Goal: Task Accomplishment & Management: Manage account settings

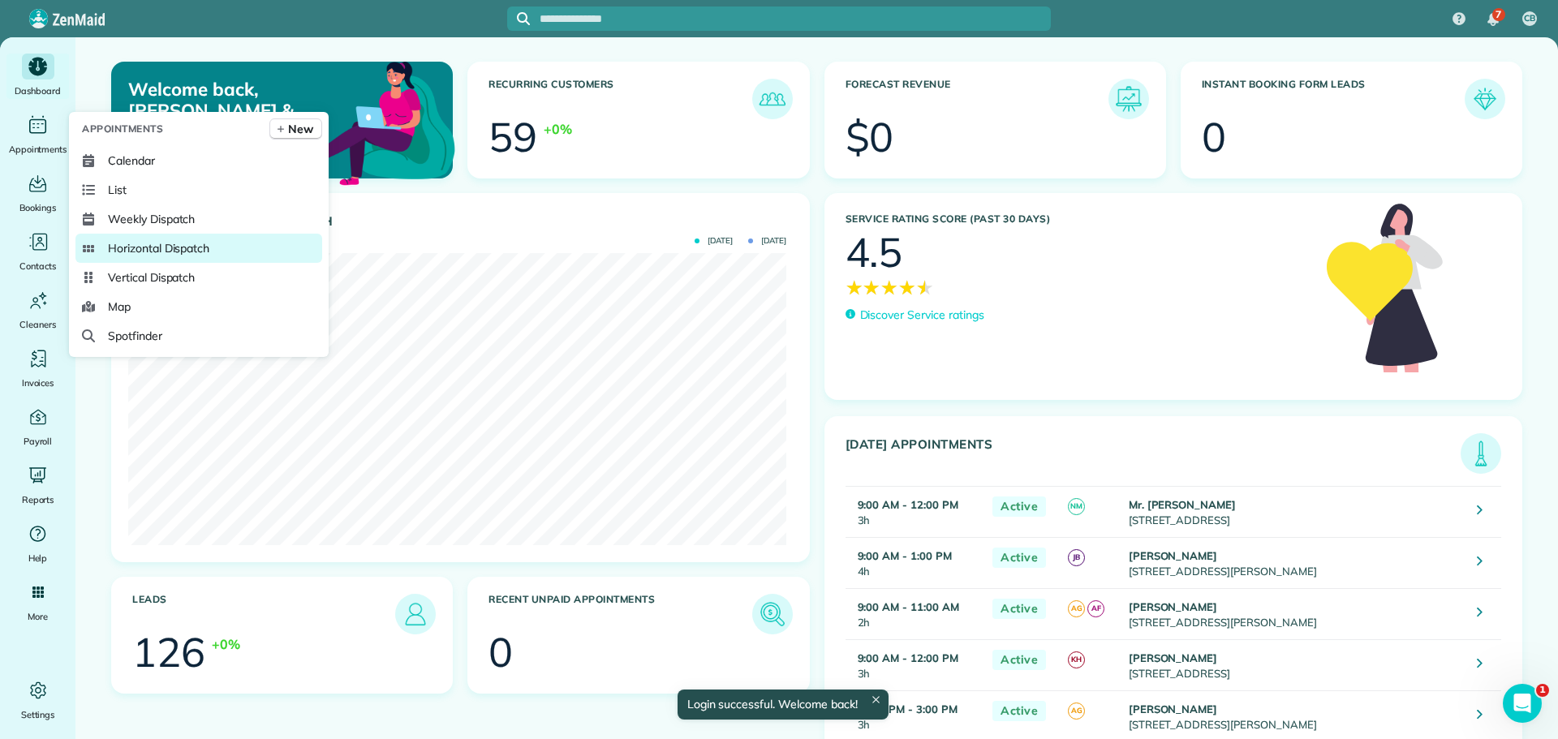
click at [164, 247] on span "Horizontal Dispatch" at bounding box center [158, 248] width 101 height 16
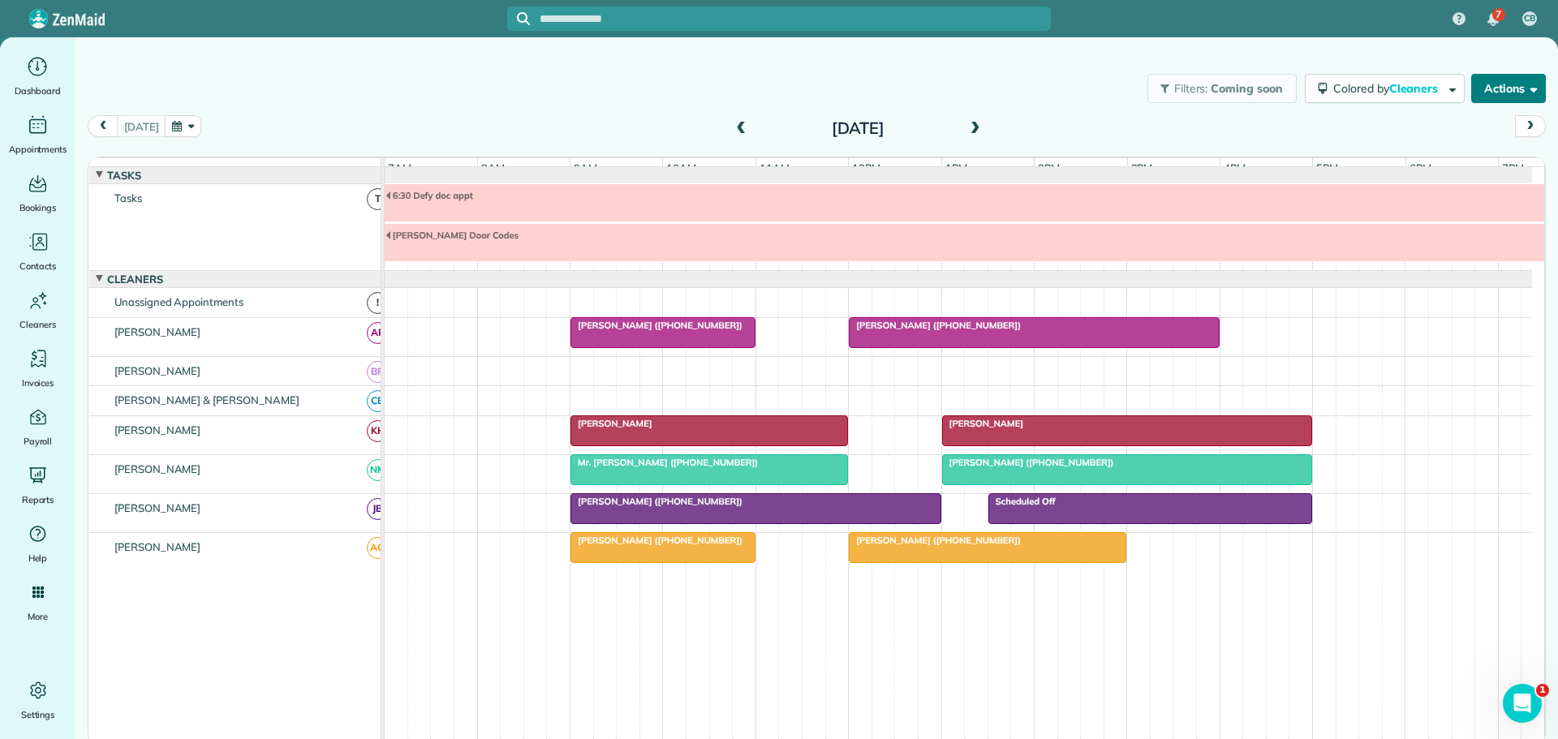
click at [1501, 88] on button "Actions" at bounding box center [1508, 88] width 75 height 29
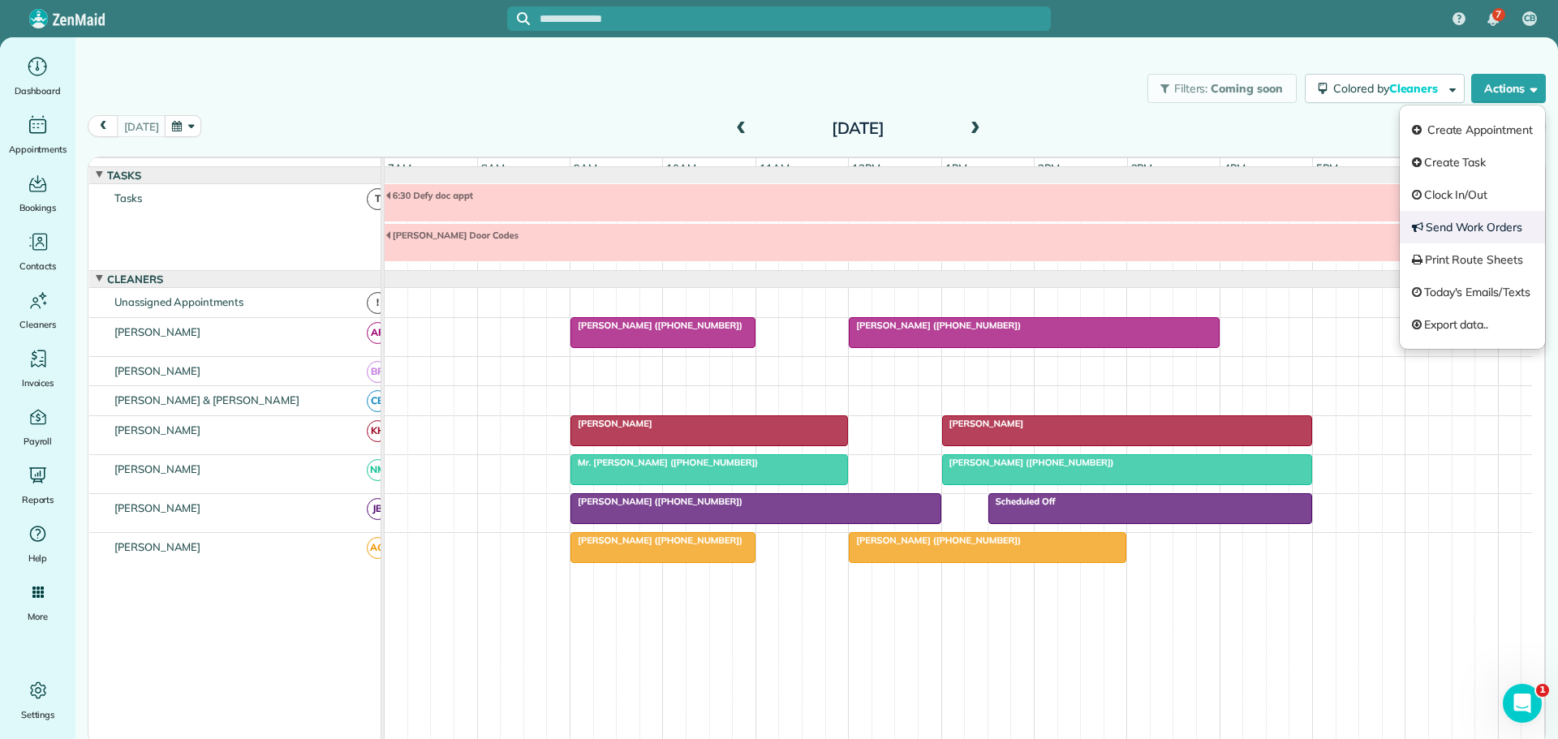
click at [1450, 226] on link "Send Work Orders" at bounding box center [1472, 227] width 145 height 32
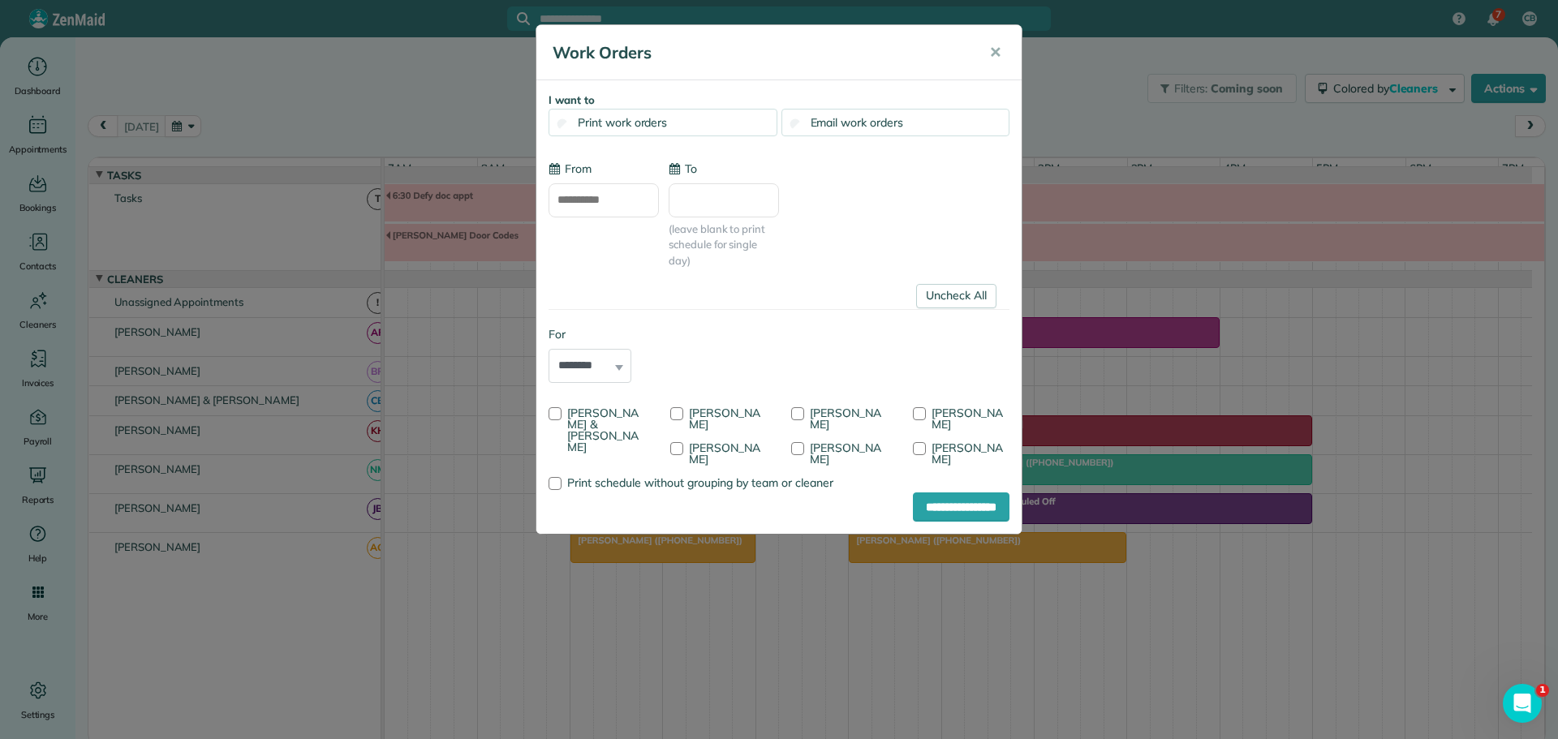
type input "**********"
click at [557, 411] on div at bounding box center [555, 413] width 13 height 13
click at [674, 410] on div at bounding box center [676, 413] width 13 height 13
click at [798, 407] on div at bounding box center [797, 413] width 13 height 13
click at [923, 410] on div at bounding box center [919, 413] width 13 height 13
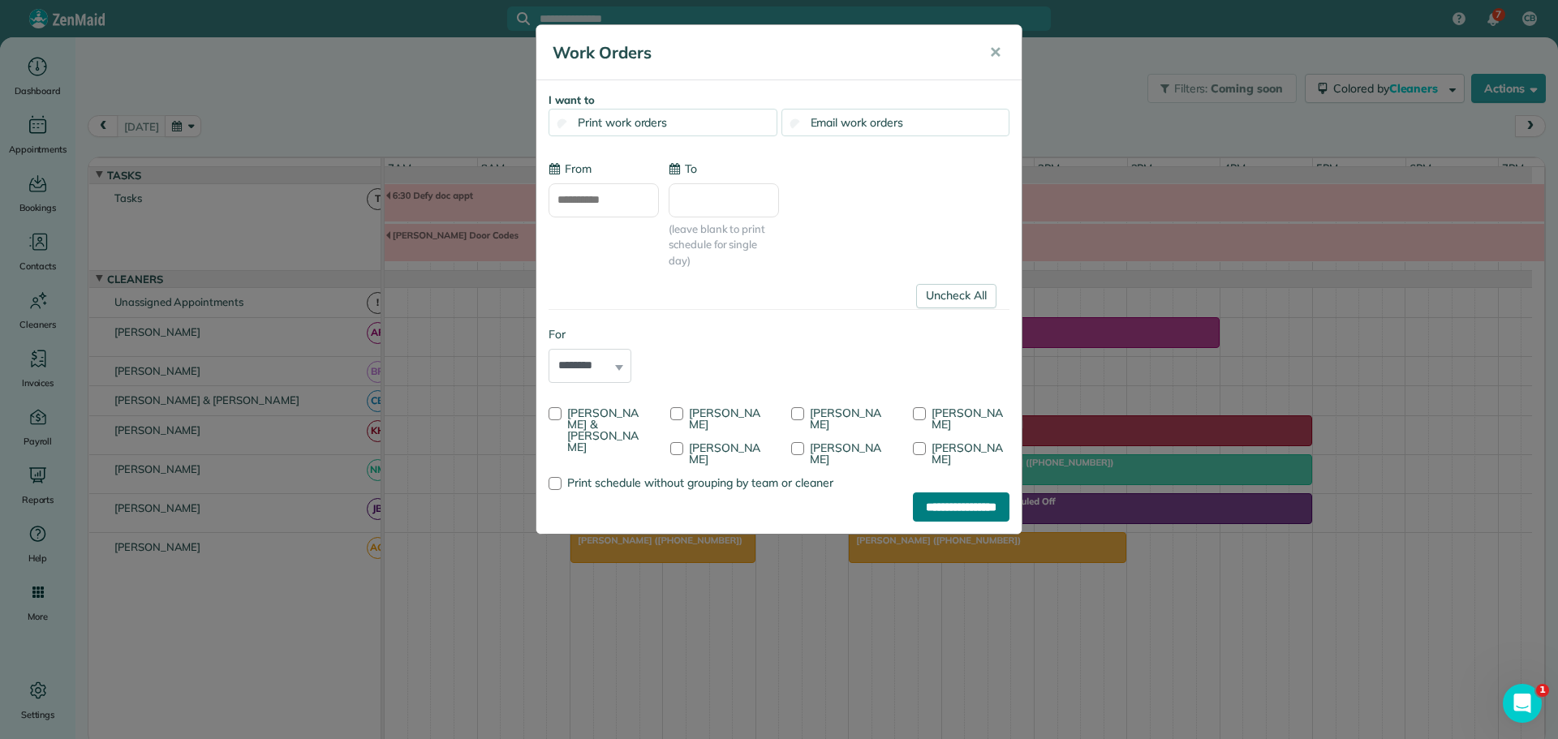
click at [970, 493] on input "**********" at bounding box center [961, 507] width 97 height 29
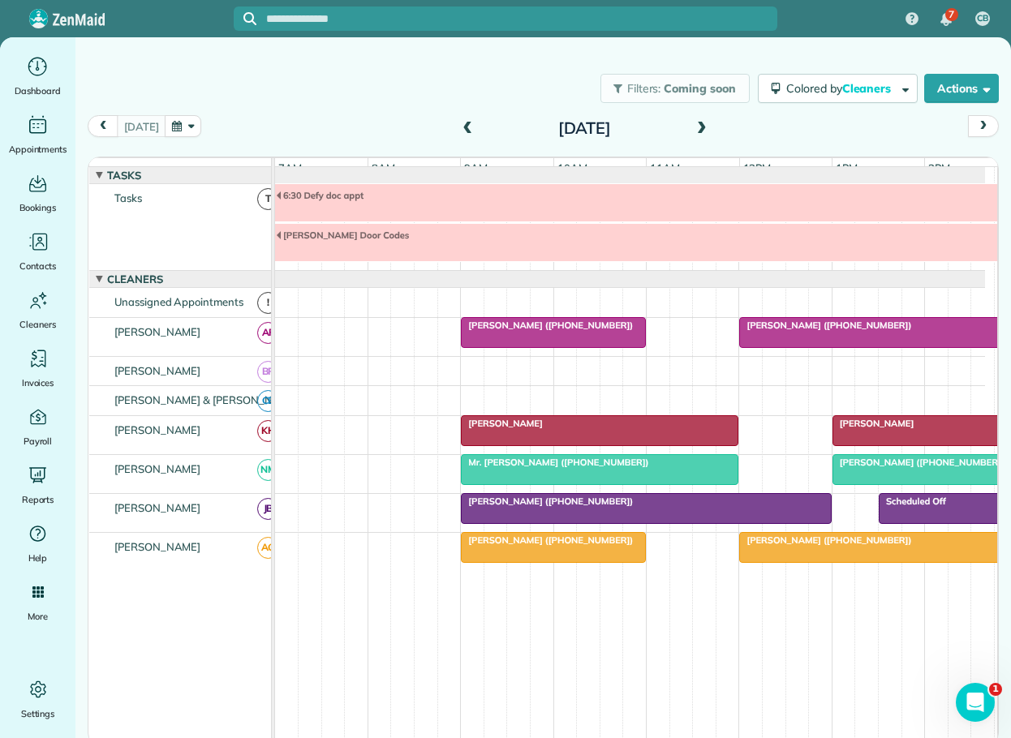
click at [470, 121] on span at bounding box center [467, 129] width 18 height 24
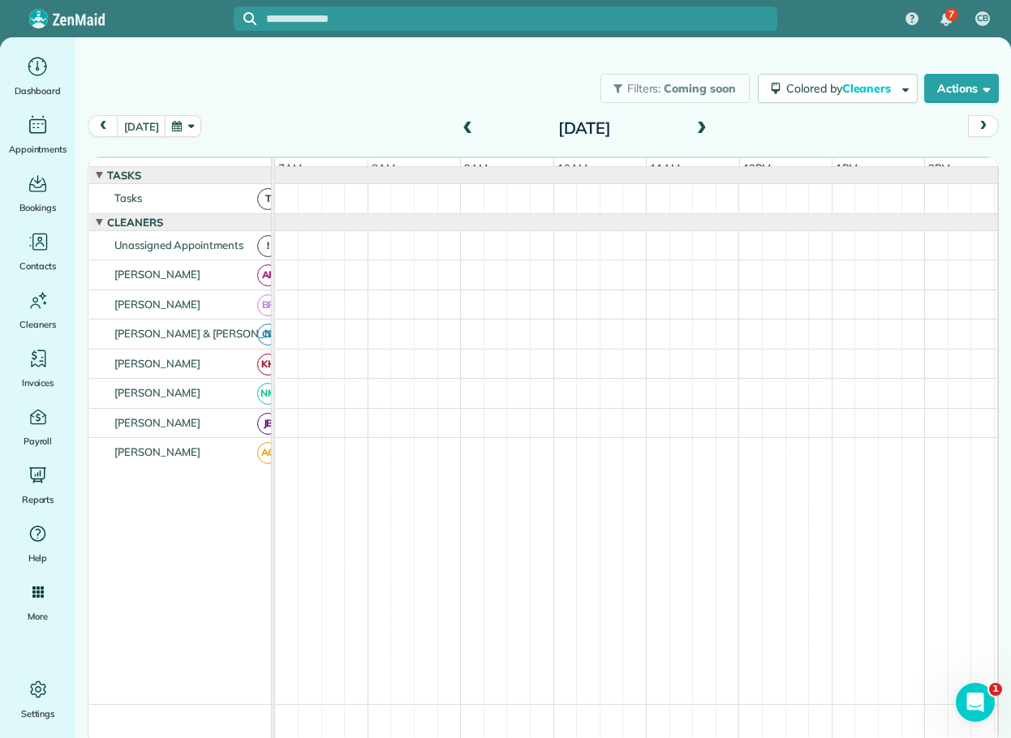
scroll to position [17, 0]
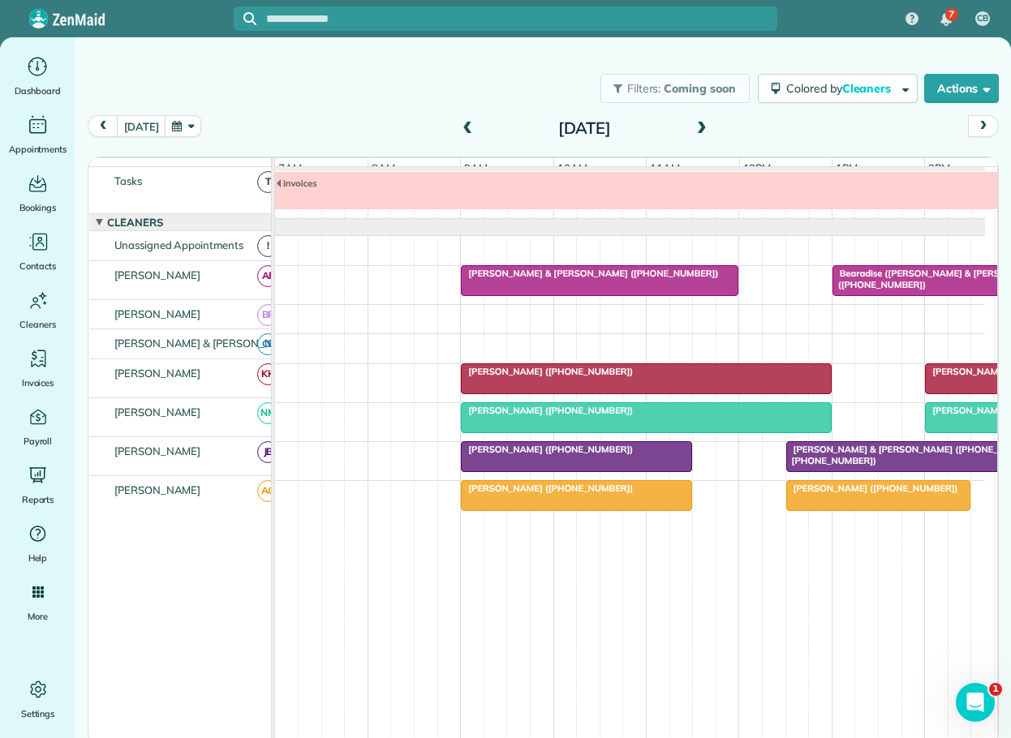
click at [845, 456] on span "[PERSON_NAME] & [PERSON_NAME] ([PHONE_NUMBER], [PHONE_NUMBER])" at bounding box center [913, 455] width 257 height 23
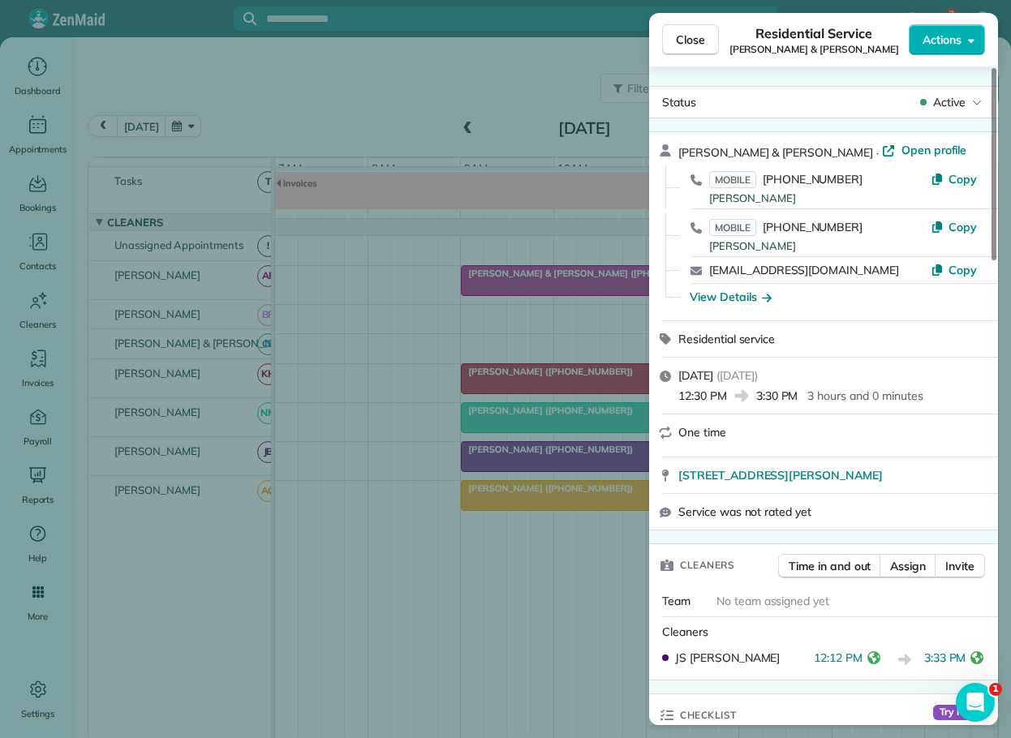
drag, startPoint x: 695, startPoint y: 41, endPoint x: 710, endPoint y: 45, distance: 15.9
click at [695, 41] on span "Close" at bounding box center [690, 40] width 29 height 16
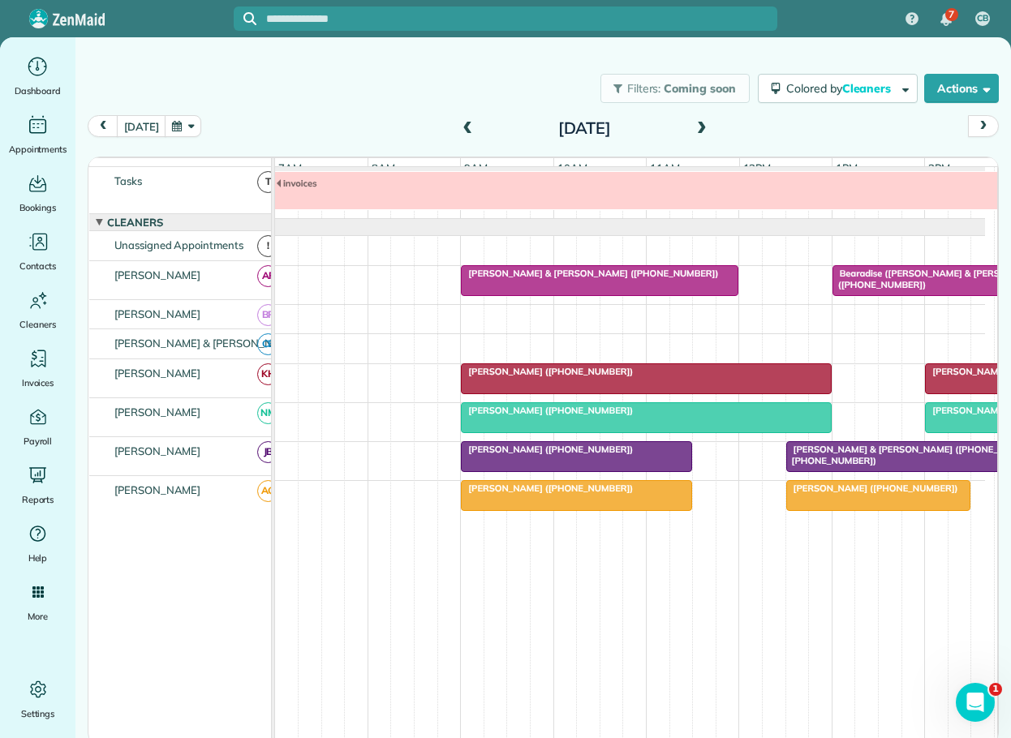
click at [890, 501] on div at bounding box center [878, 495] width 183 height 29
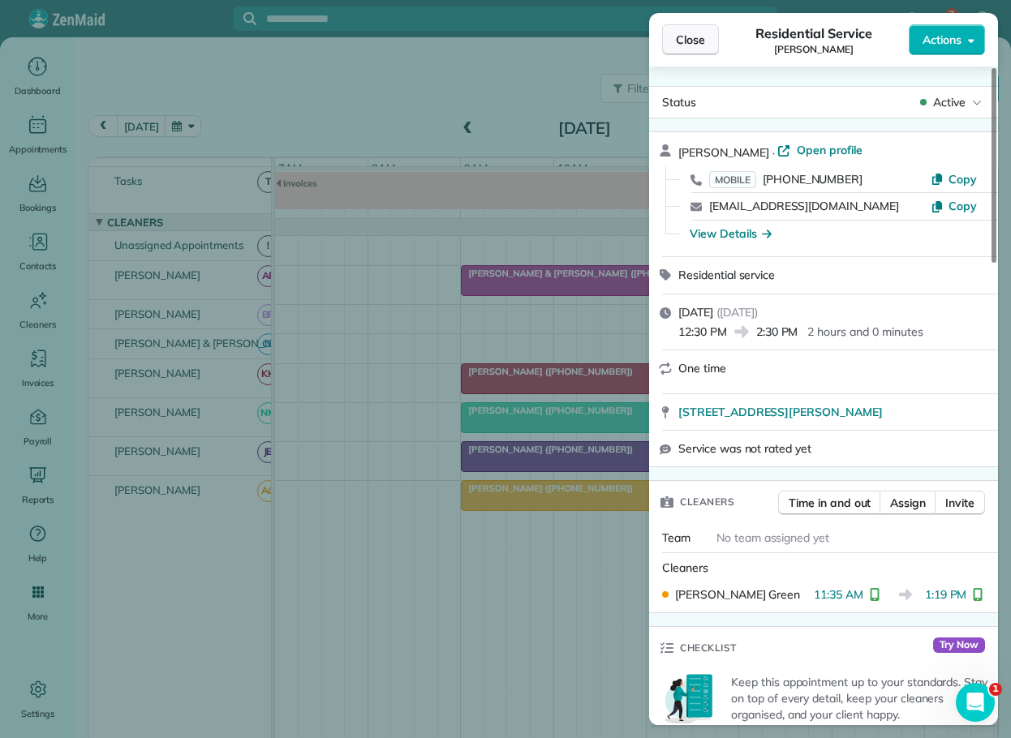
click at [691, 39] on span "Close" at bounding box center [690, 40] width 29 height 16
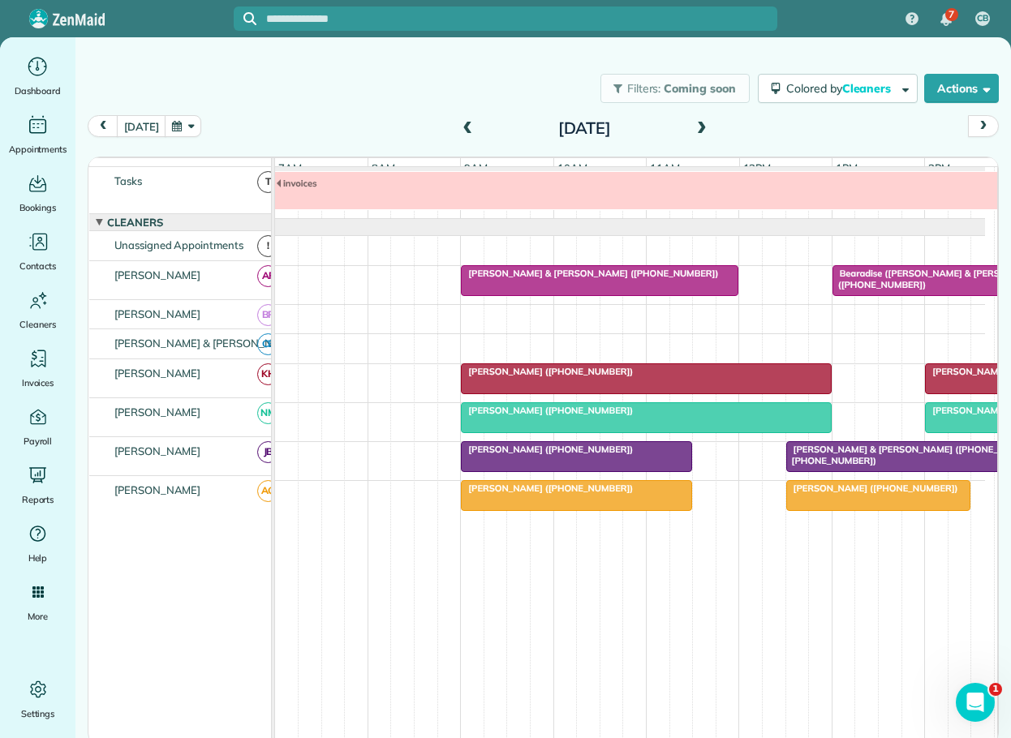
click at [960, 416] on span "[PERSON_NAME] ([PHONE_NUMBER])" at bounding box center [1011, 410] width 174 height 11
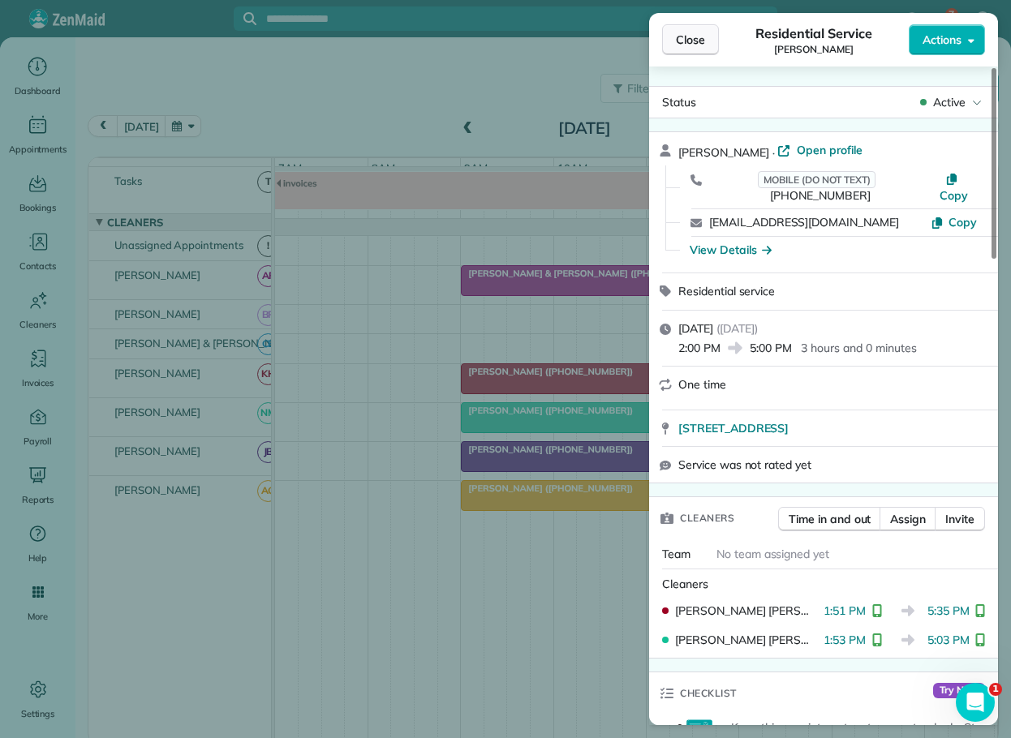
click at [691, 41] on span "Close" at bounding box center [690, 40] width 29 height 16
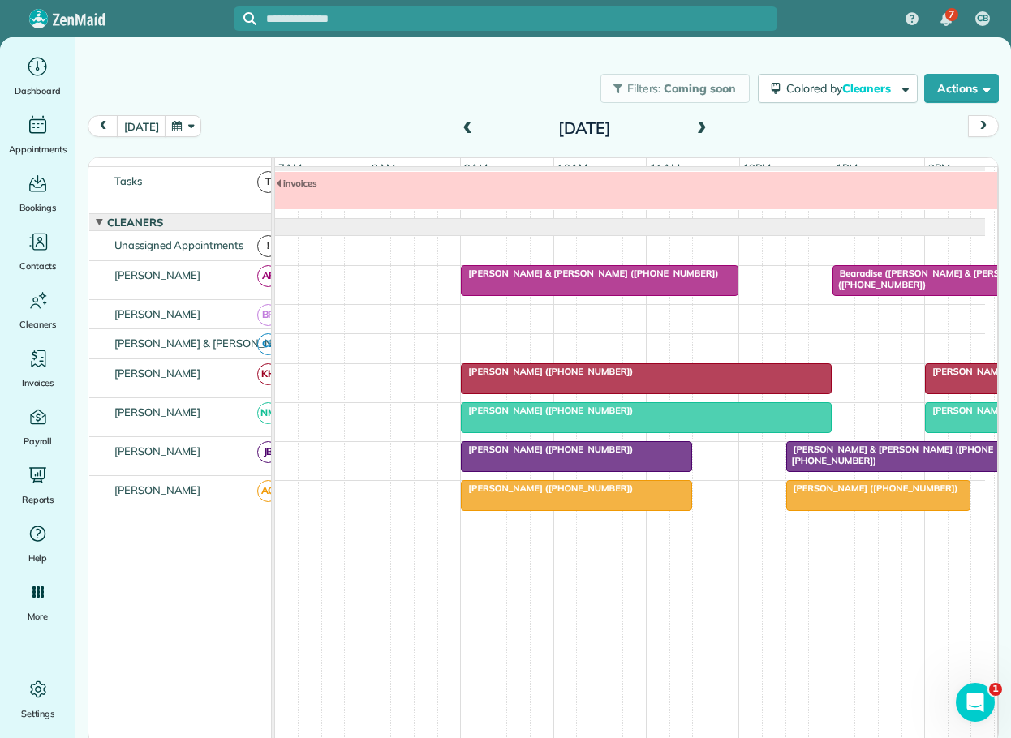
click at [897, 281] on span "Bearadise ([PERSON_NAME] & [PERSON_NAME]) ([PHONE_NUMBER])" at bounding box center [941, 279] width 219 height 23
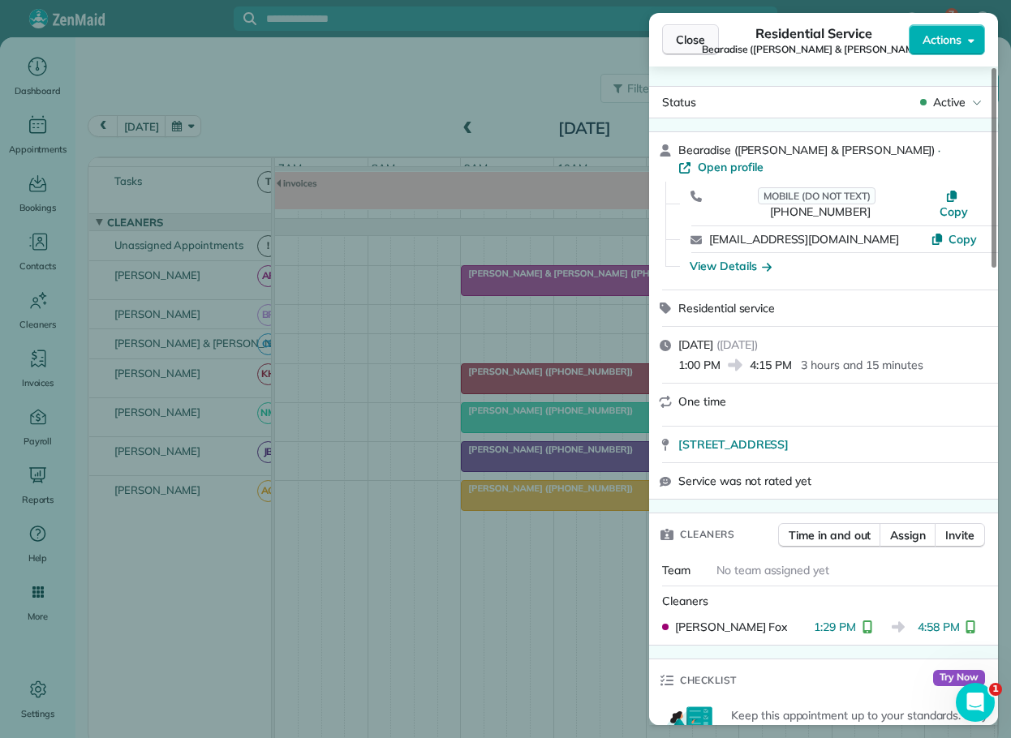
click at [693, 32] on span "Close" at bounding box center [690, 40] width 29 height 16
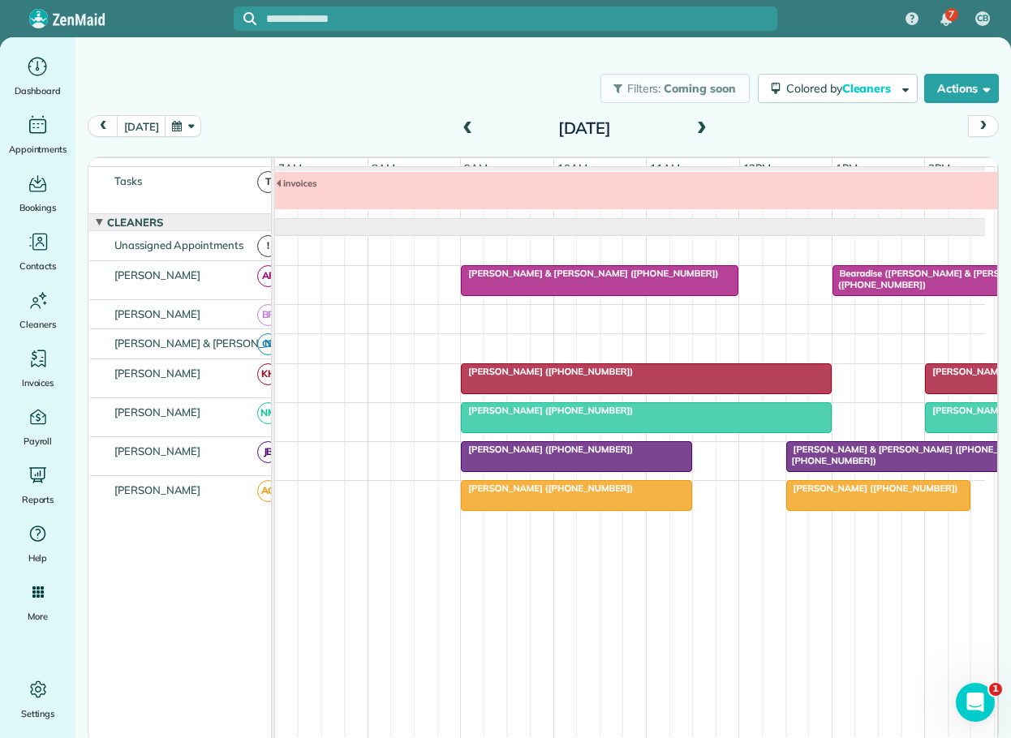
click at [945, 377] on span "[PERSON_NAME] ([PHONE_NUMBER])" at bounding box center [1011, 371] width 174 height 11
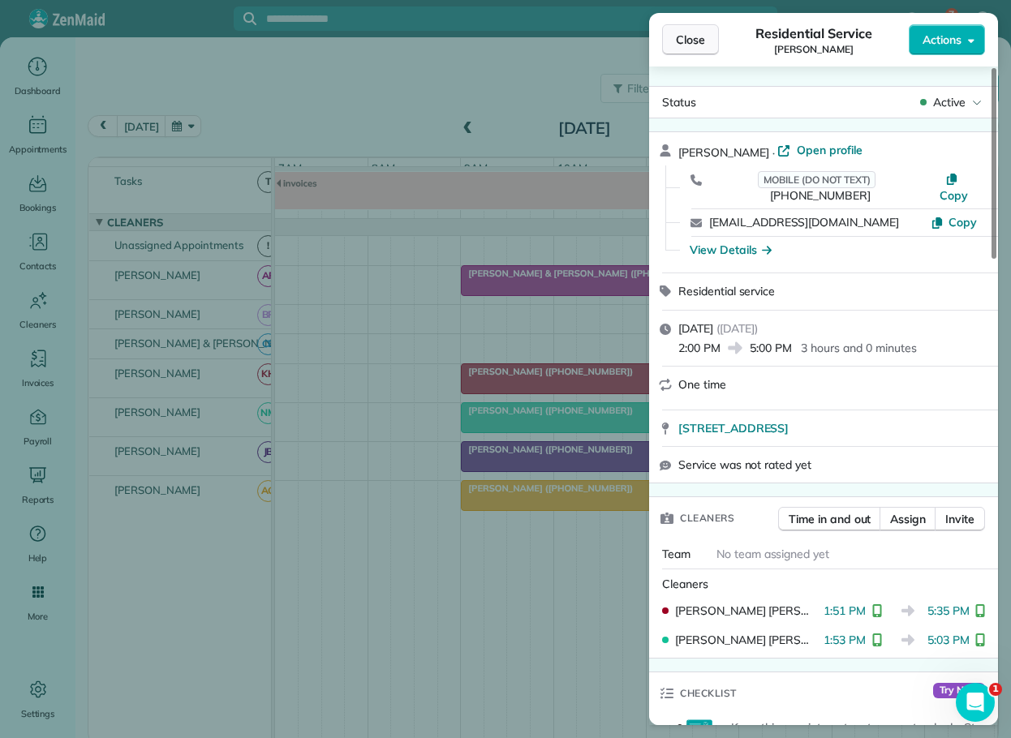
click at [689, 36] on span "Close" at bounding box center [690, 40] width 29 height 16
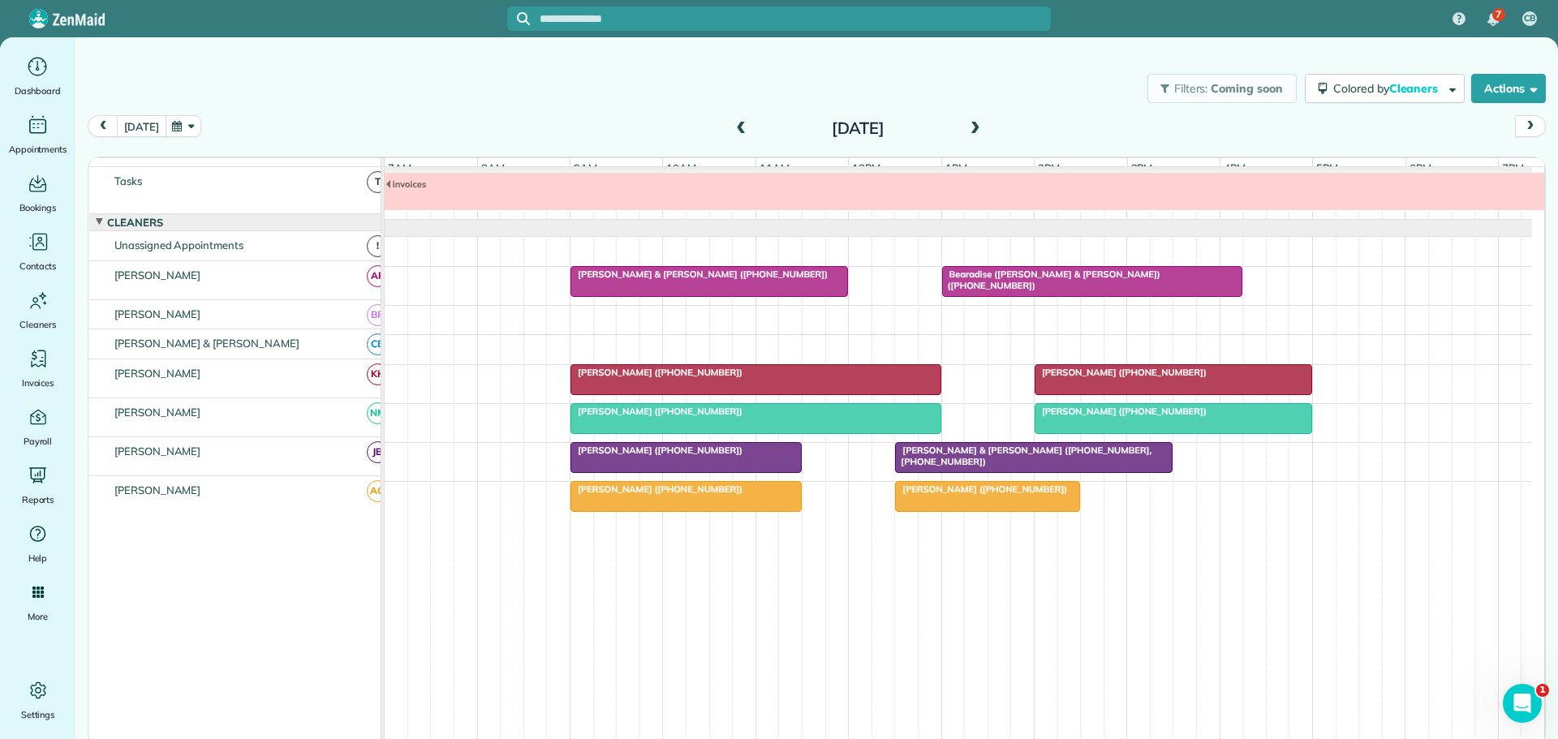
click at [139, 121] on button "[DATE]" at bounding box center [141, 126] width 49 height 22
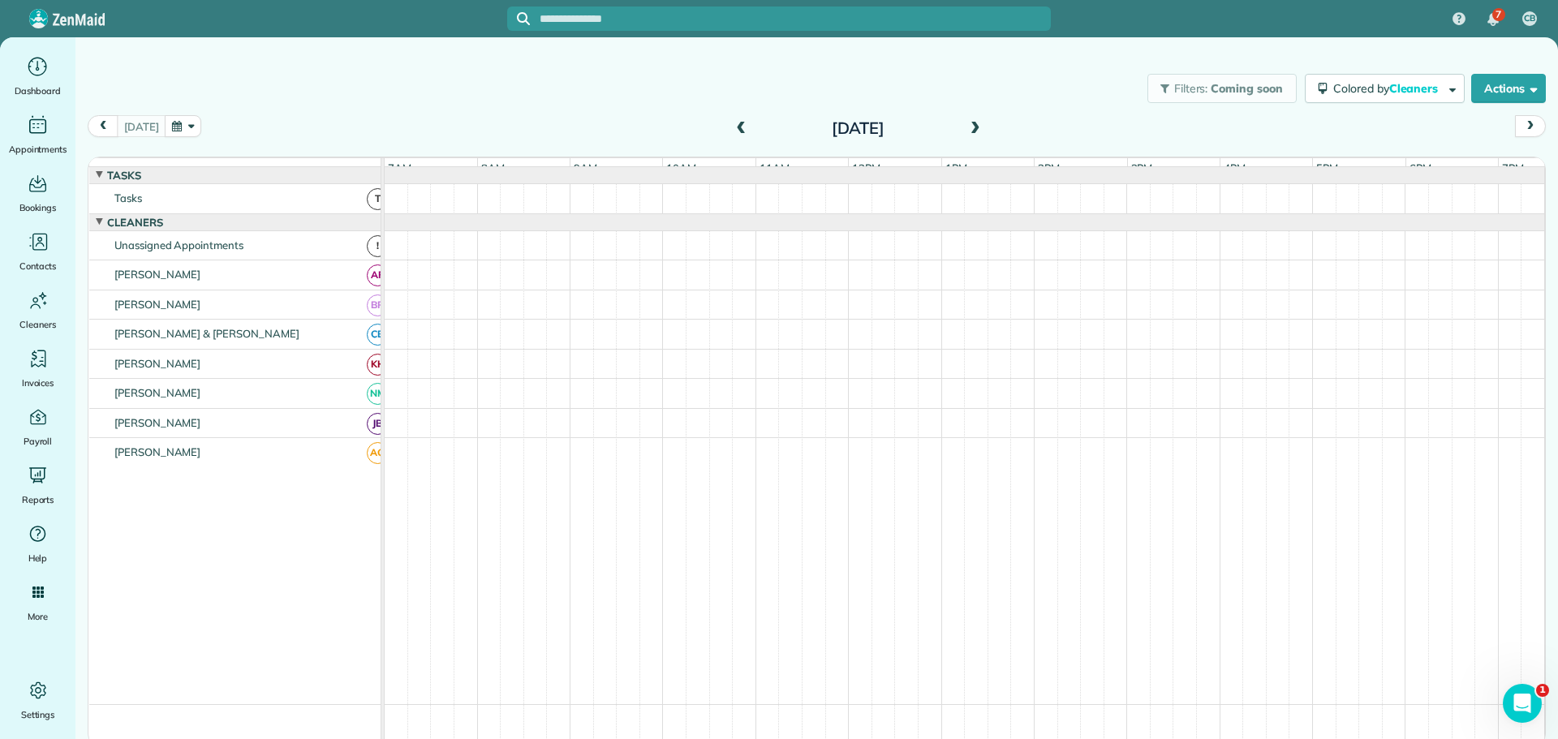
scroll to position [57, 0]
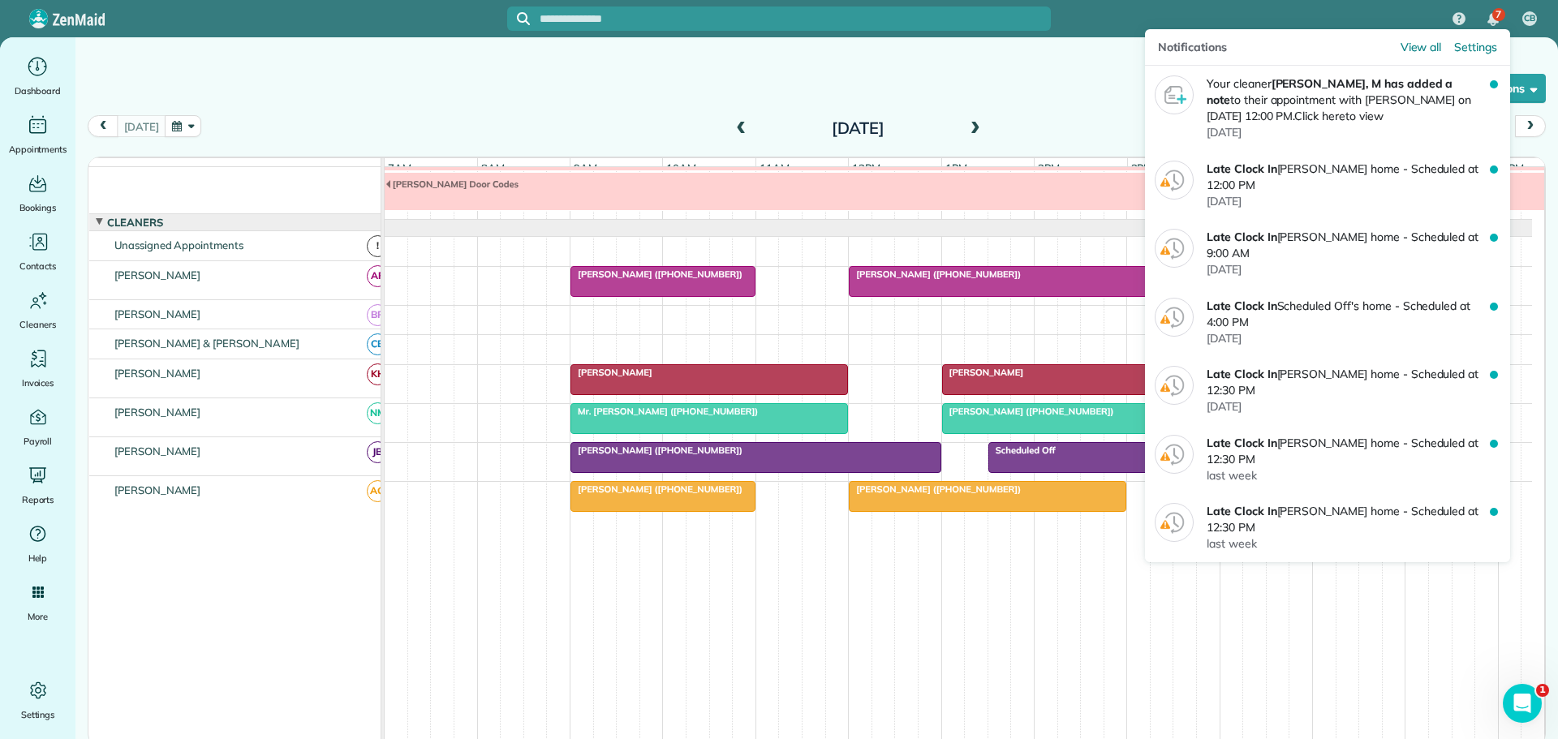
click at [1491, 15] on img "7 unread notifications" at bounding box center [1492, 19] width 11 height 13
click at [1480, 51] on span "Settings" at bounding box center [1475, 47] width 43 height 16
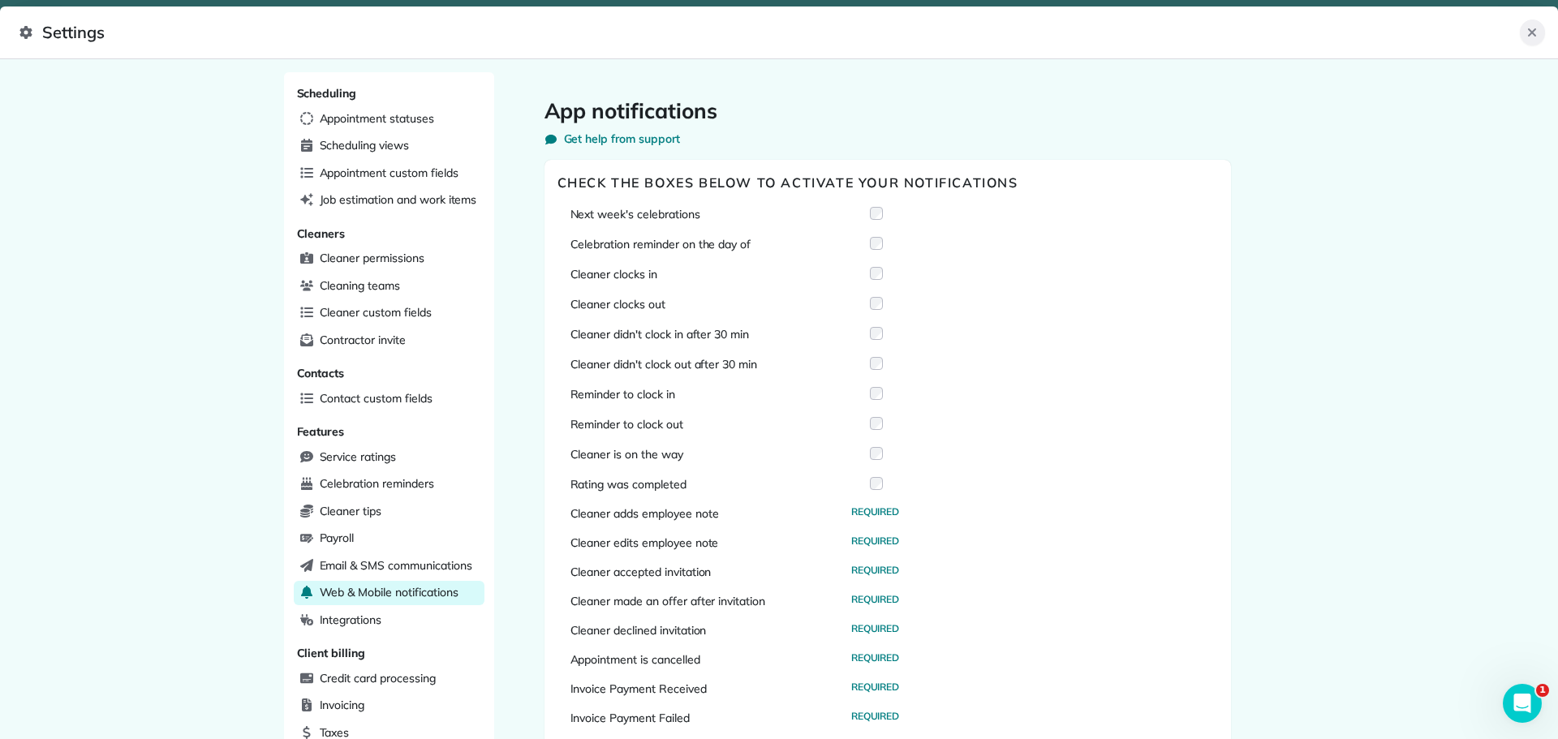
click at [1531, 26] on icon "Close" at bounding box center [1531, 32] width 13 height 13
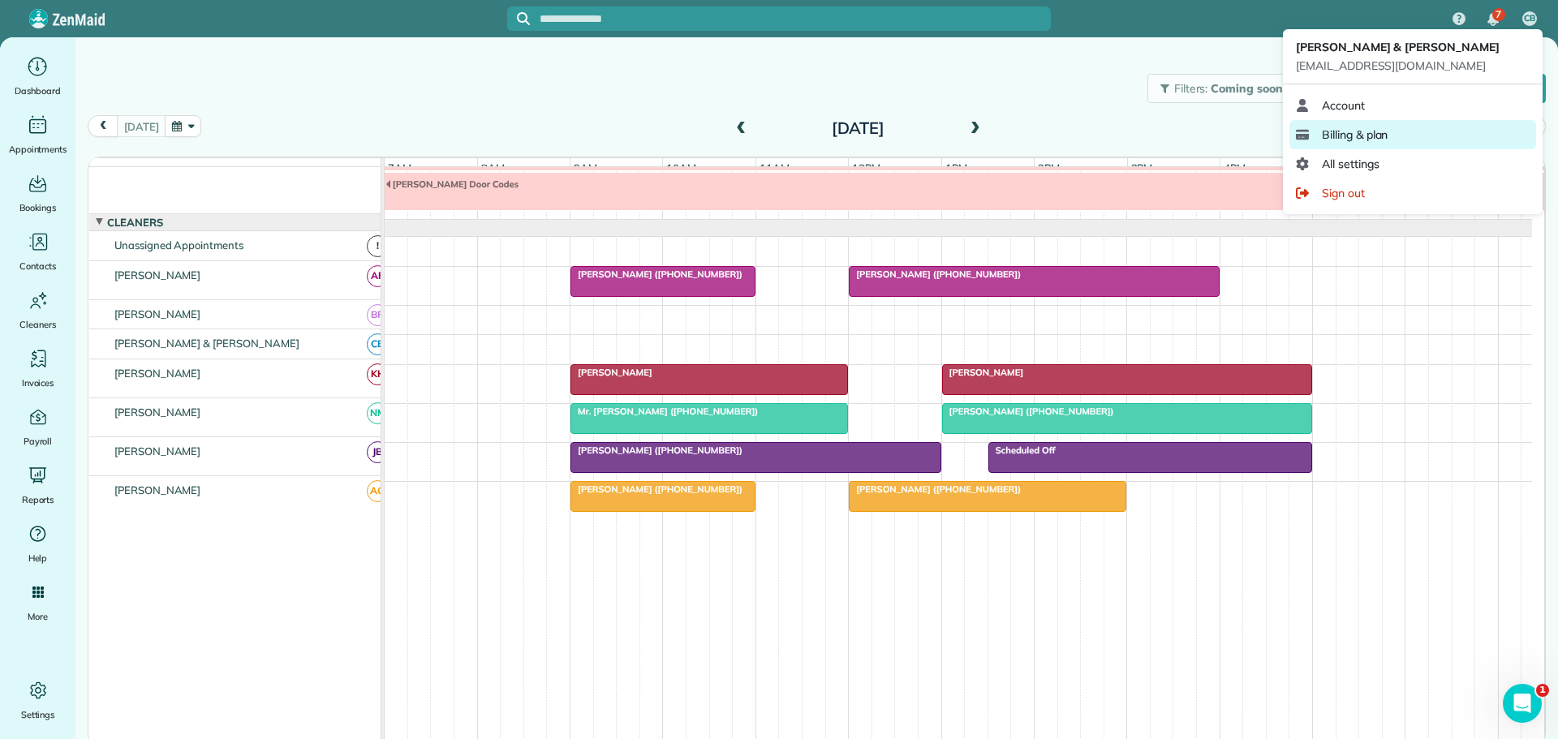
click at [1363, 131] on span "Billing & plan" at bounding box center [1355, 135] width 66 height 16
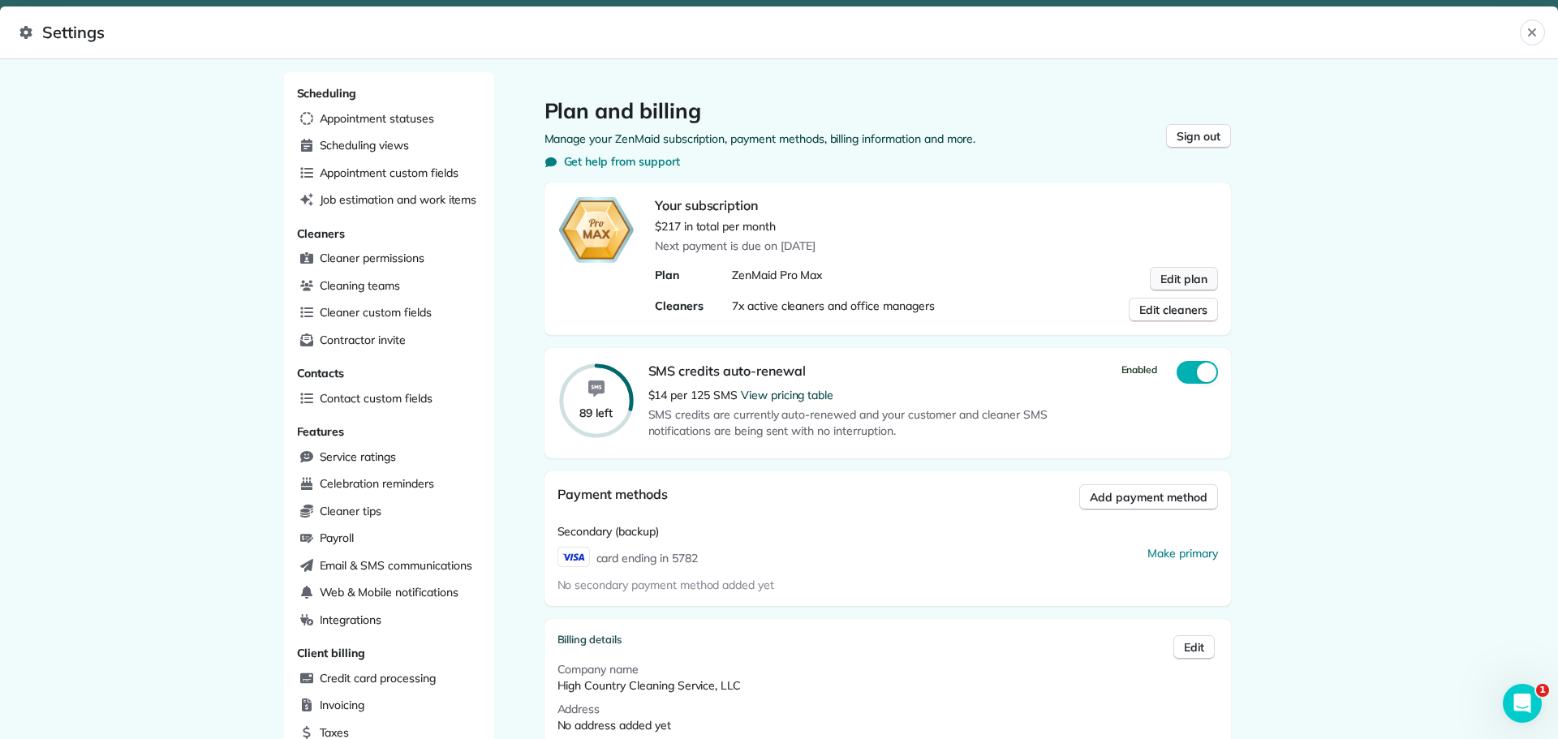
click at [1198, 275] on span "Edit plan" at bounding box center [1183, 279] width 47 height 16
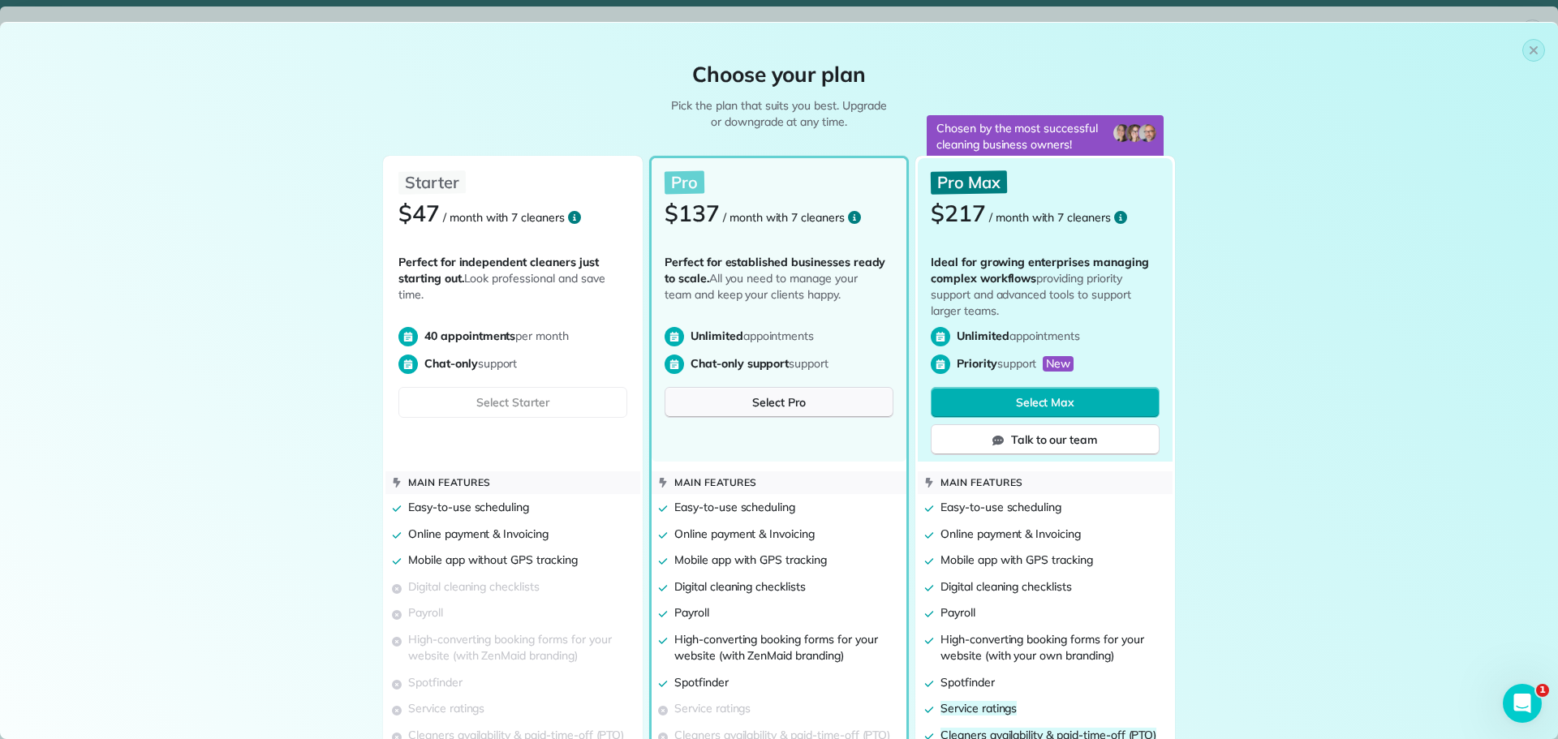
click at [769, 399] on span "Select Pro" at bounding box center [779, 402] width 54 height 16
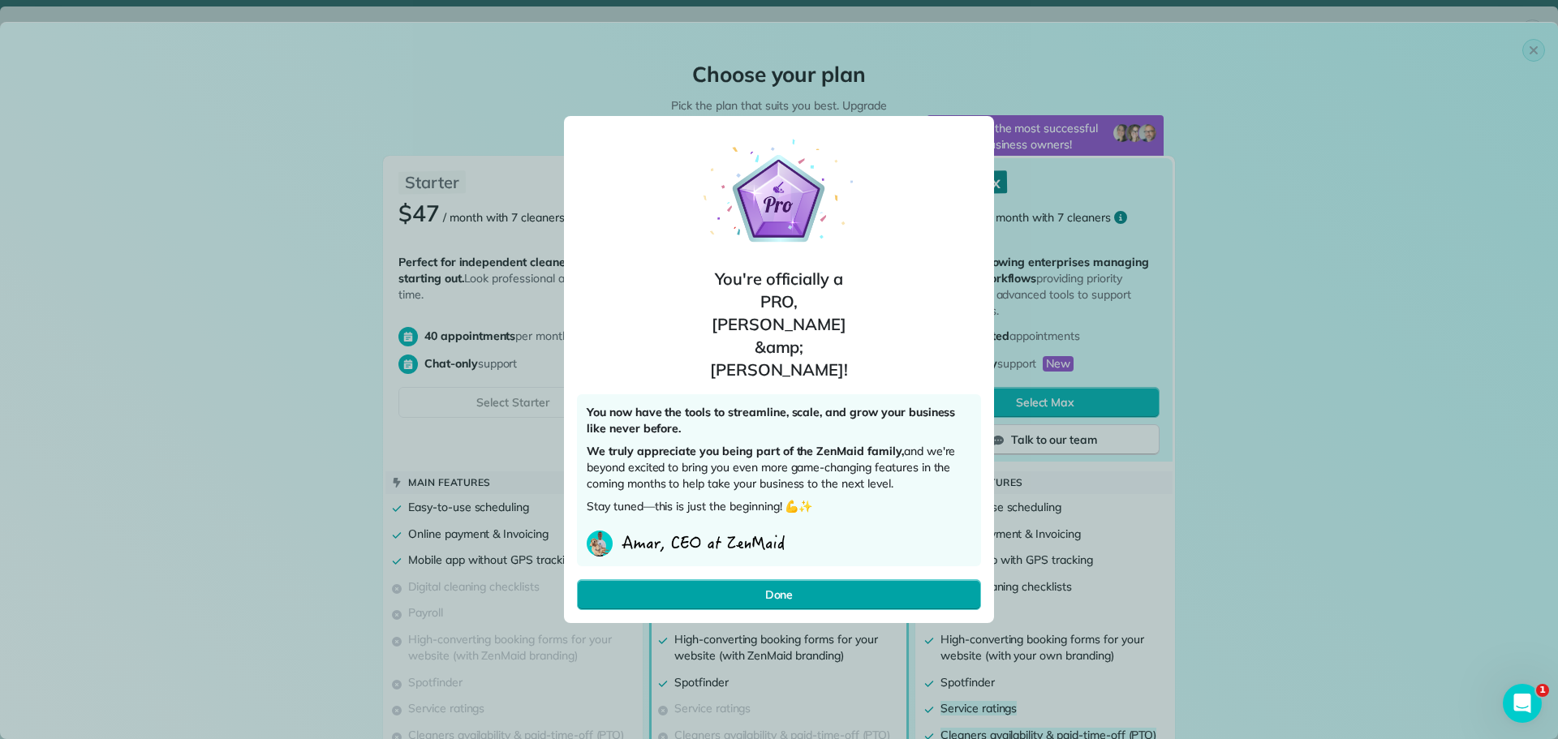
click at [798, 579] on button "Done" at bounding box center [779, 594] width 404 height 31
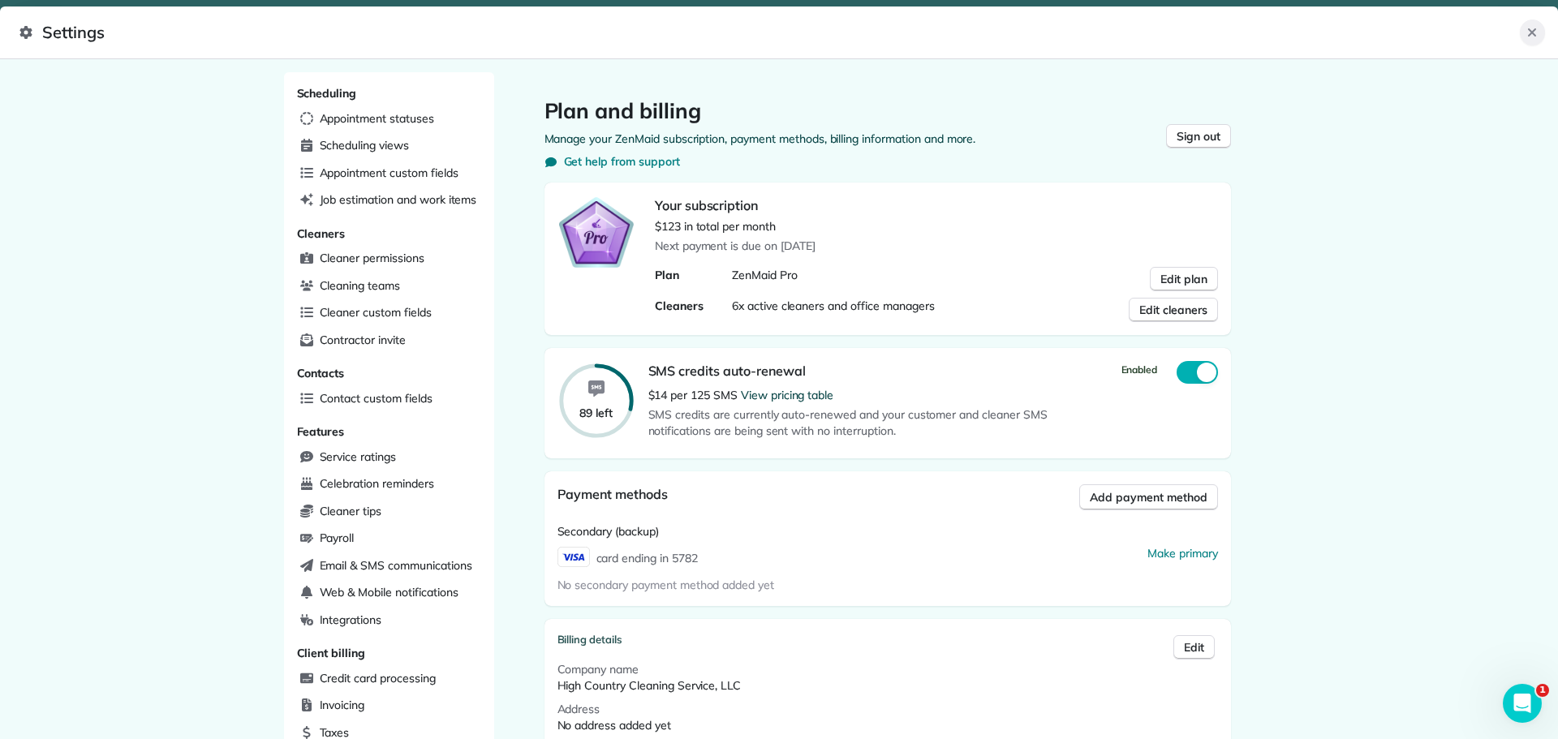
click at [1532, 29] on icon "Close" at bounding box center [1531, 32] width 13 height 13
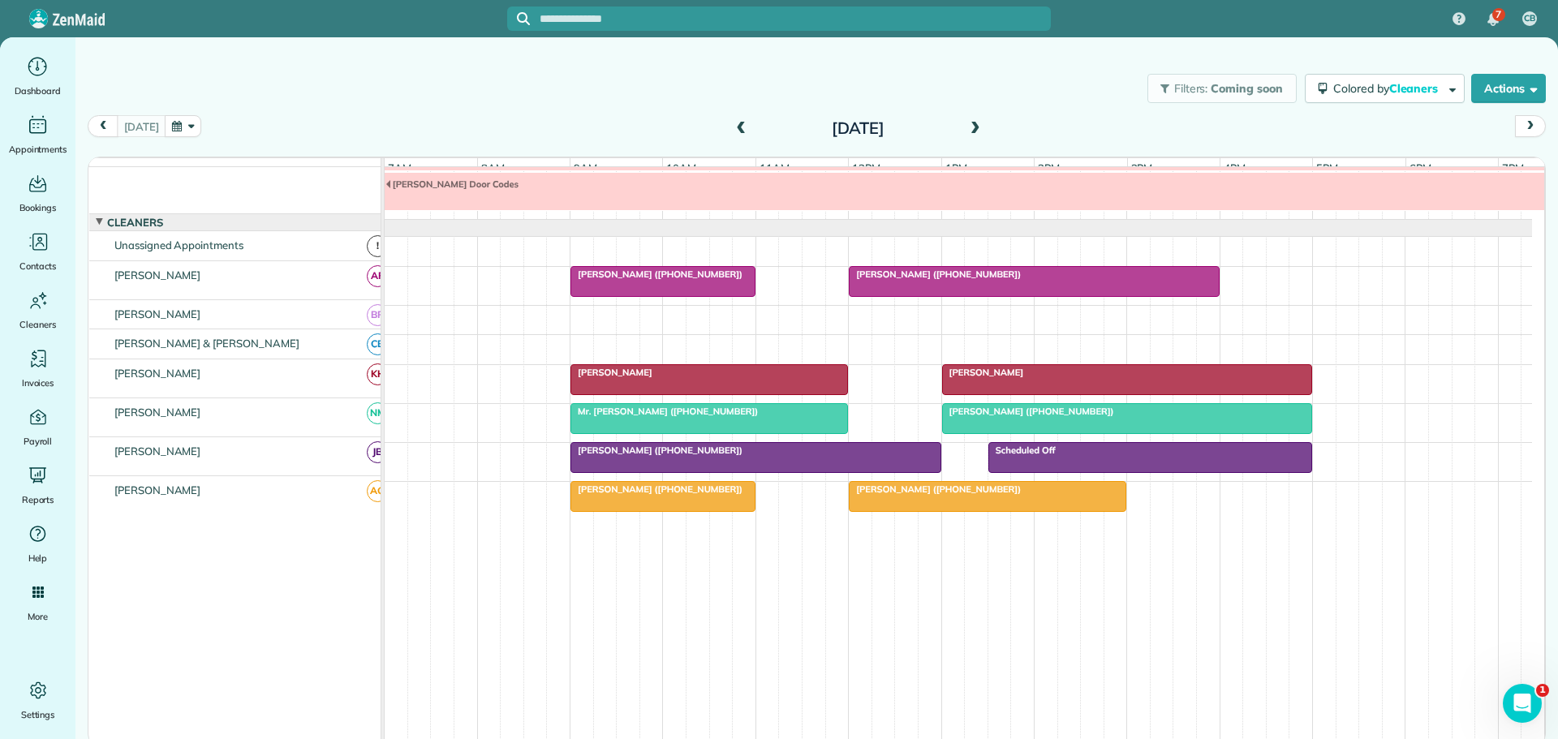
click at [971, 131] on span at bounding box center [975, 129] width 18 height 15
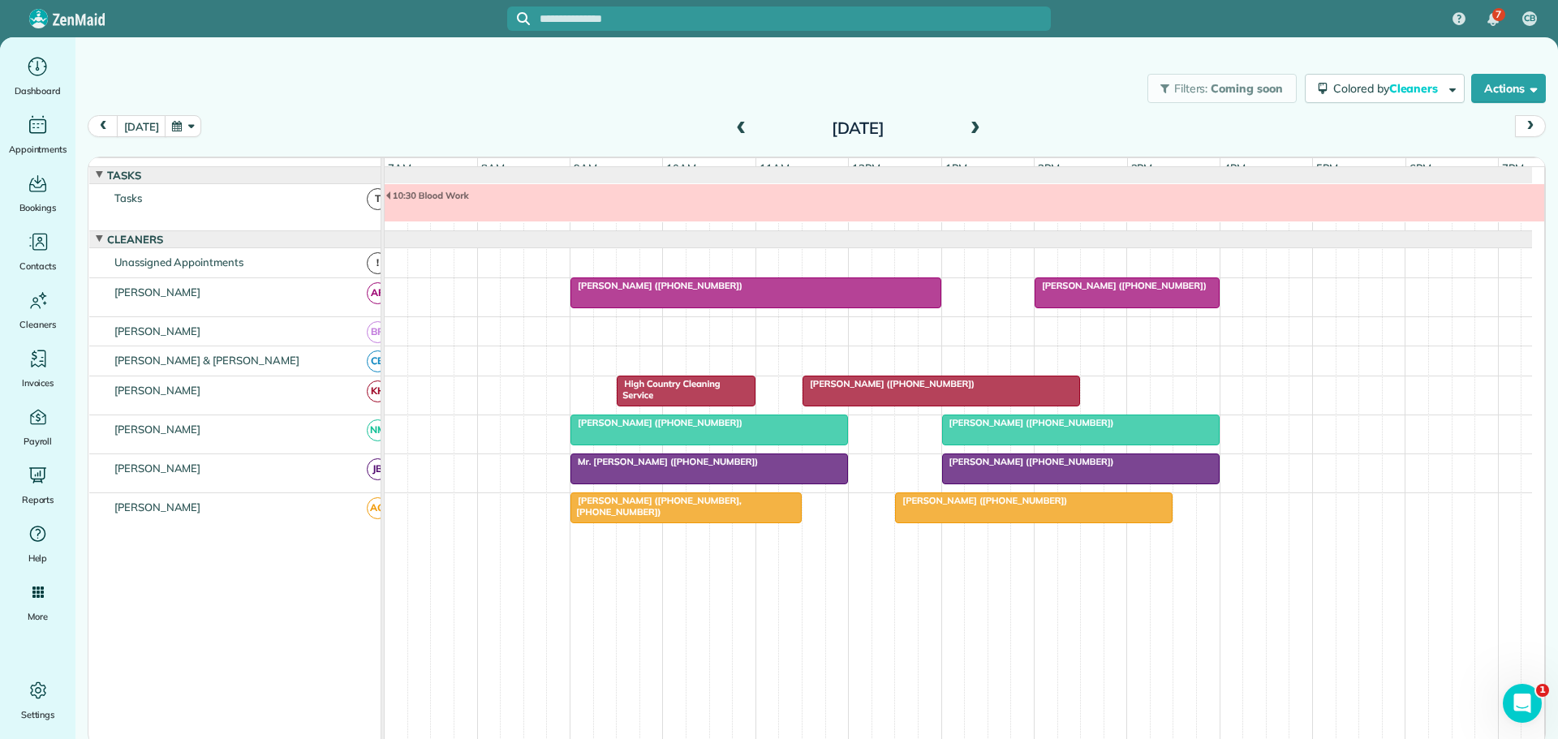
scroll to position [17, 0]
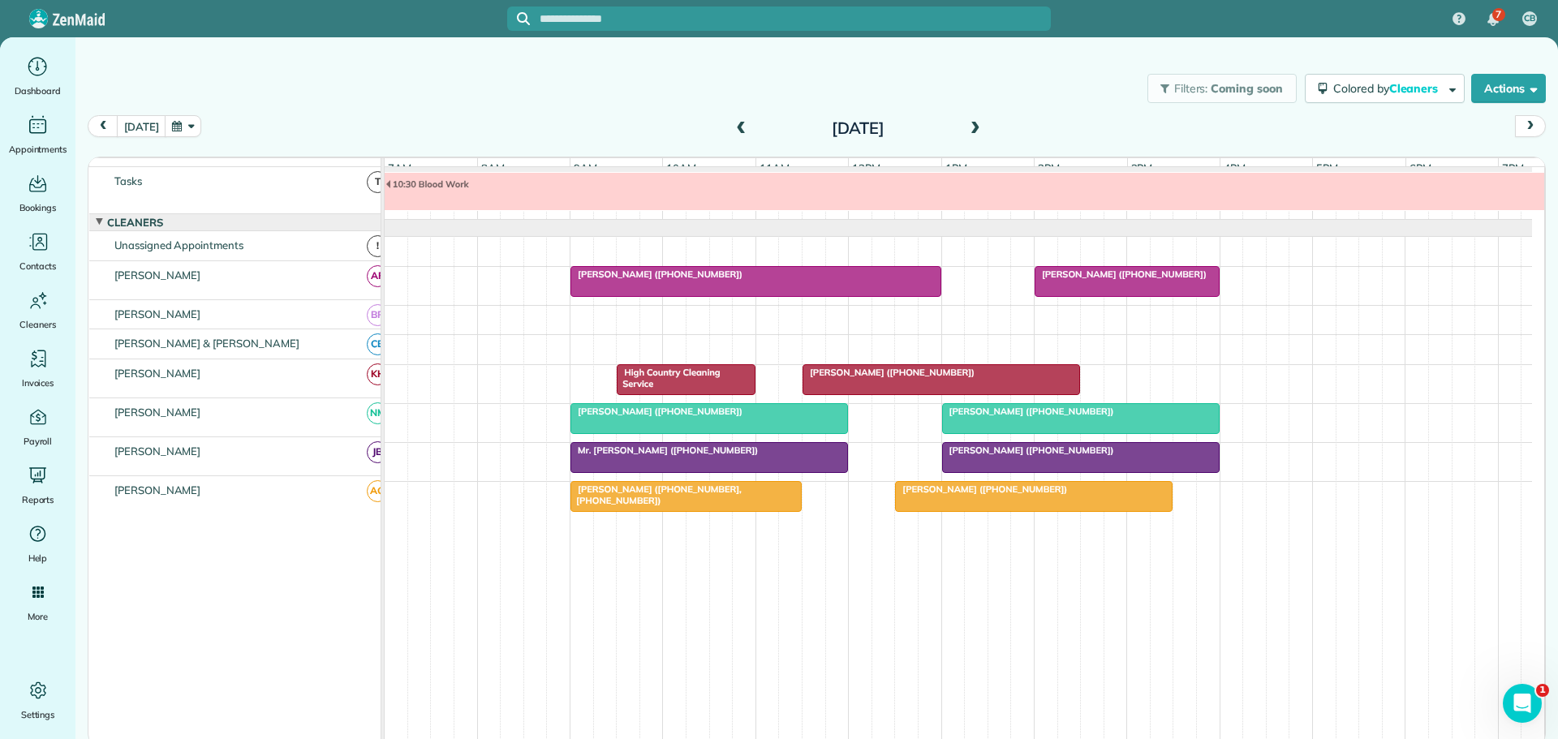
click at [974, 124] on span at bounding box center [975, 129] width 18 height 15
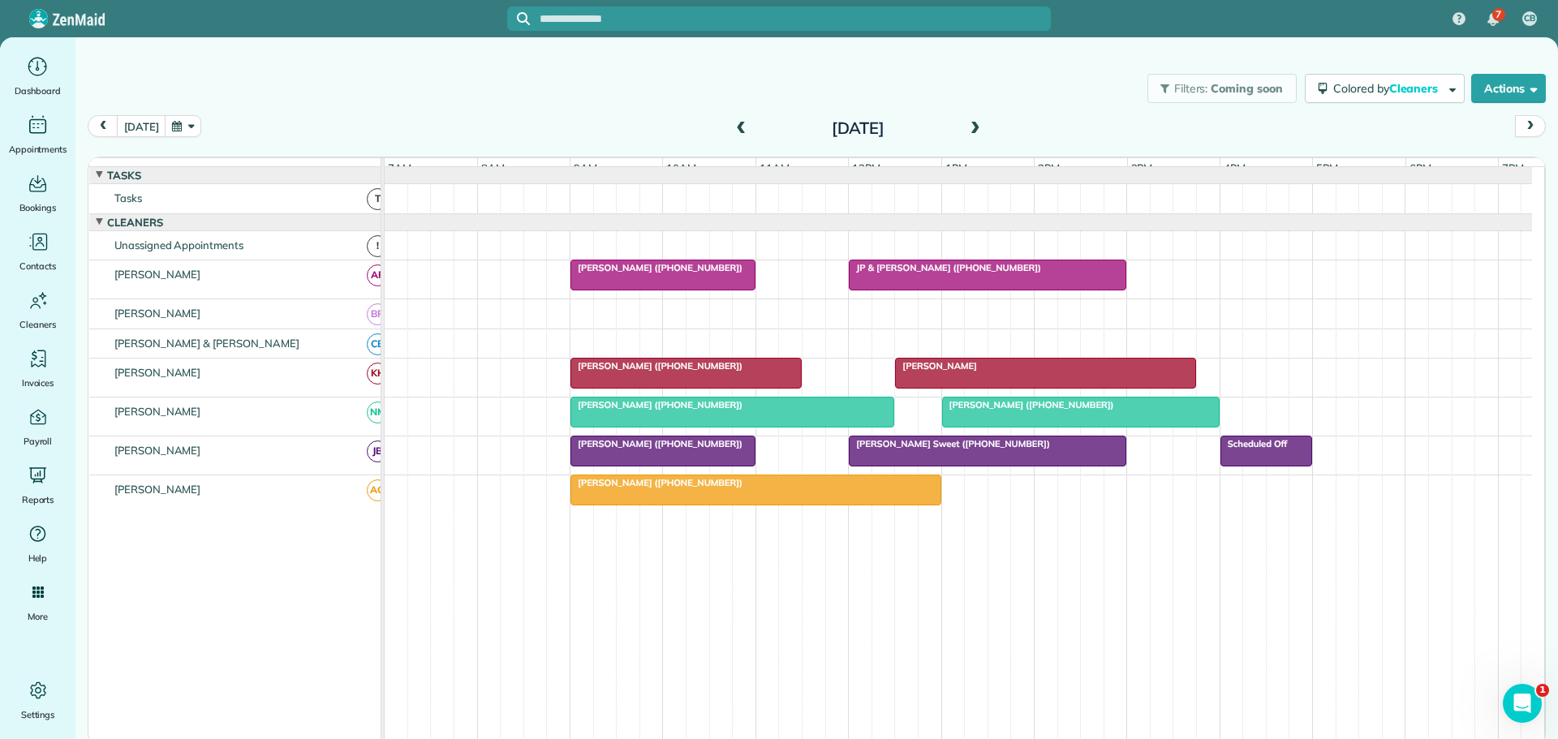
click at [974, 124] on span at bounding box center [975, 129] width 18 height 15
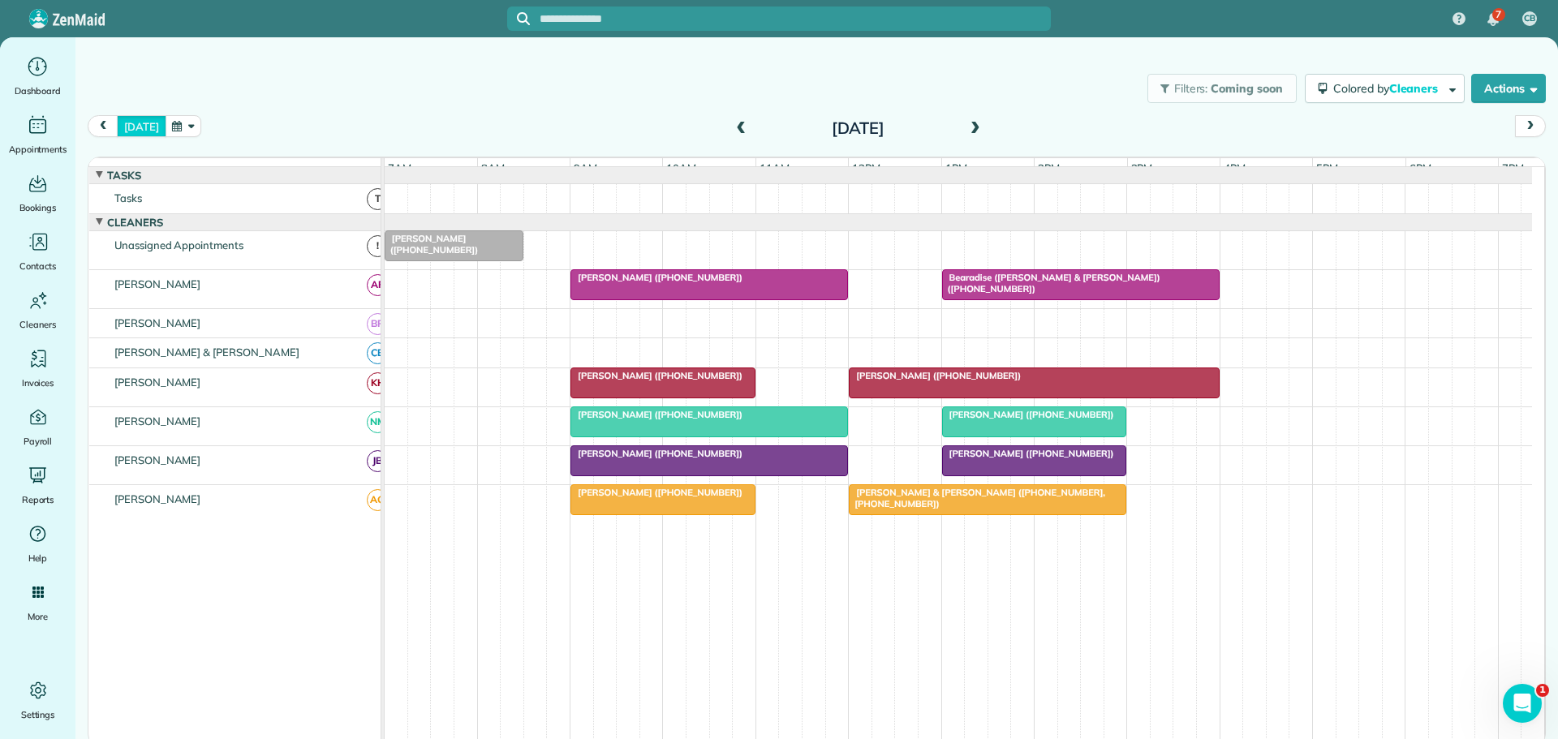
click at [140, 123] on button "[DATE]" at bounding box center [141, 126] width 49 height 22
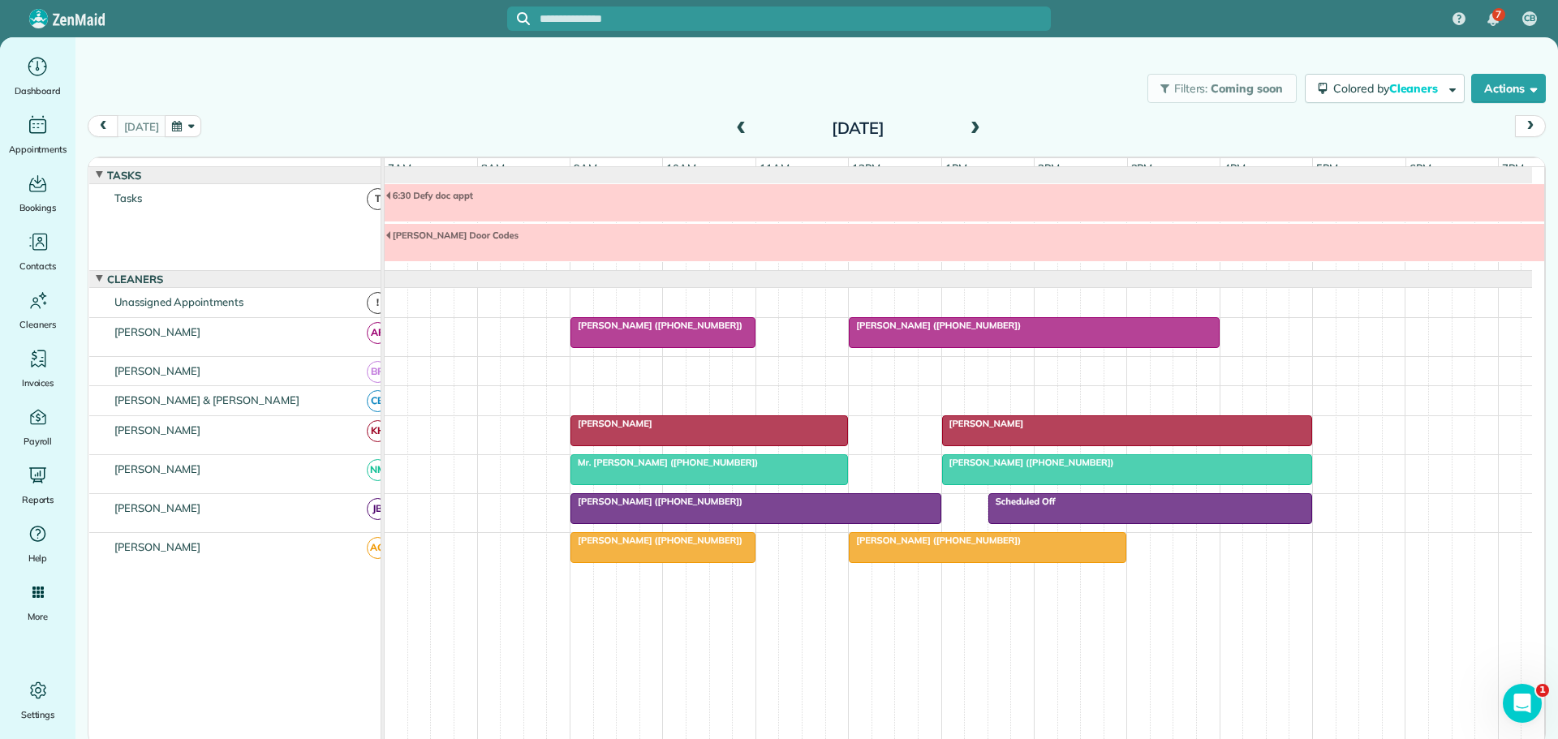
scroll to position [57, 0]
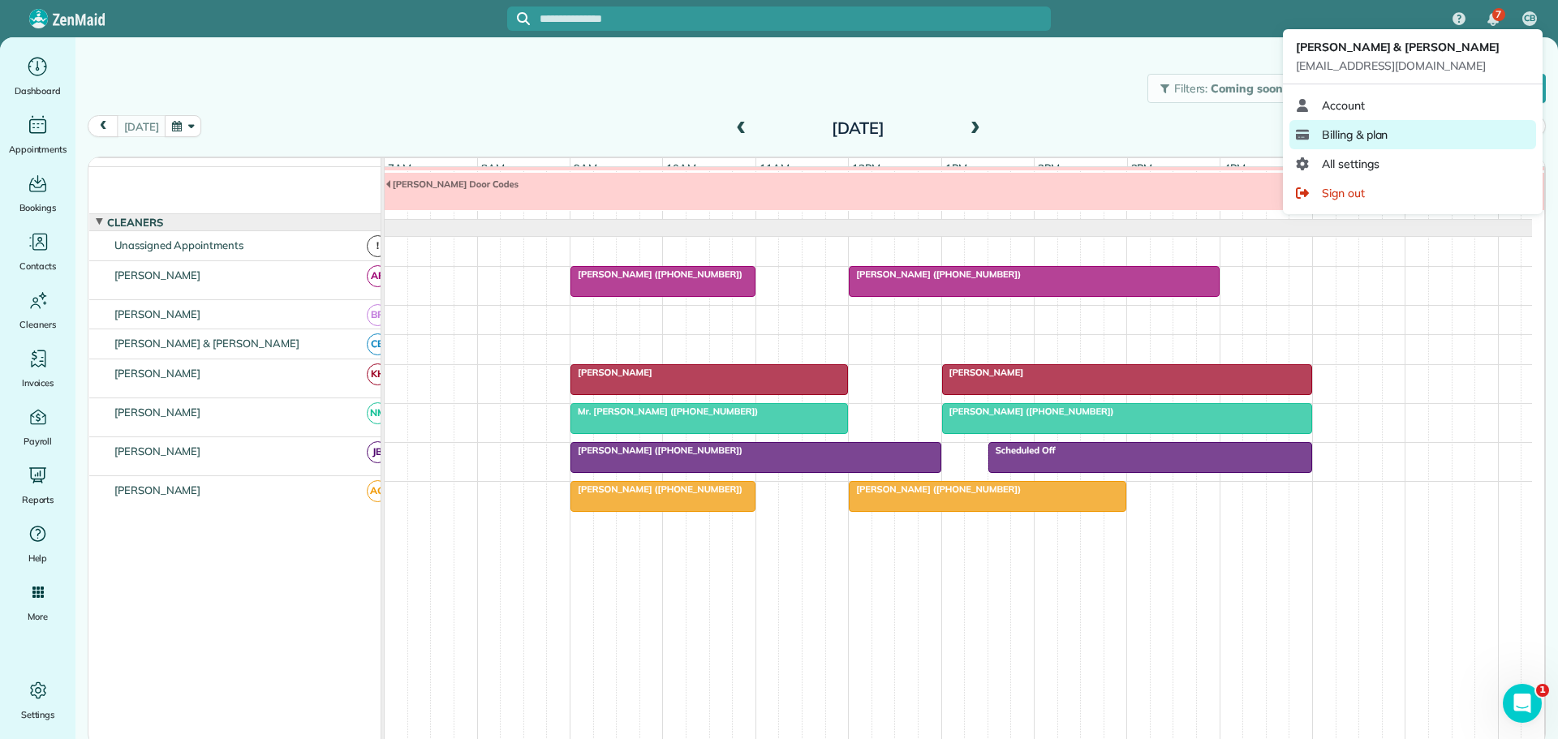
click at [1335, 129] on span "Billing & plan" at bounding box center [1355, 135] width 66 height 16
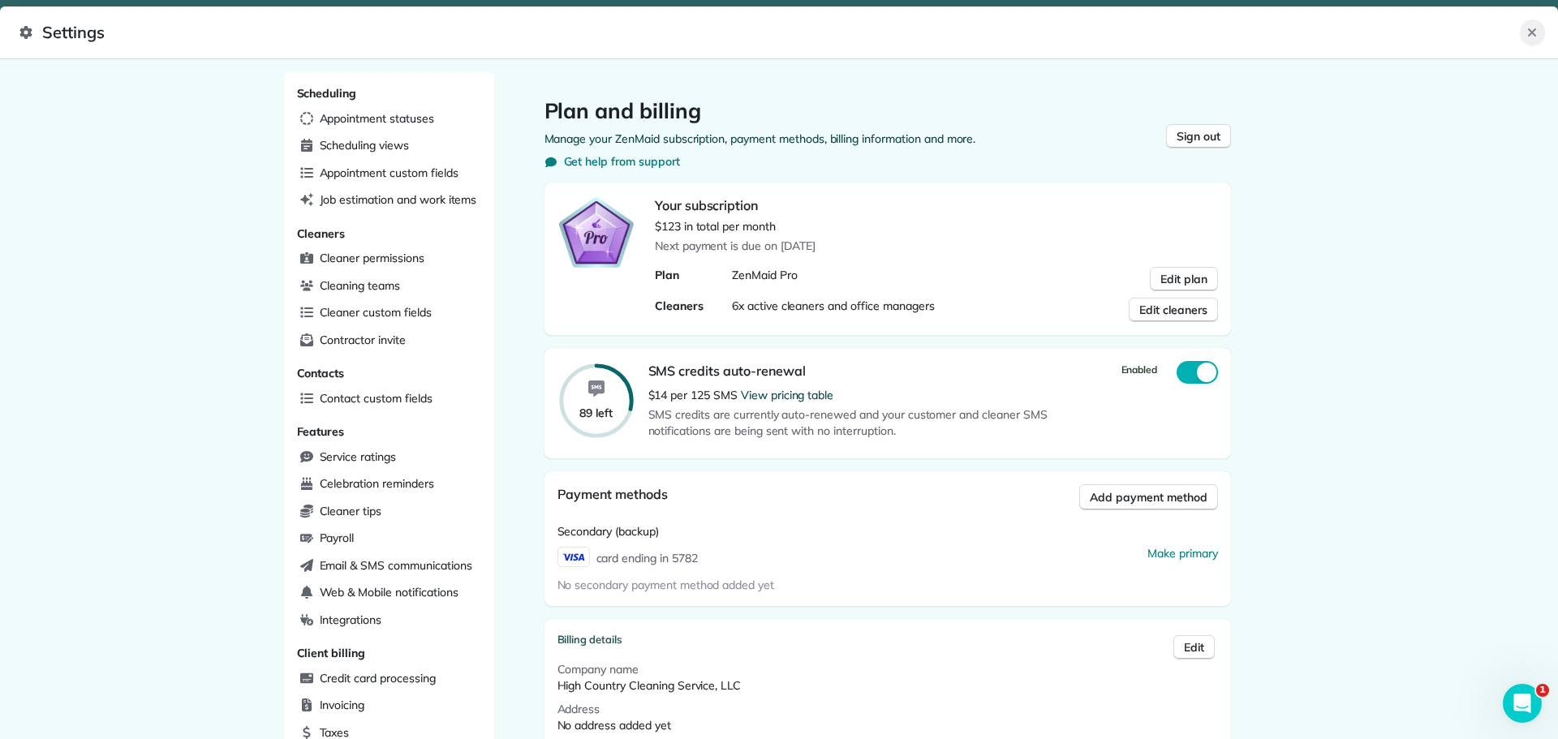
click at [1533, 25] on button "Close" at bounding box center [1532, 32] width 25 height 26
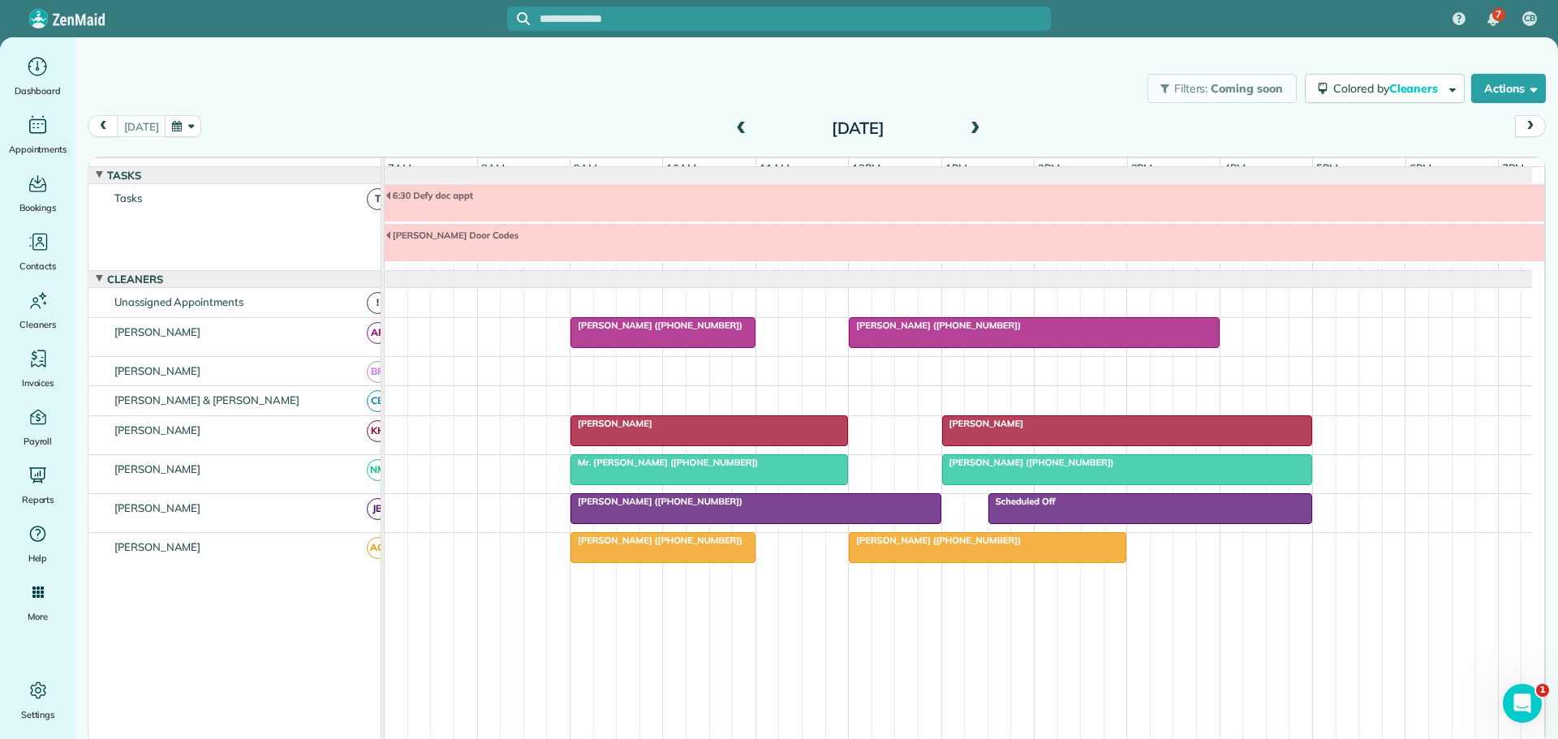
click at [971, 125] on span at bounding box center [975, 129] width 18 height 15
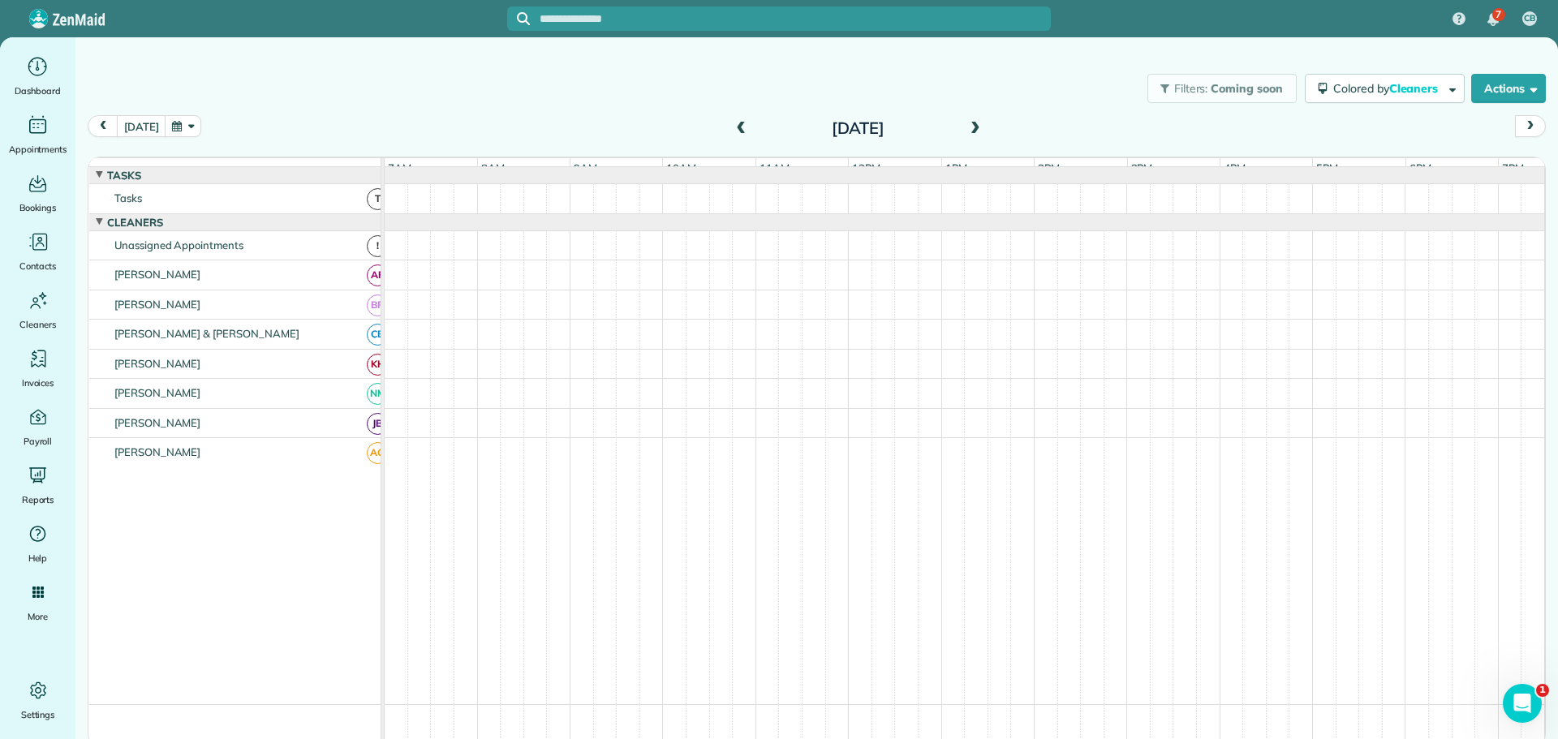
scroll to position [17, 0]
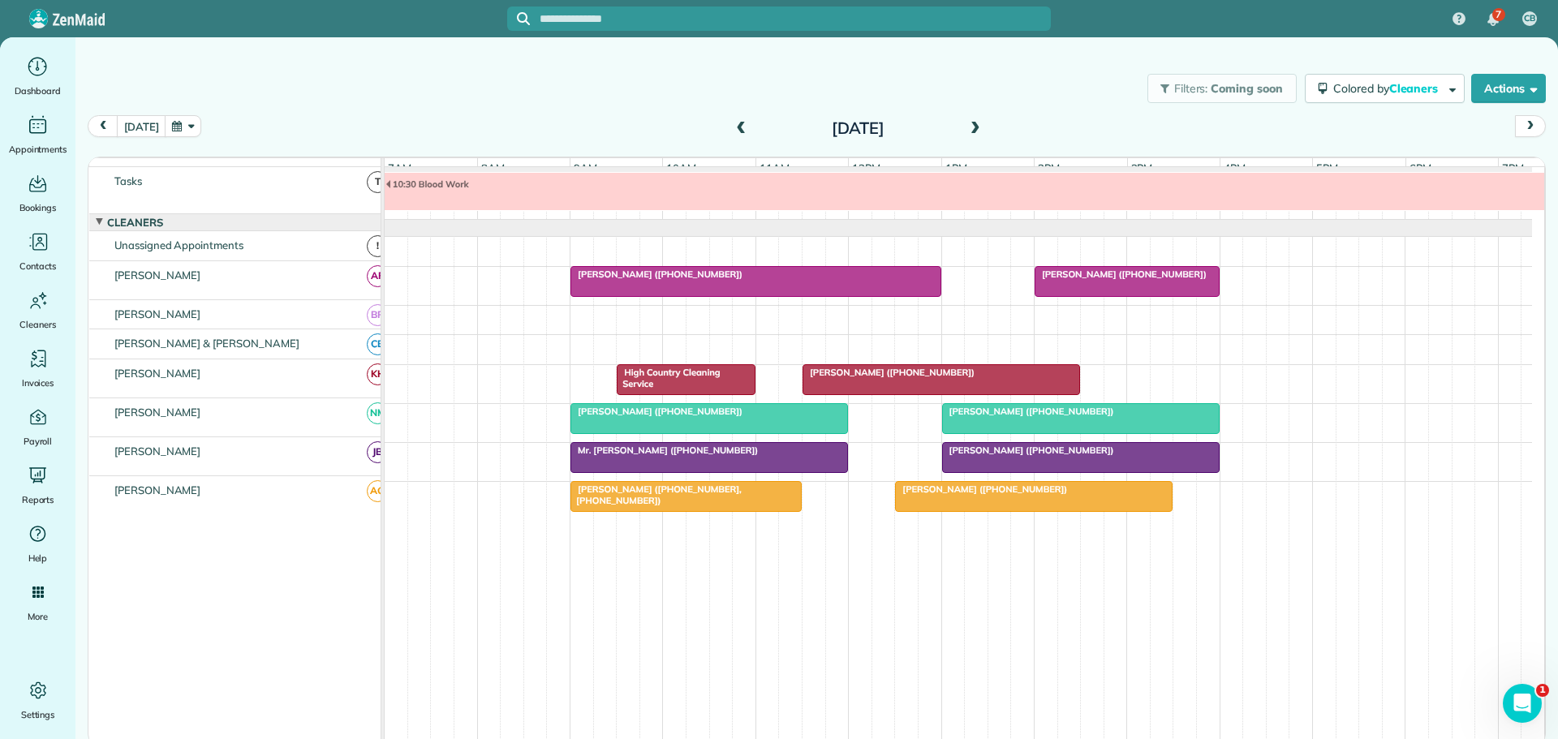
click at [971, 125] on span at bounding box center [975, 129] width 18 height 15
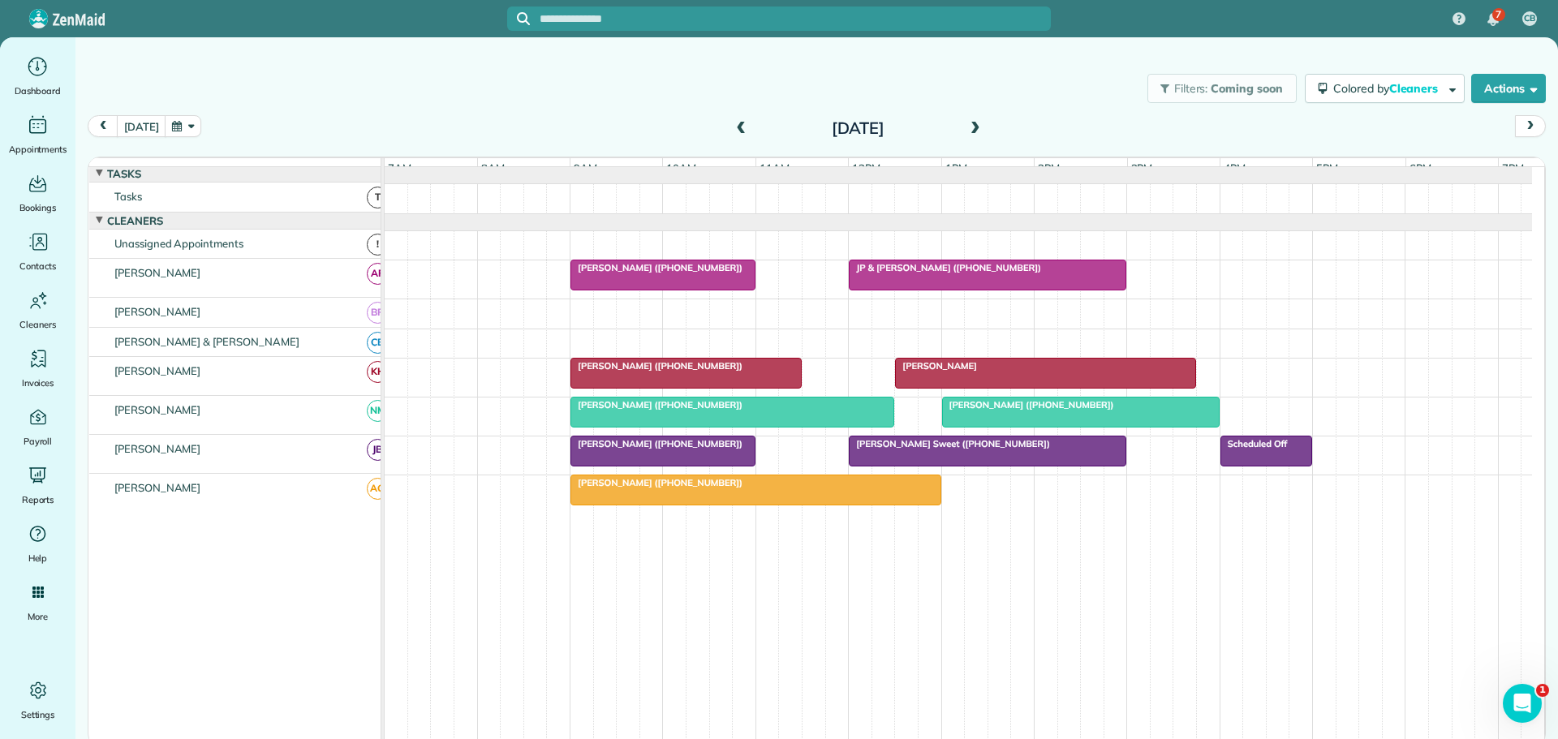
scroll to position [0, 0]
click at [143, 126] on button "[DATE]" at bounding box center [141, 126] width 49 height 22
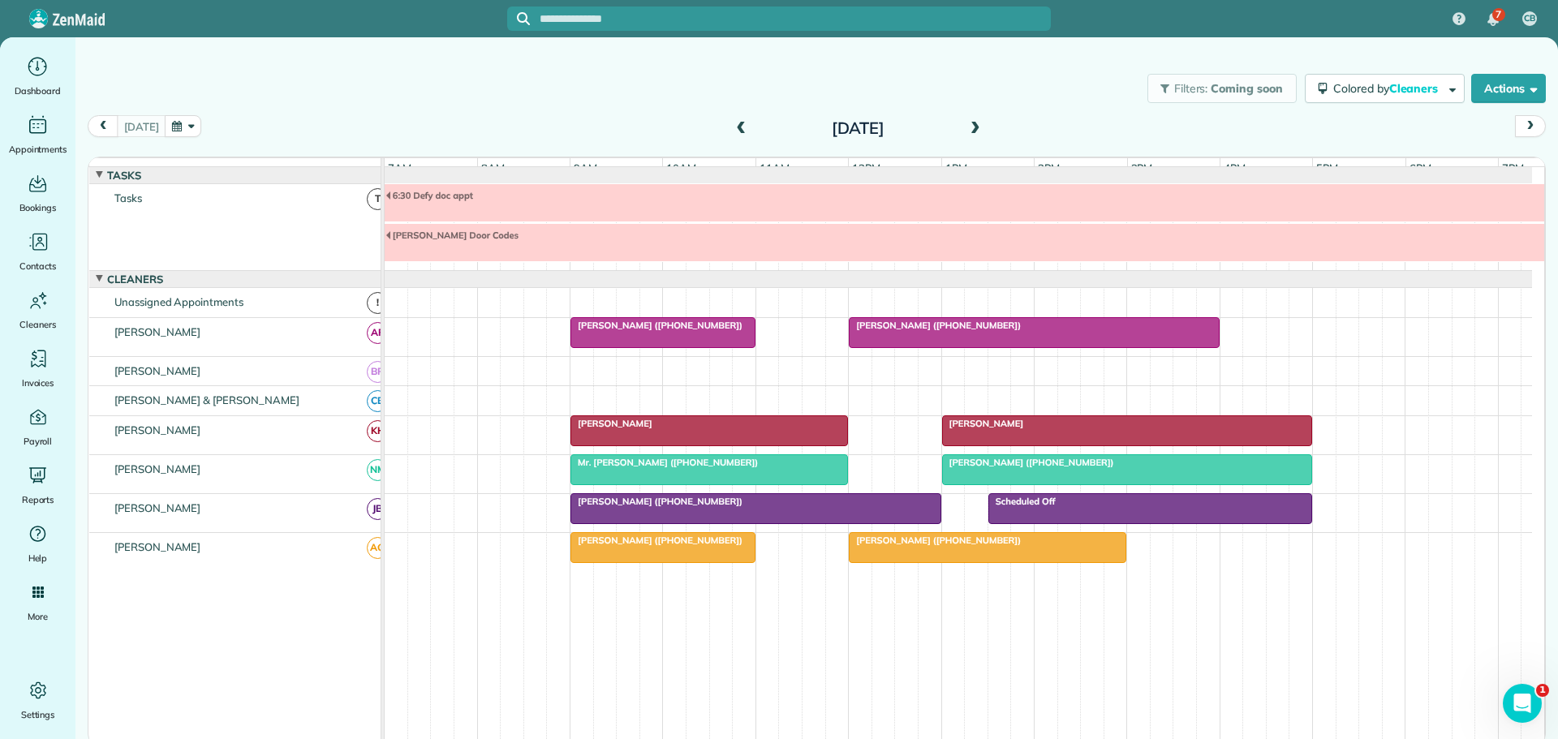
scroll to position [57, 0]
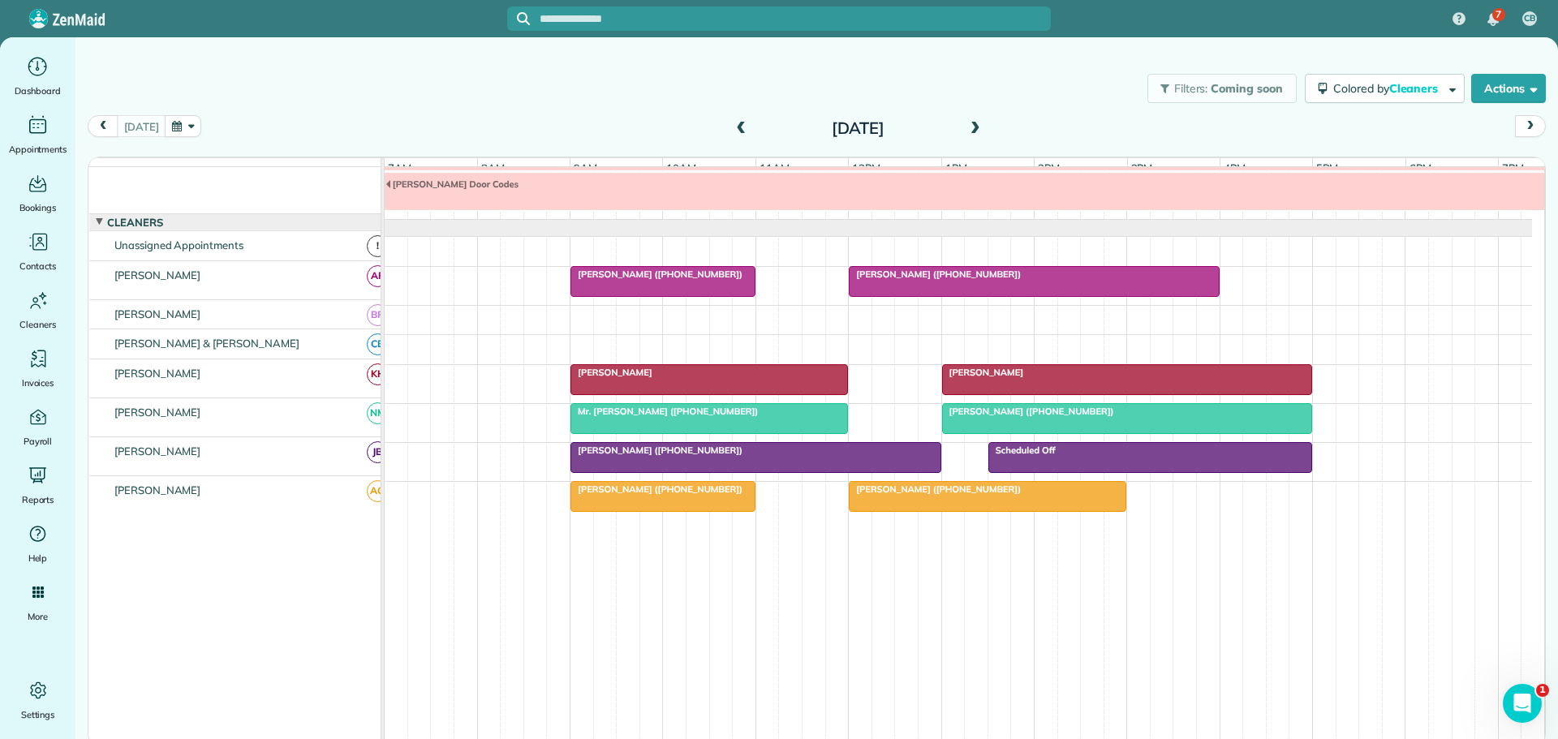
click at [652, 81] on div "Filters: Coming soon Colored by Cleaners Color by Cleaner Color by Team Color b…" at bounding box center [816, 89] width 1482 height 54
drag, startPoint x: 196, startPoint y: 1, endPoint x: 366, endPoint y: 89, distance: 192.0
click at [366, 89] on div "Filters: Coming soon Colored by Cleaners Color by Cleaner Color by Team Color b…" at bounding box center [816, 89] width 1482 height 54
click at [972, 121] on span at bounding box center [975, 129] width 18 height 24
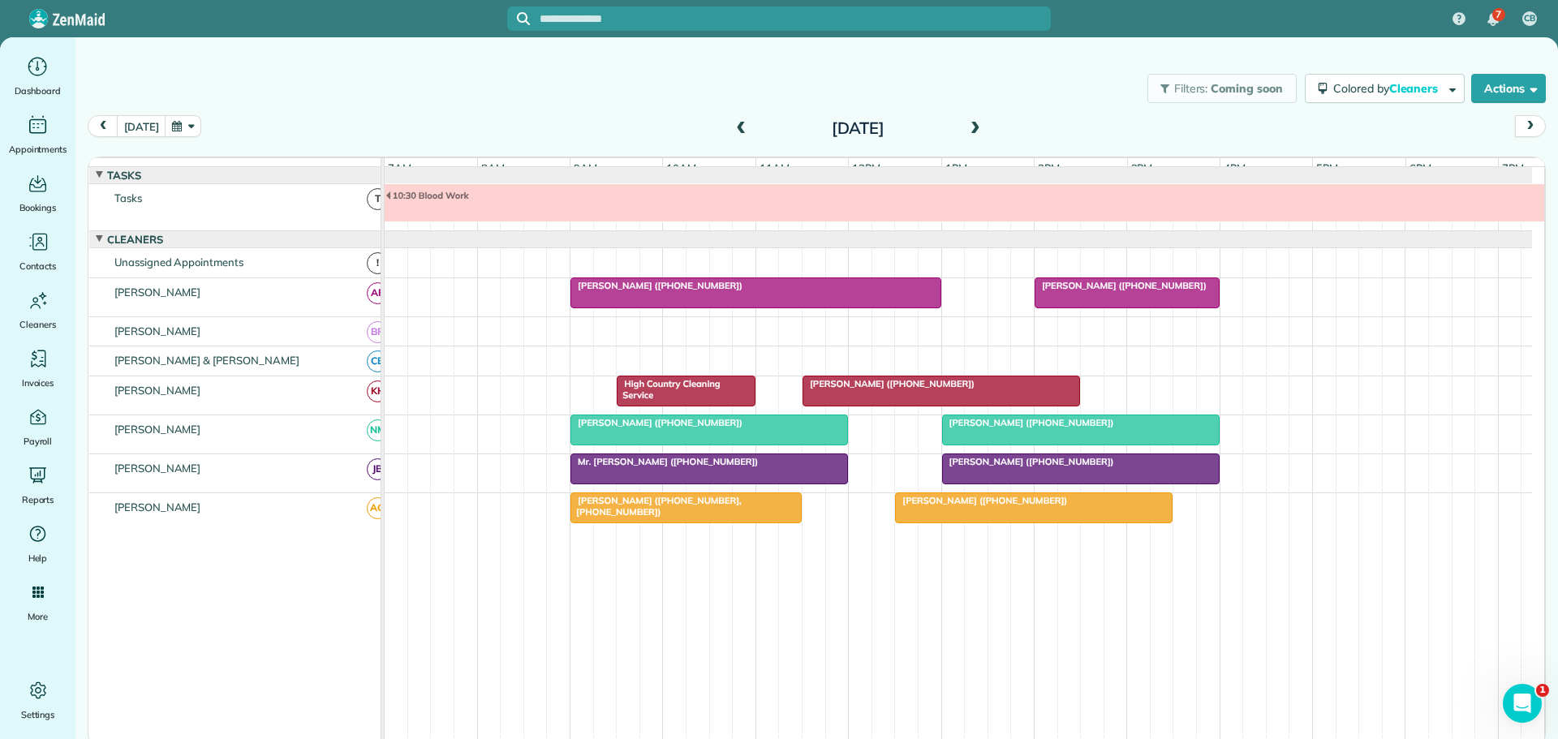
scroll to position [17, 0]
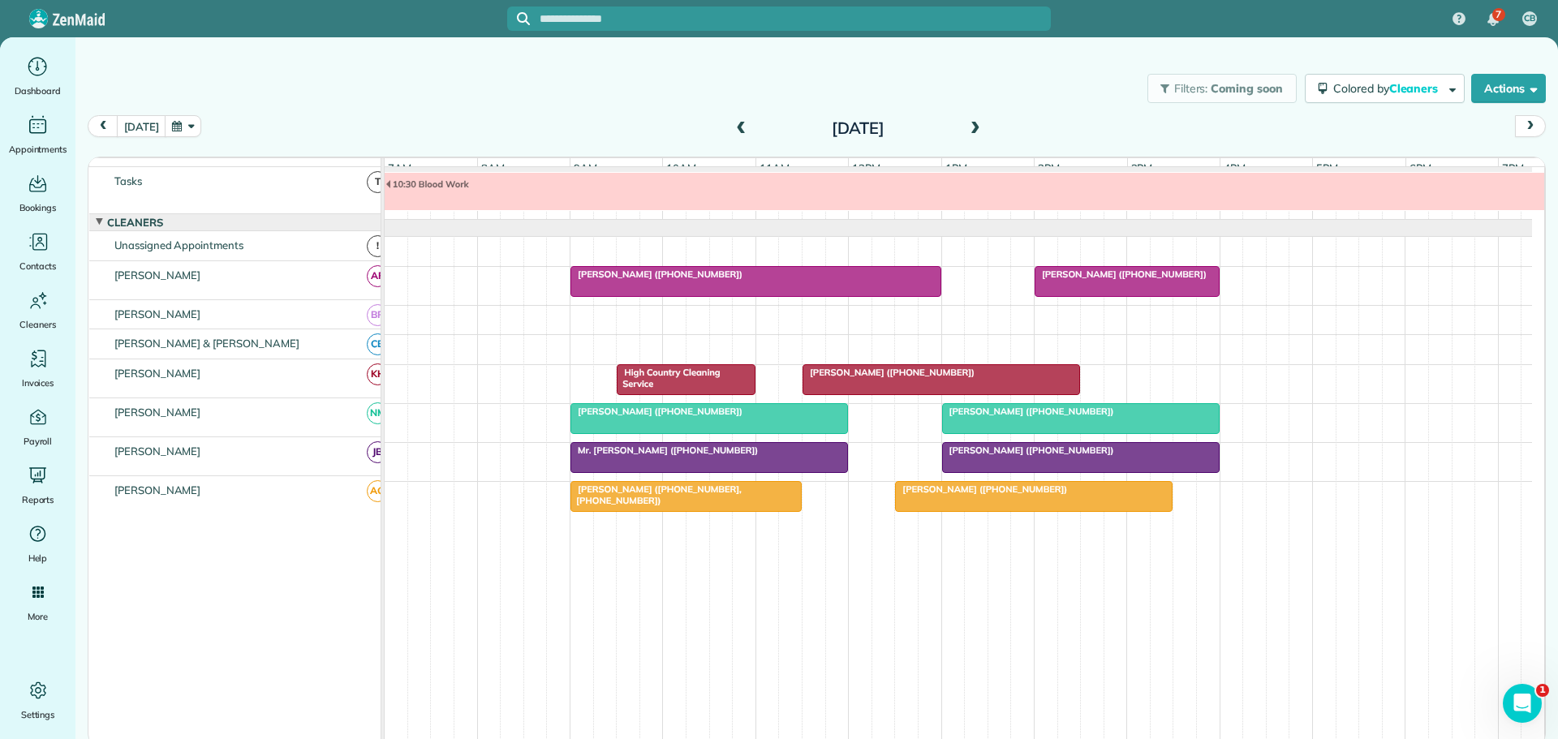
click at [972, 121] on span at bounding box center [975, 129] width 18 height 24
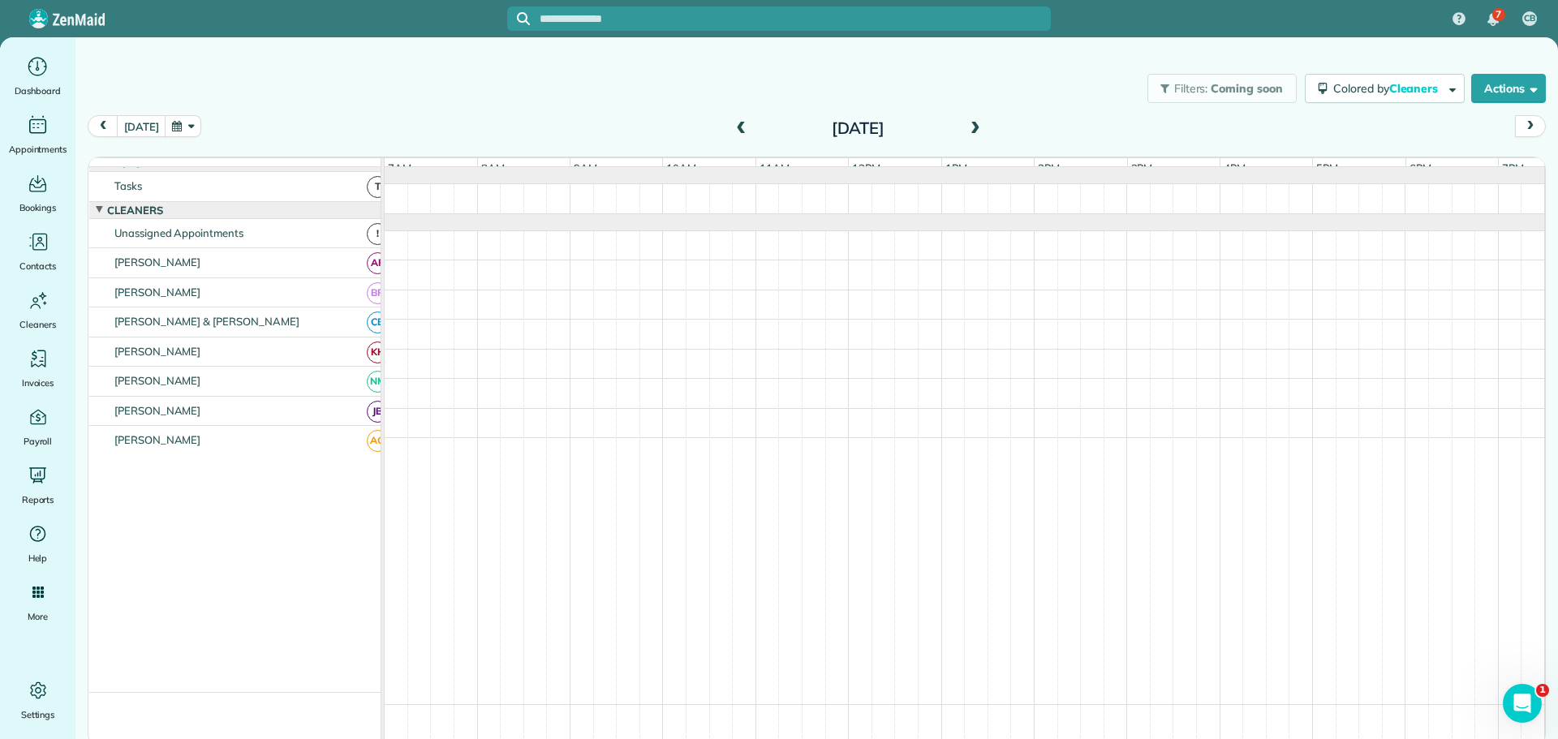
scroll to position [0, 0]
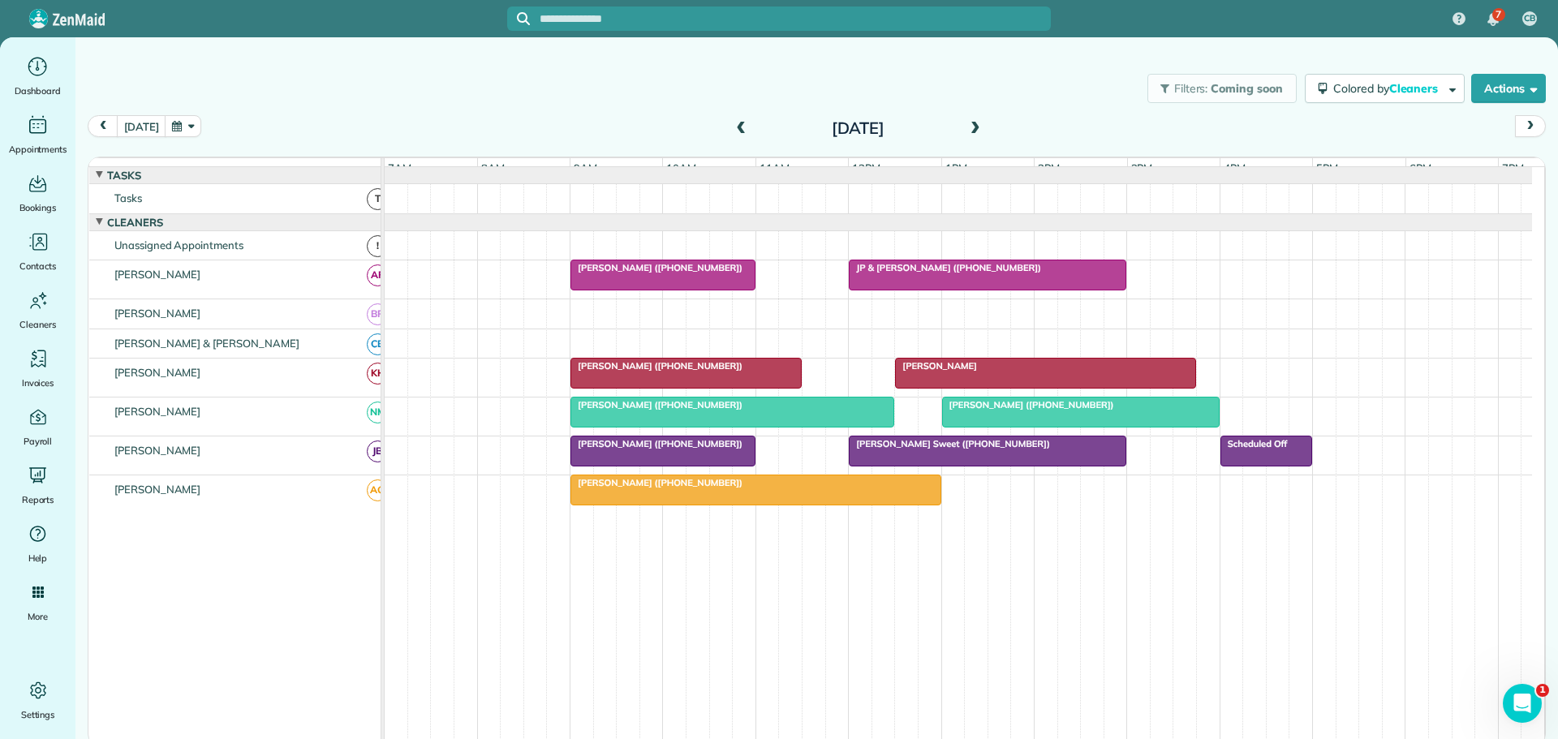
click at [972, 121] on span at bounding box center [975, 129] width 18 height 24
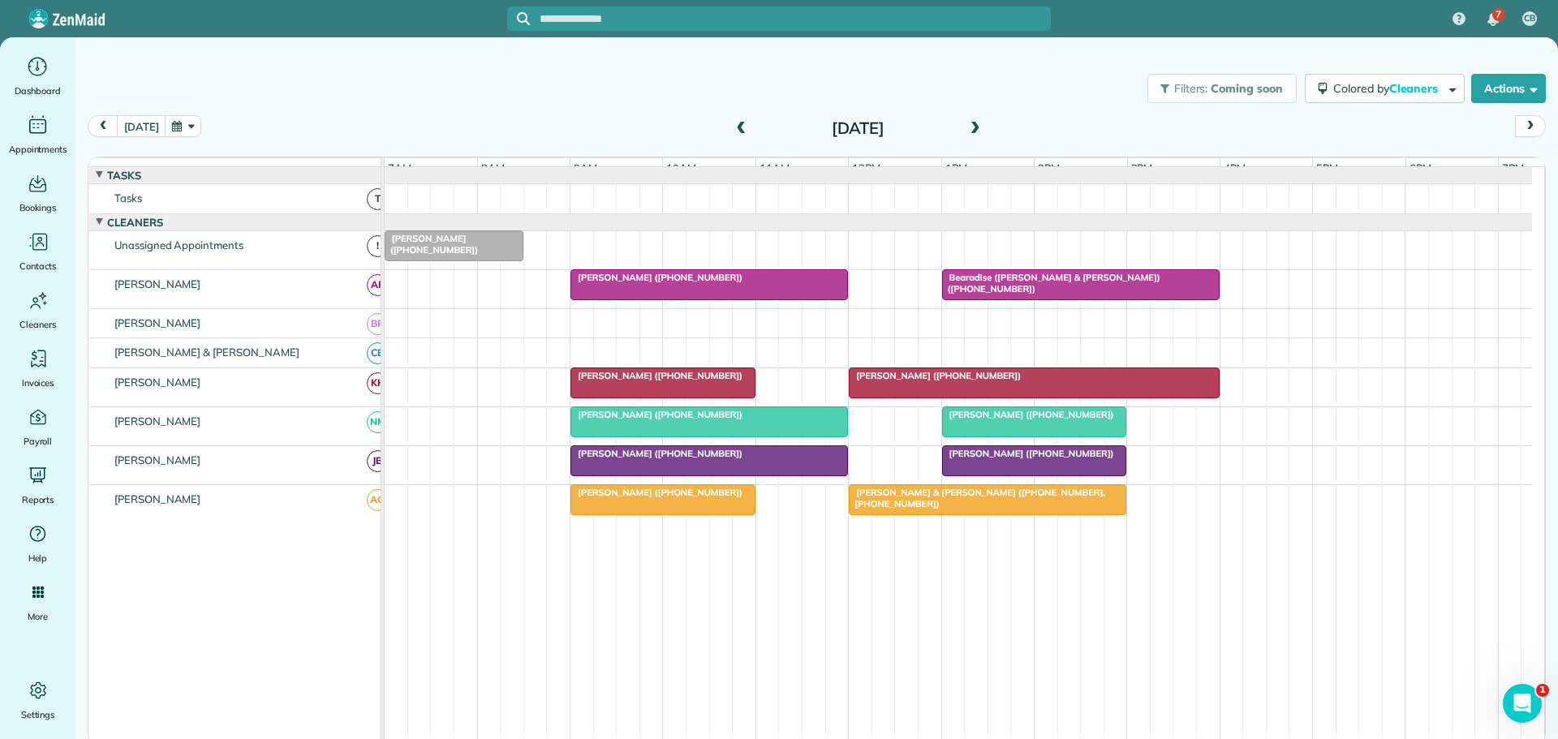
click at [737, 124] on span at bounding box center [741, 129] width 18 height 15
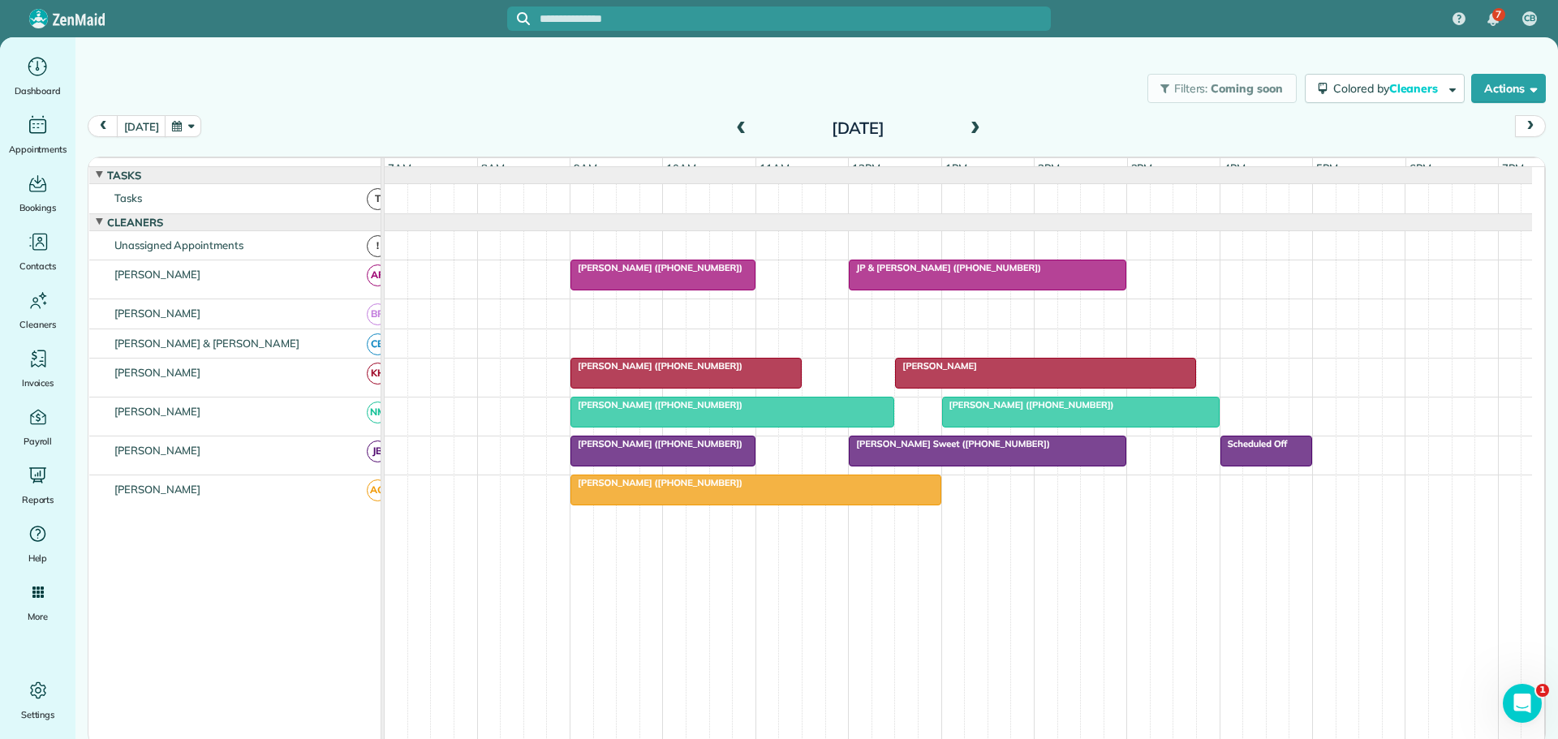
click at [737, 124] on span at bounding box center [741, 129] width 18 height 15
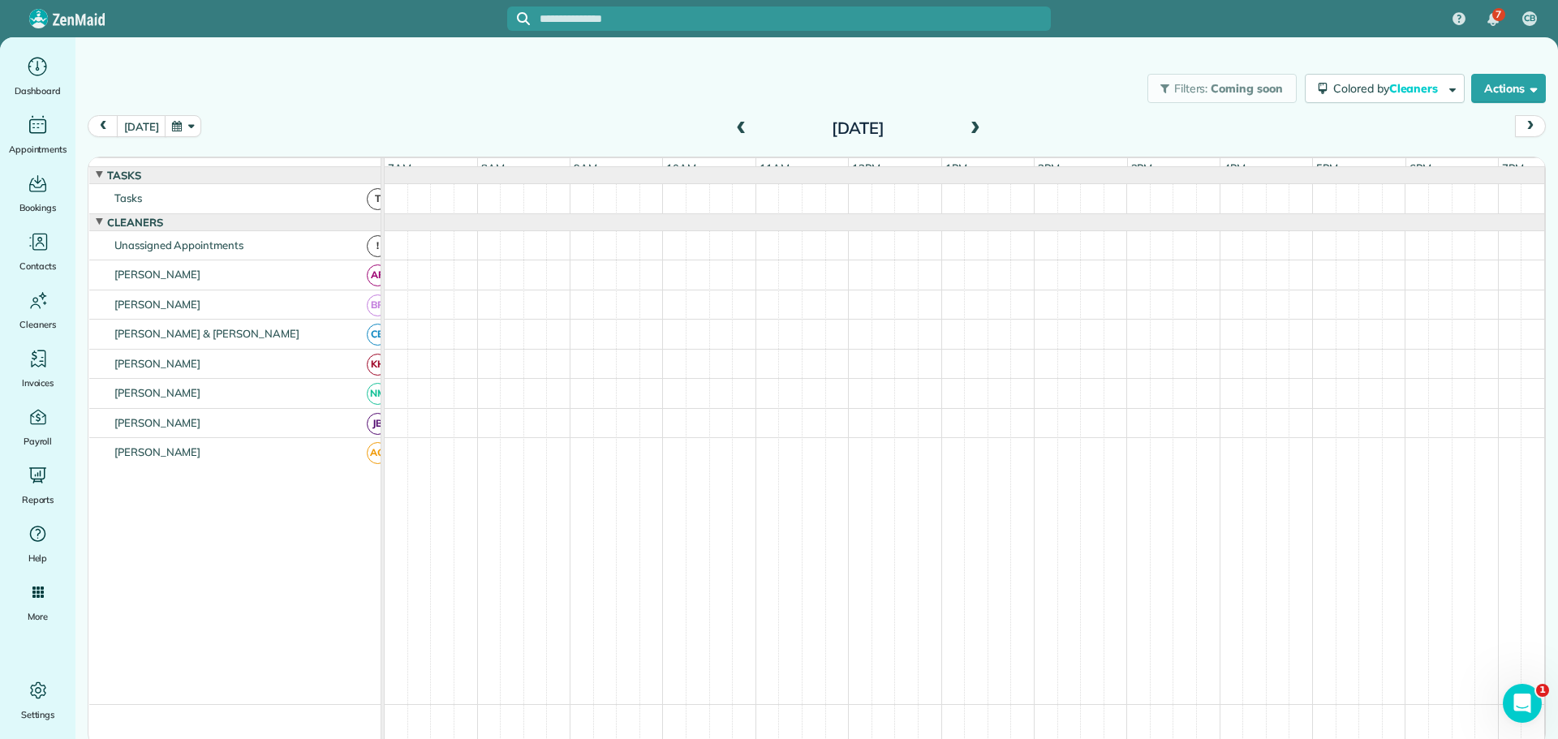
scroll to position [17, 0]
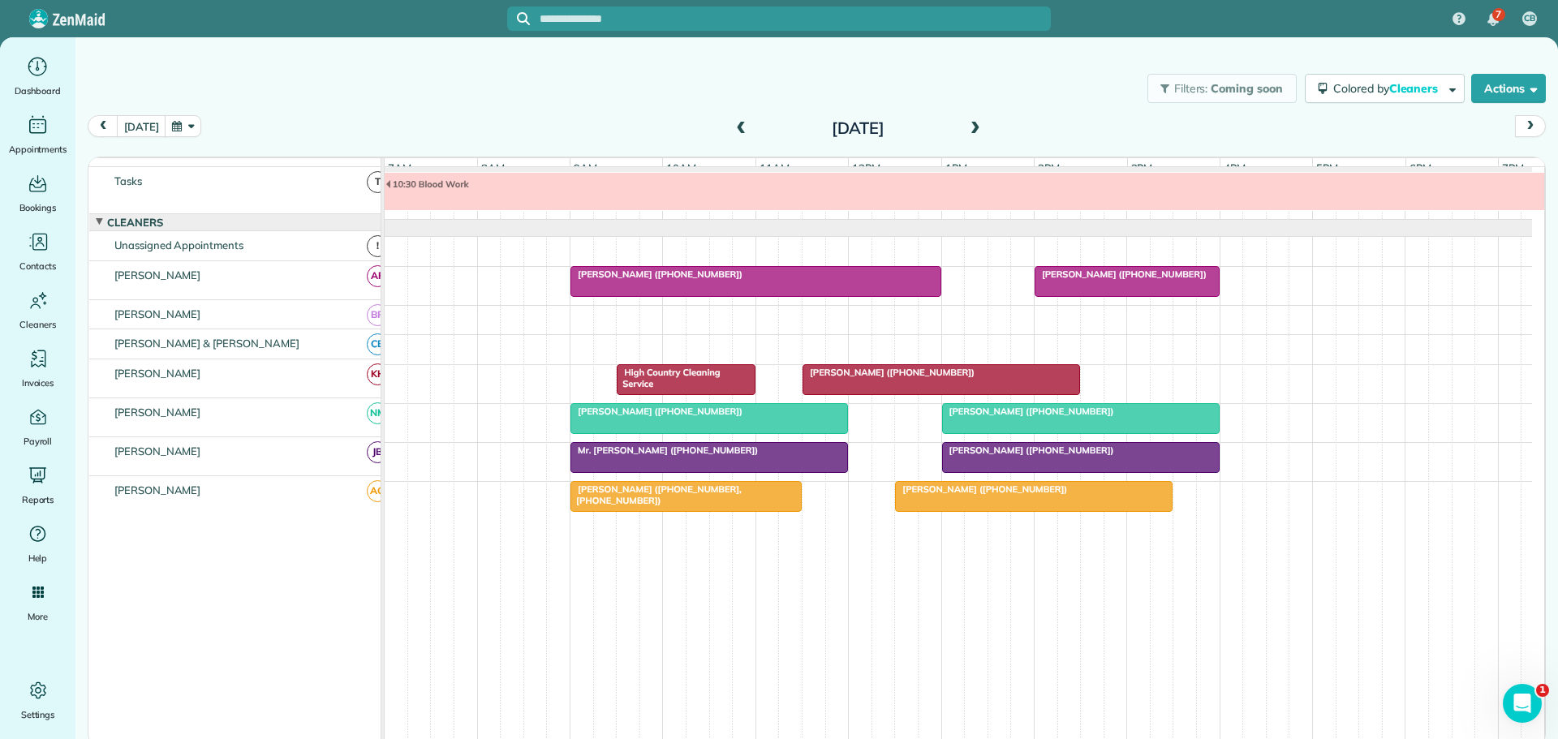
click at [184, 126] on button "button" at bounding box center [183, 126] width 37 height 22
click at [295, 232] on link "15" at bounding box center [297, 236] width 26 height 26
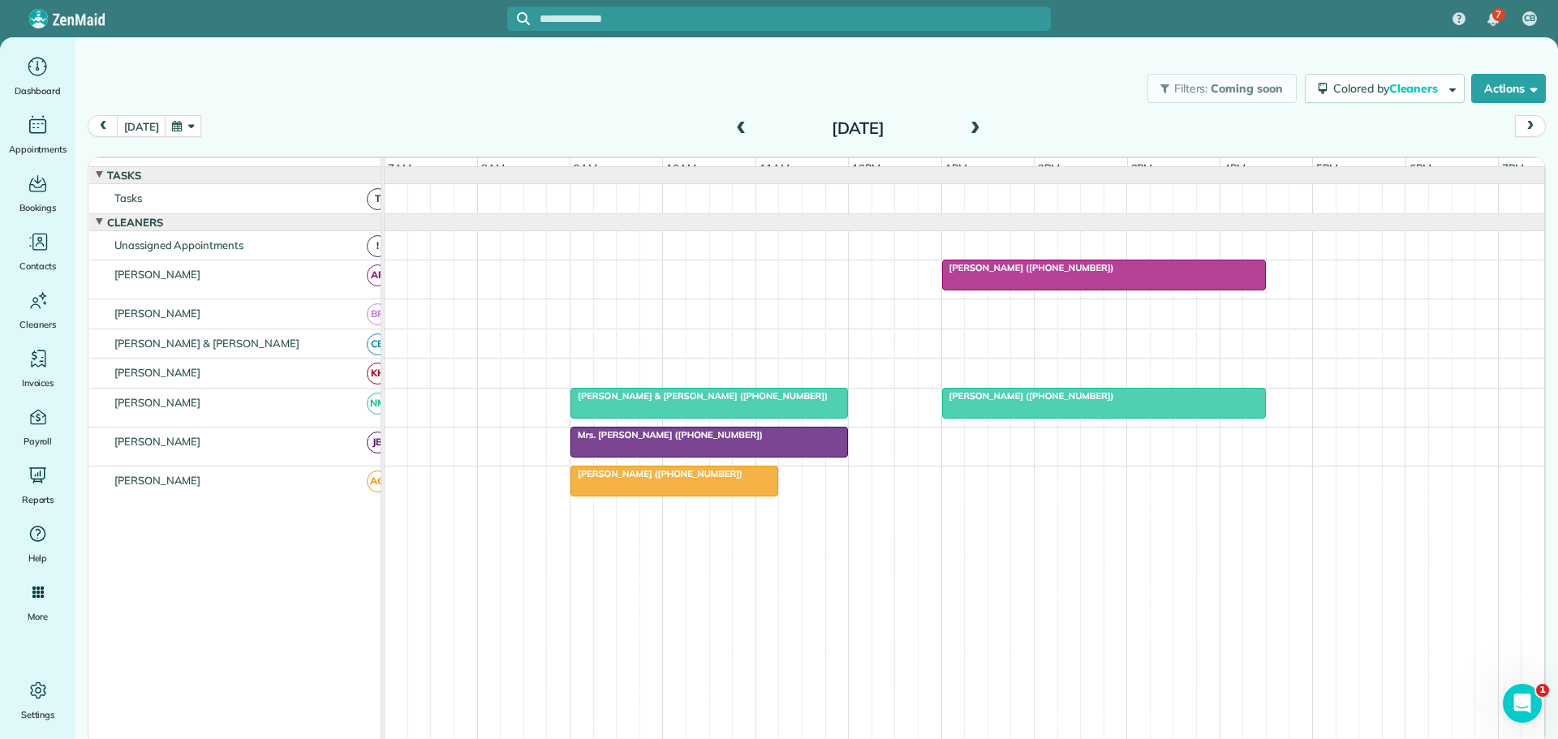
click at [738, 127] on span at bounding box center [741, 129] width 18 height 15
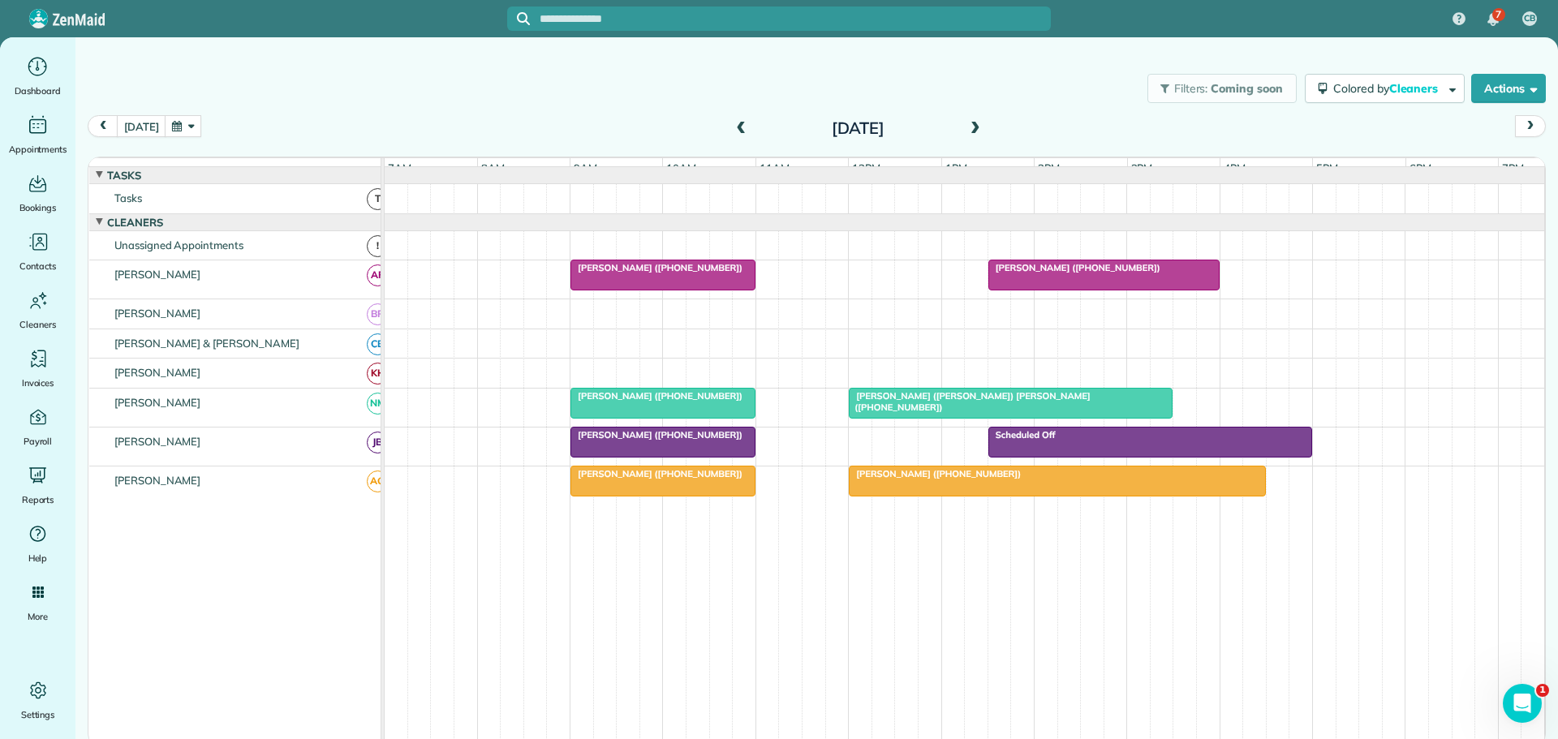
click at [738, 127] on span at bounding box center [741, 129] width 18 height 15
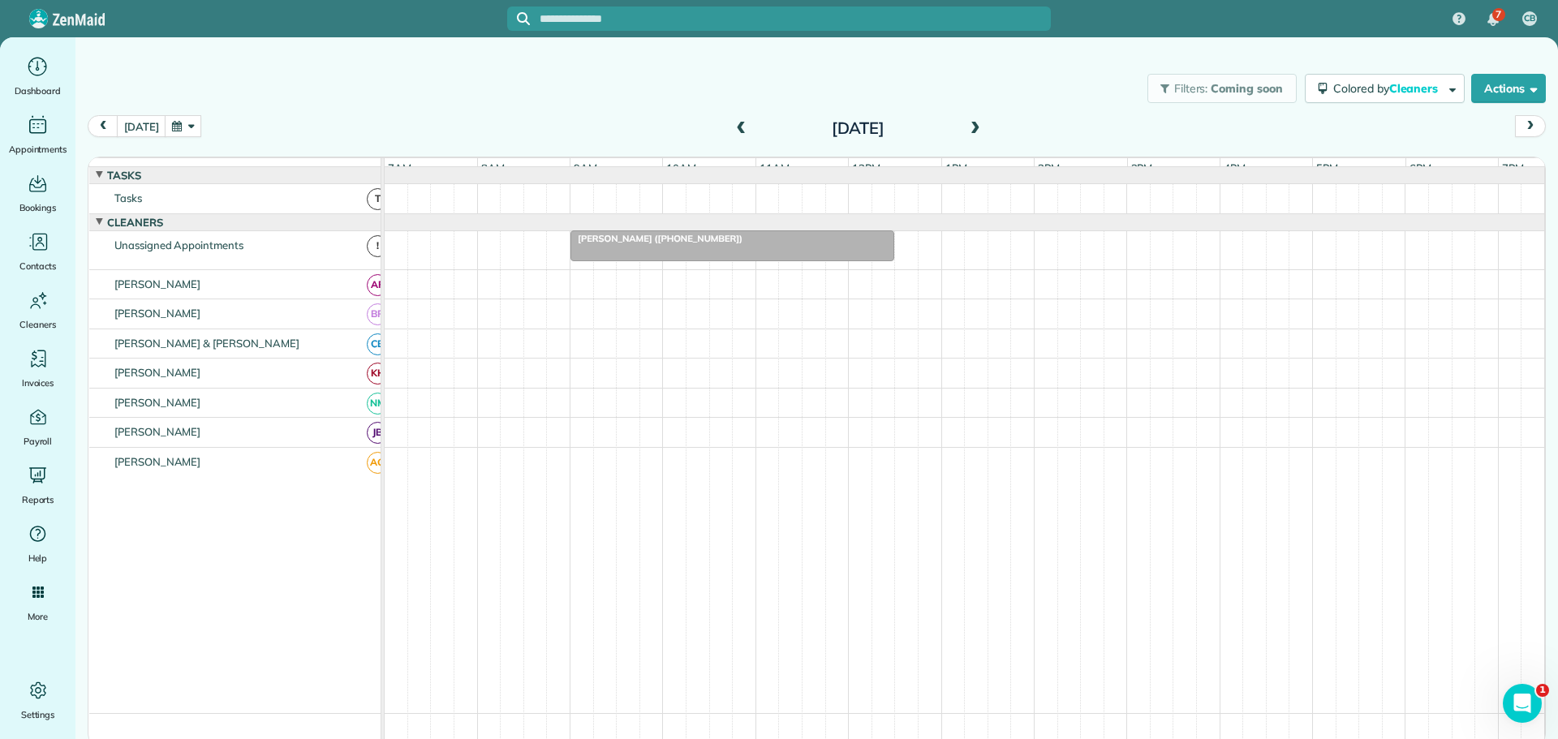
click at [974, 123] on span at bounding box center [975, 129] width 18 height 15
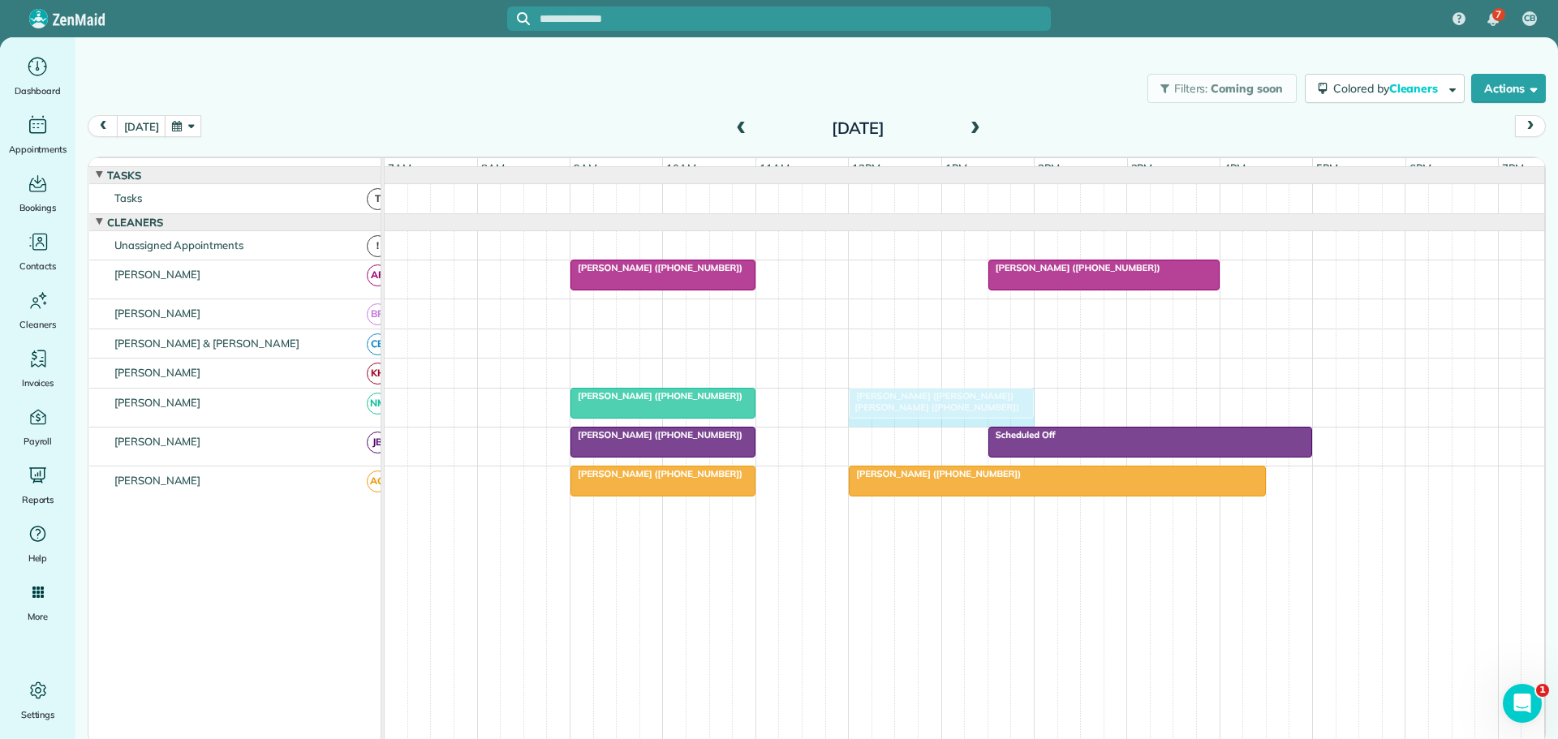
drag, startPoint x: 1168, startPoint y: 408, endPoint x: 1016, endPoint y: 420, distance: 153.0
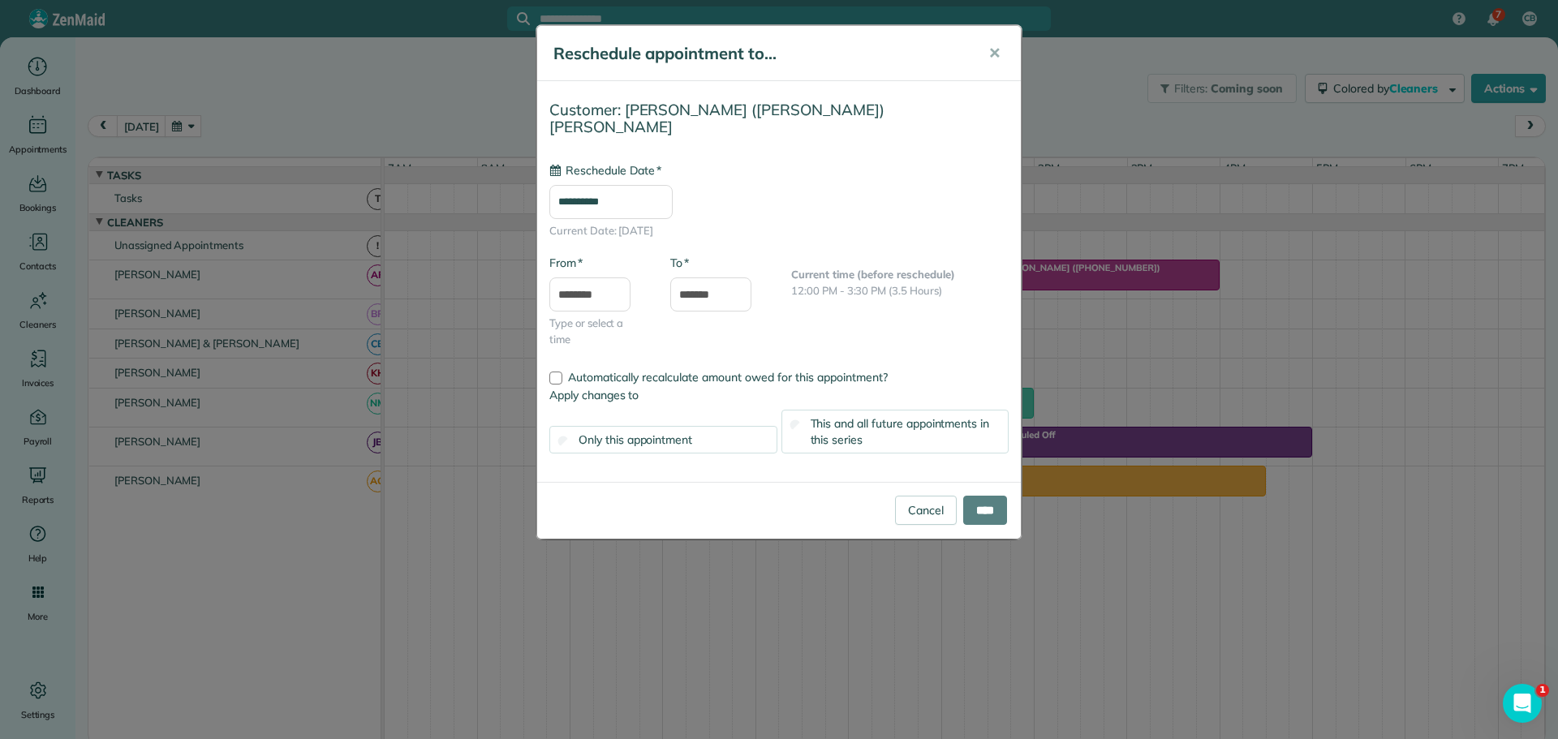
type input "**********"
click at [979, 496] on input "****" at bounding box center [985, 510] width 44 height 29
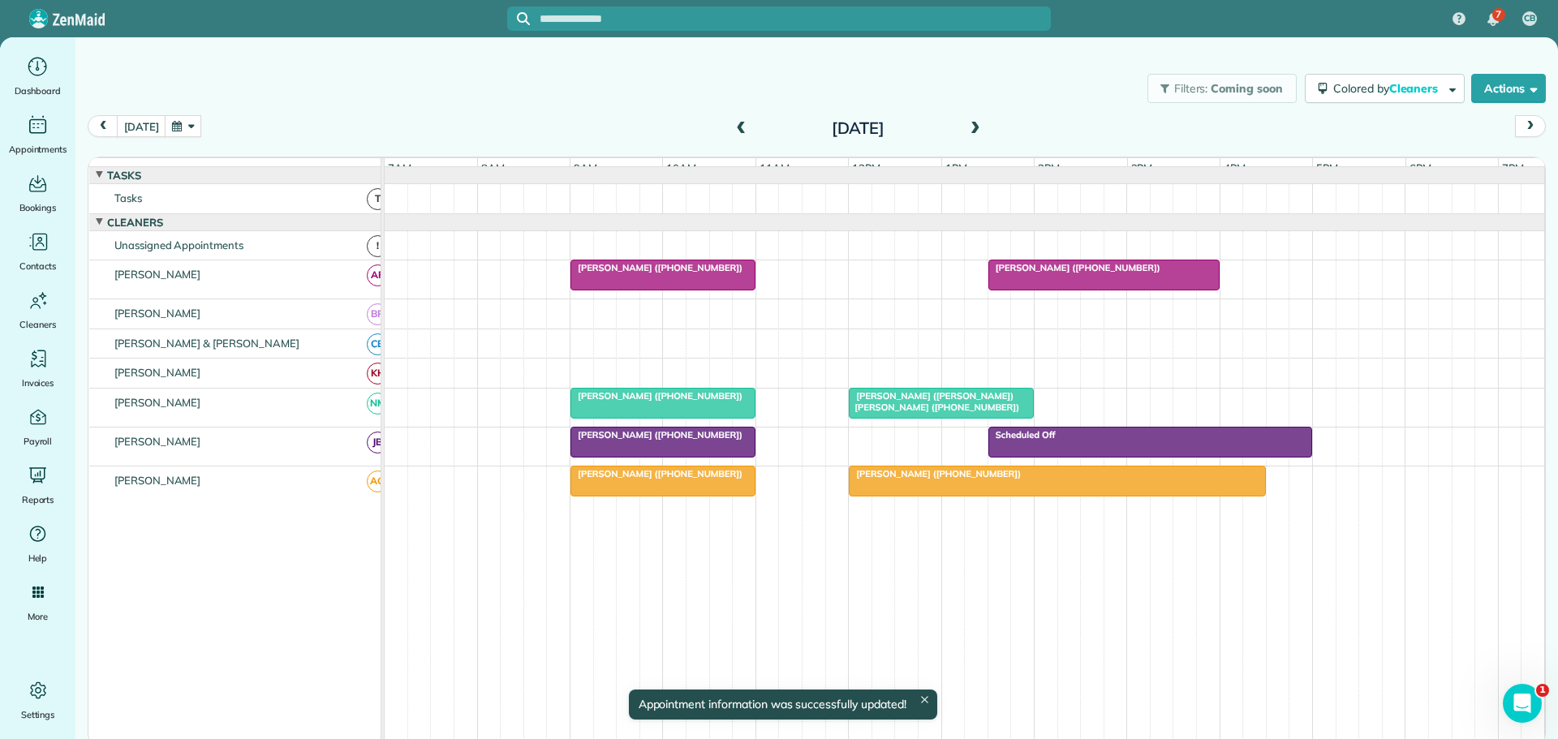
click at [877, 408] on span "Mr. Noah (Michael) Hodges (+19107231813)" at bounding box center [934, 401] width 172 height 23
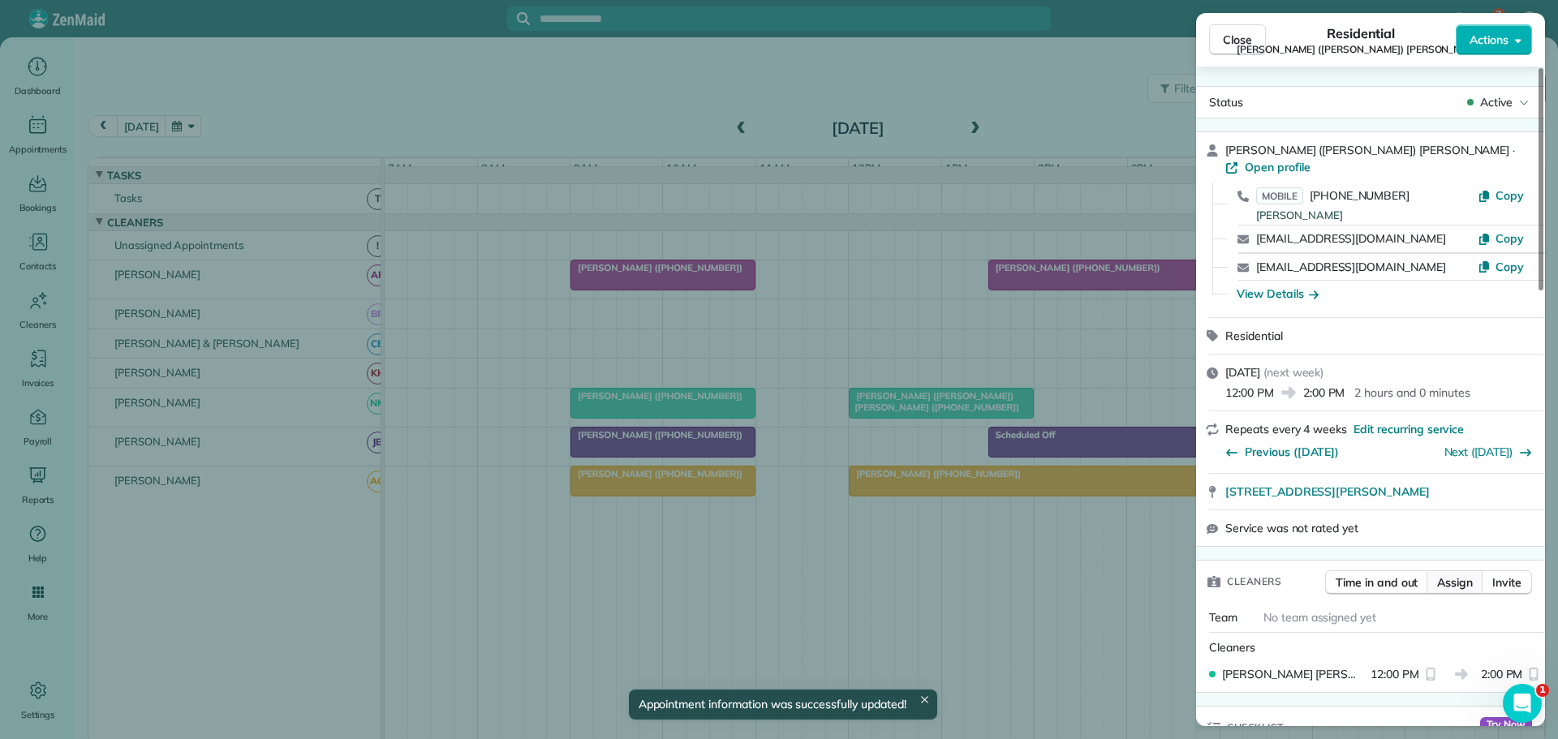
click at [1463, 574] on span "Assign" at bounding box center [1455, 582] width 36 height 16
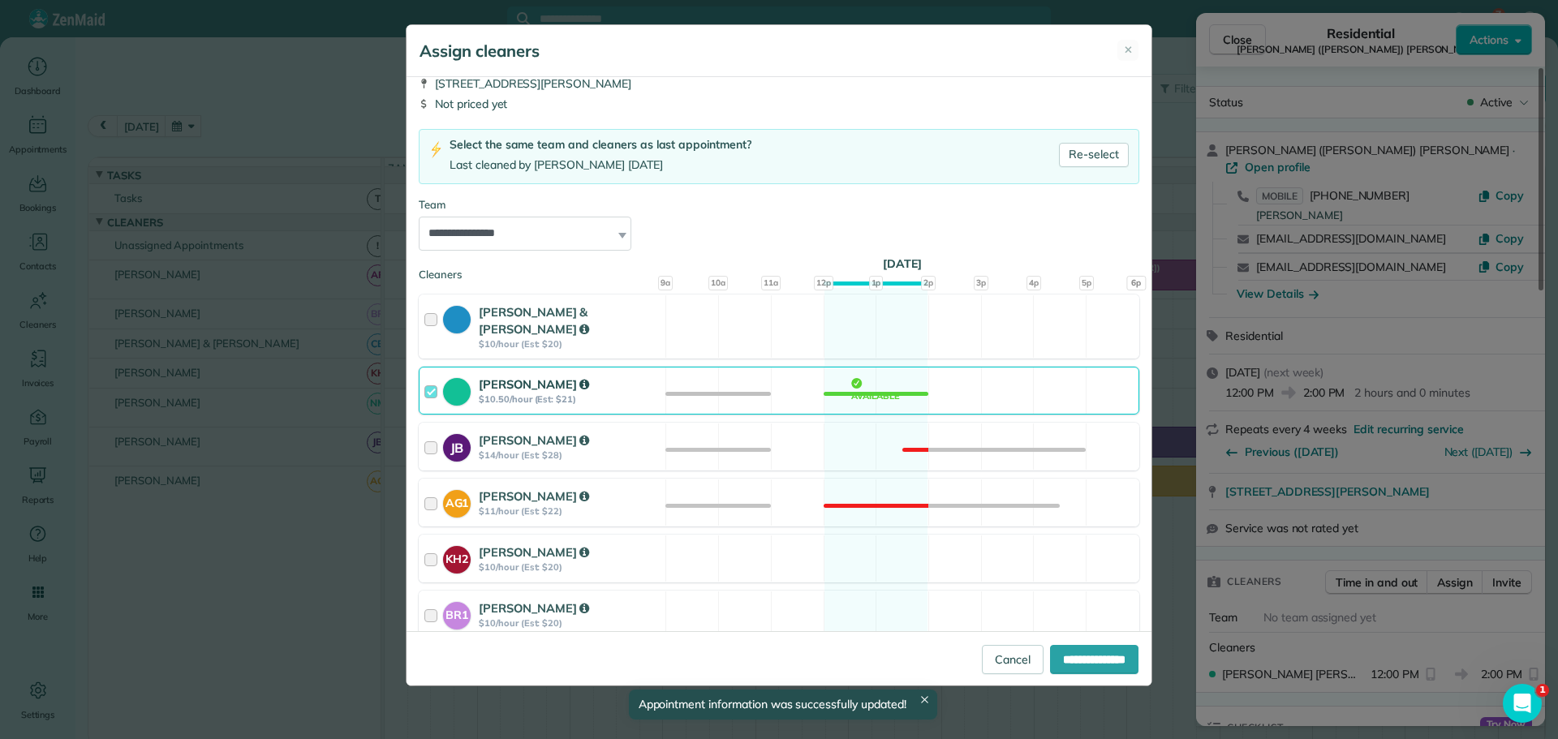
scroll to position [81, 0]
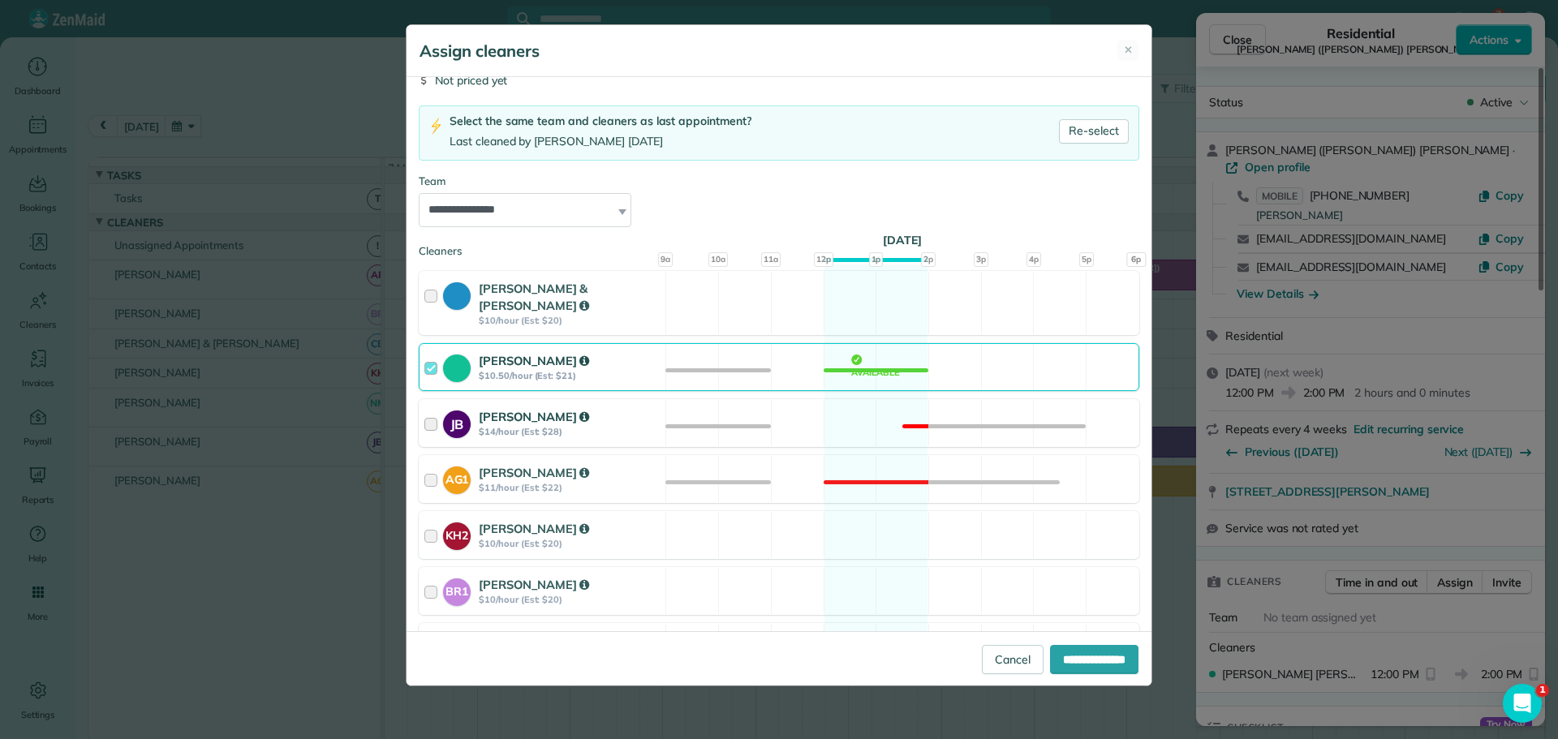
click at [434, 408] on div at bounding box center [433, 423] width 19 height 30
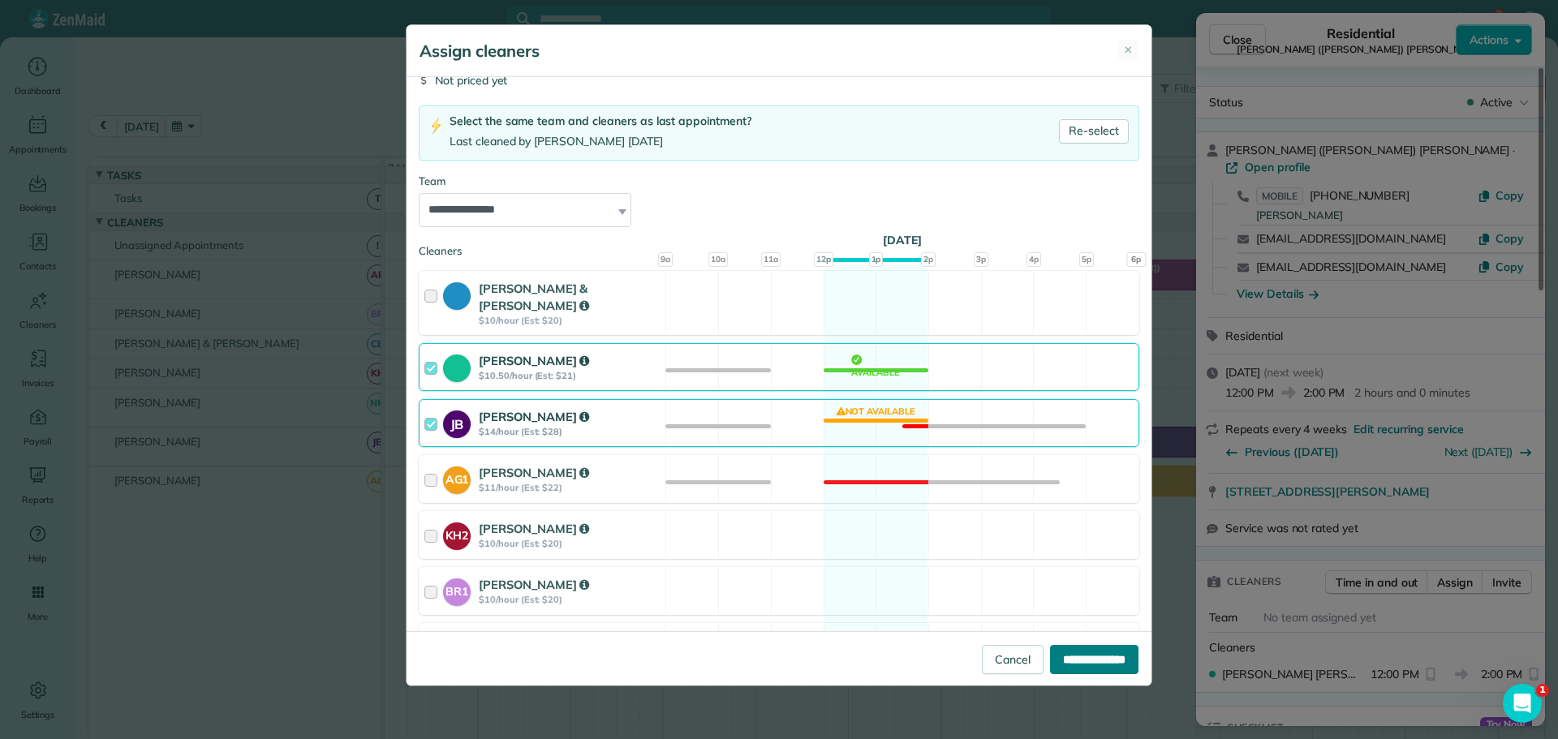
click at [1085, 659] on input "**********" at bounding box center [1094, 659] width 88 height 29
type input "**********"
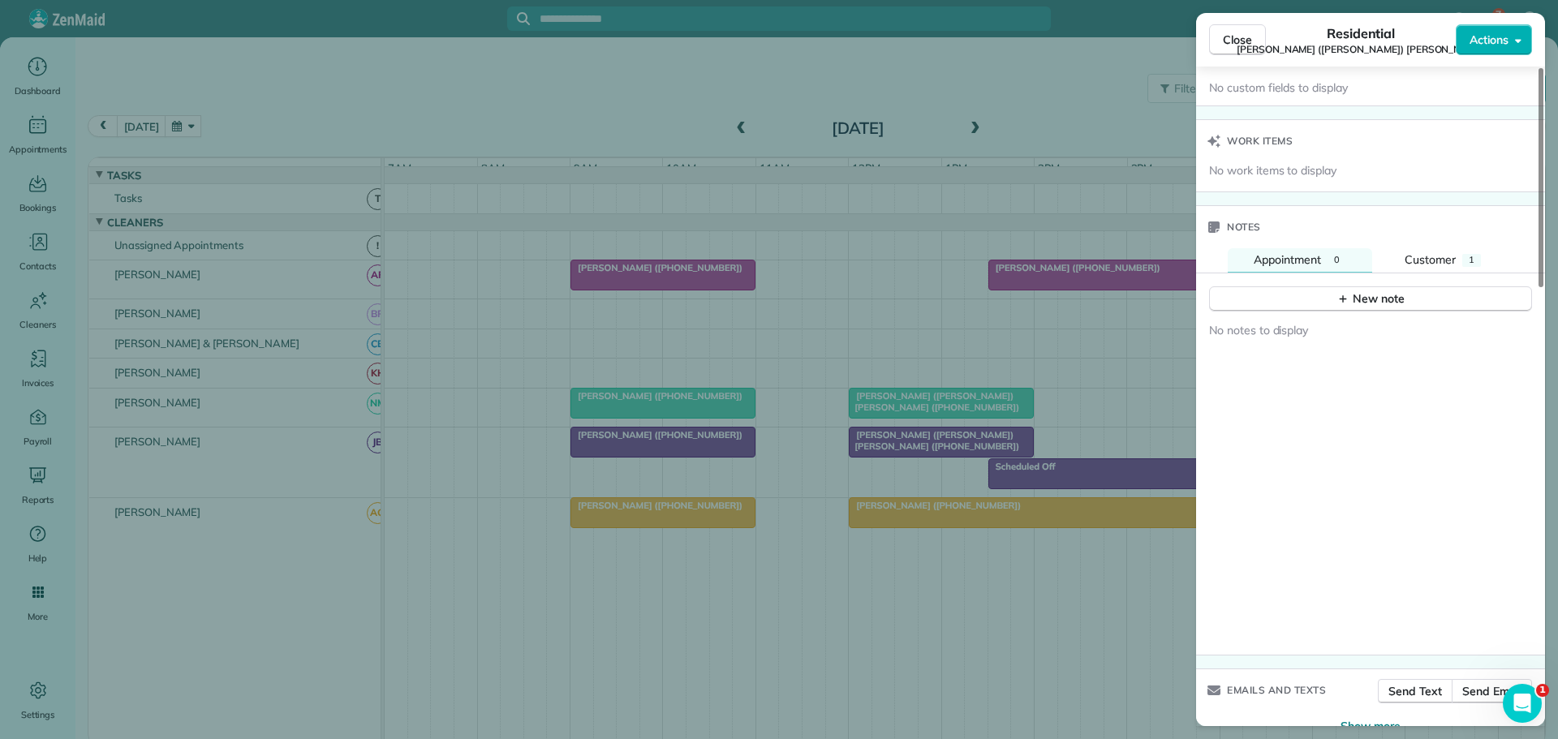
scroll to position [1302, 0]
click at [1346, 291] on icon "button" at bounding box center [1342, 297] width 13 height 13
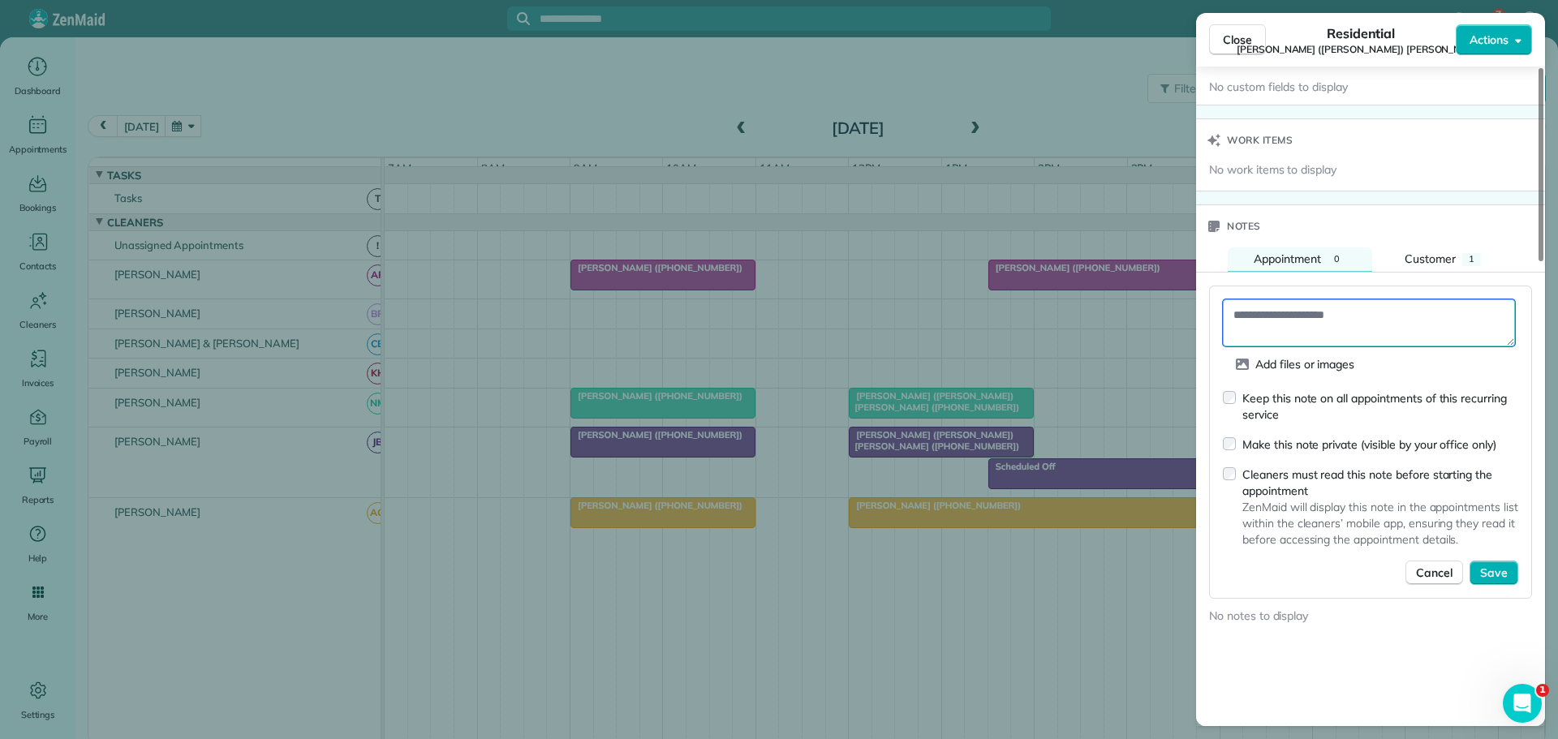
click at [1267, 299] on textarea at bounding box center [1369, 322] width 292 height 47
type textarea "**********"
click at [1498, 565] on span "Save" at bounding box center [1494, 573] width 28 height 16
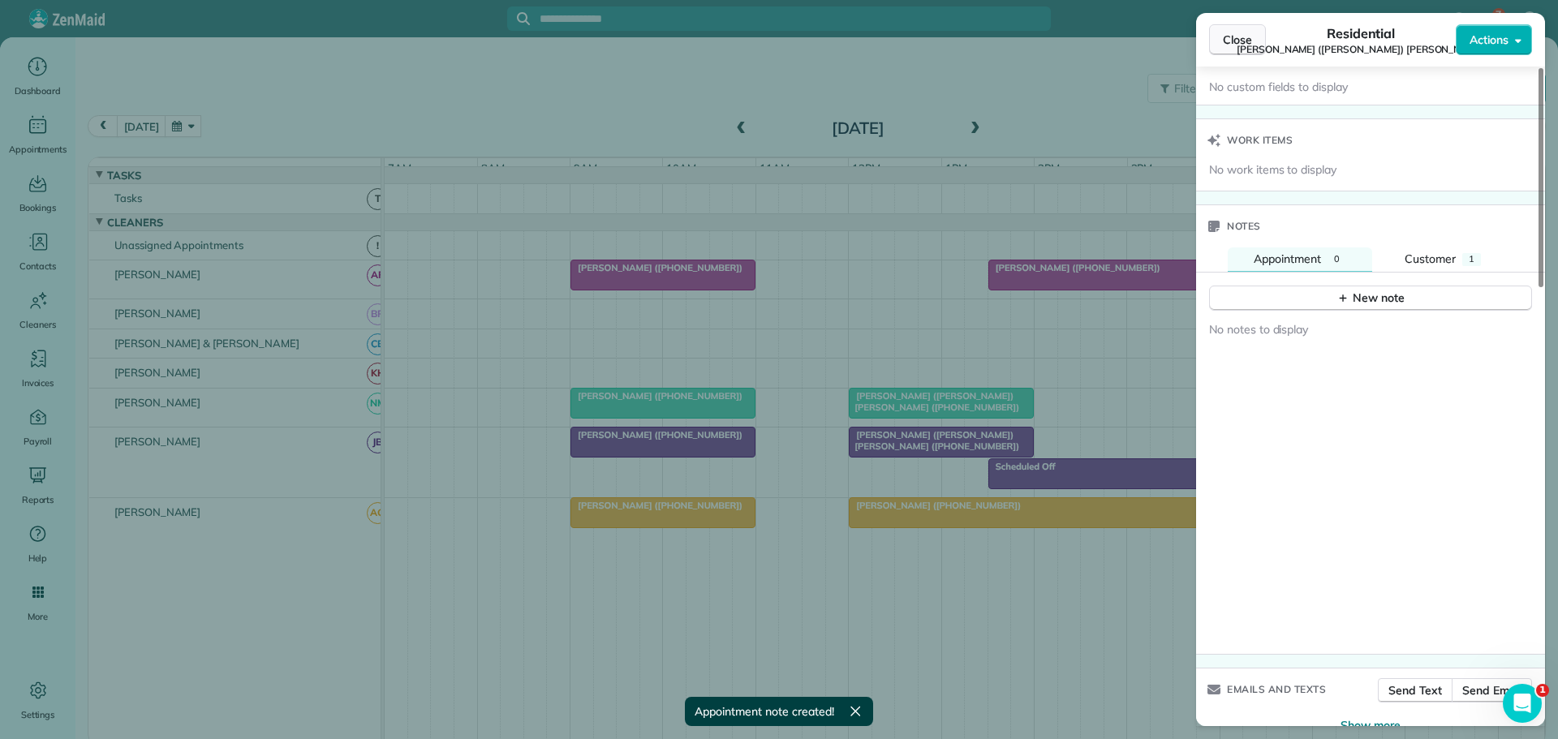
click at [1233, 41] on span "Close" at bounding box center [1237, 40] width 29 height 16
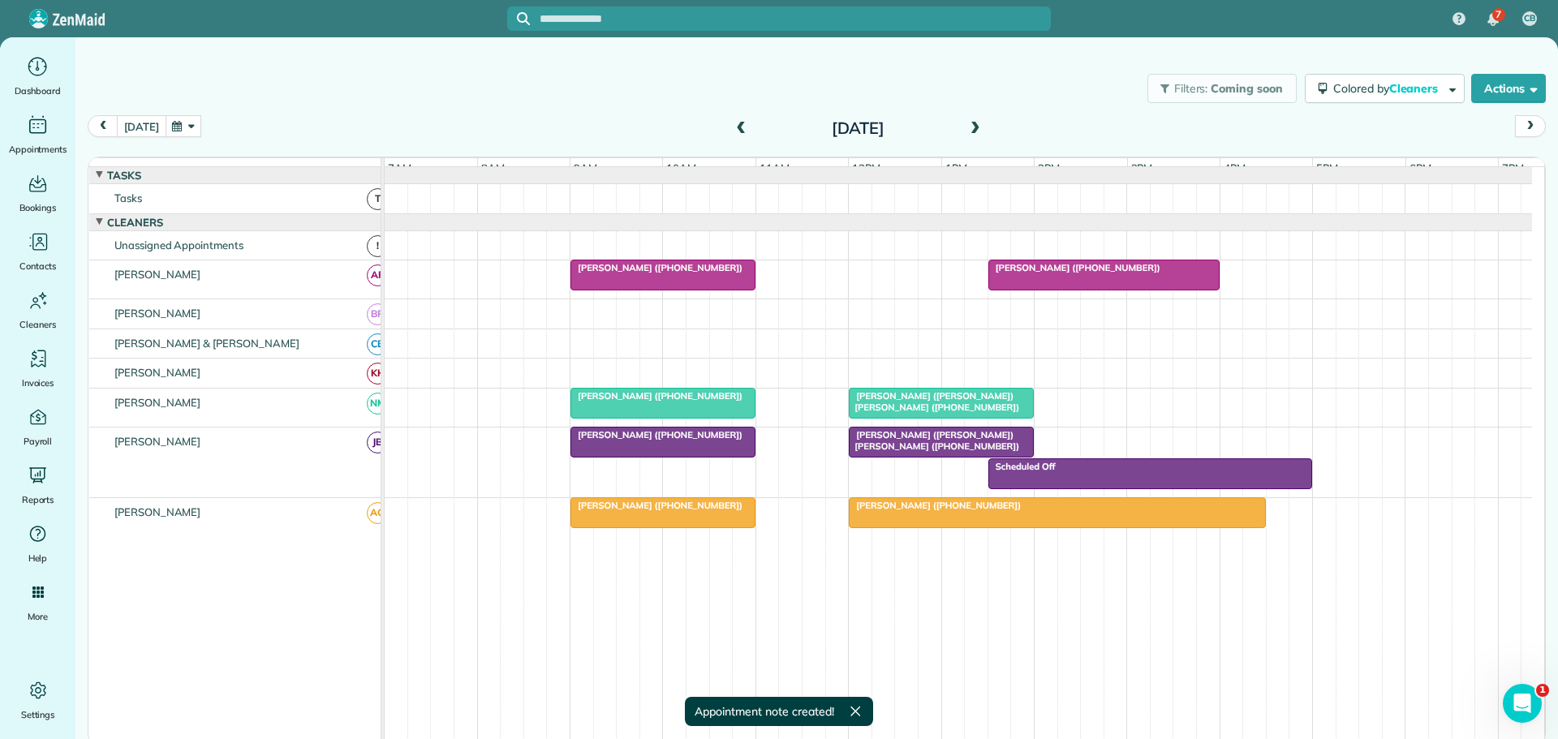
click at [137, 118] on button "[DATE]" at bounding box center [141, 126] width 49 height 22
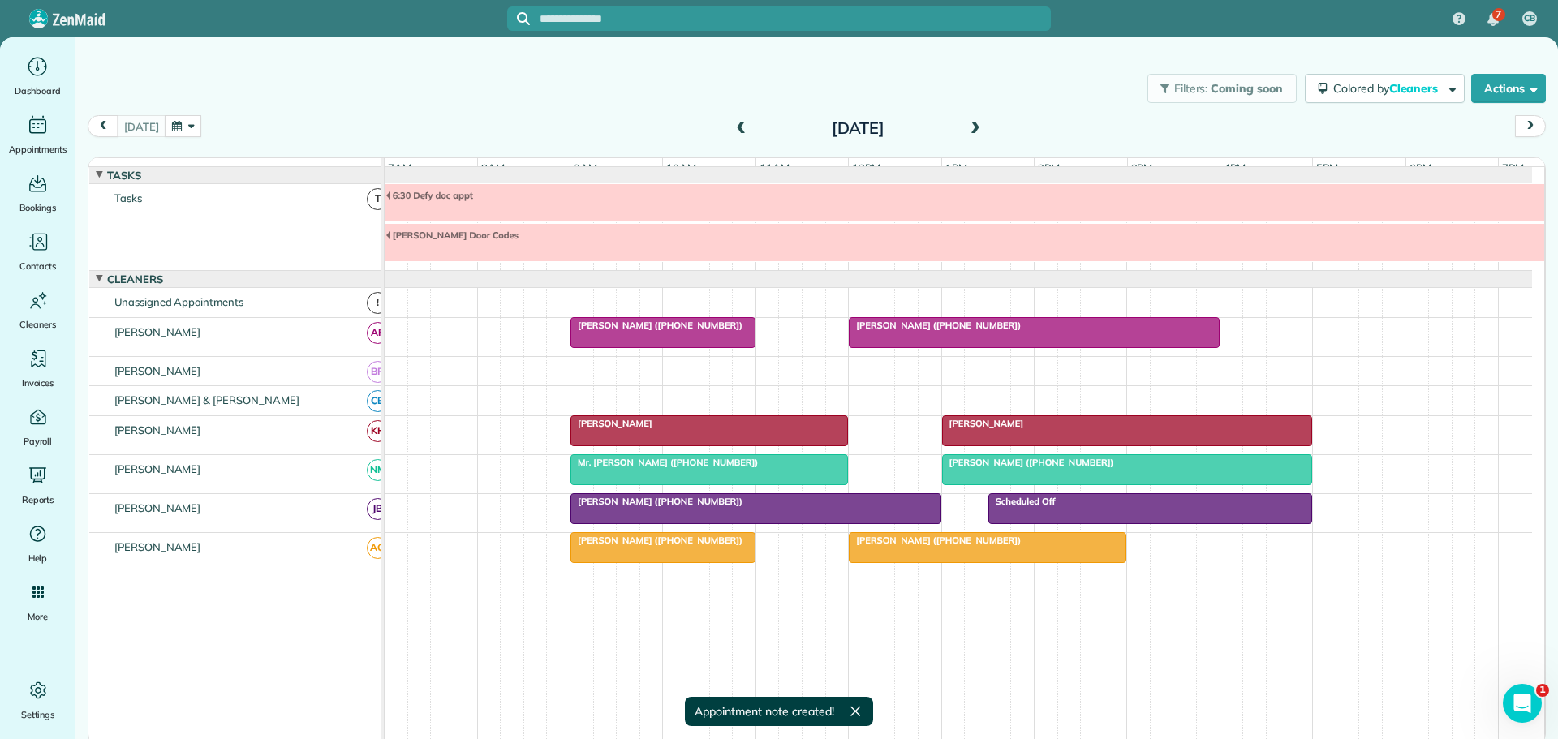
scroll to position [57, 0]
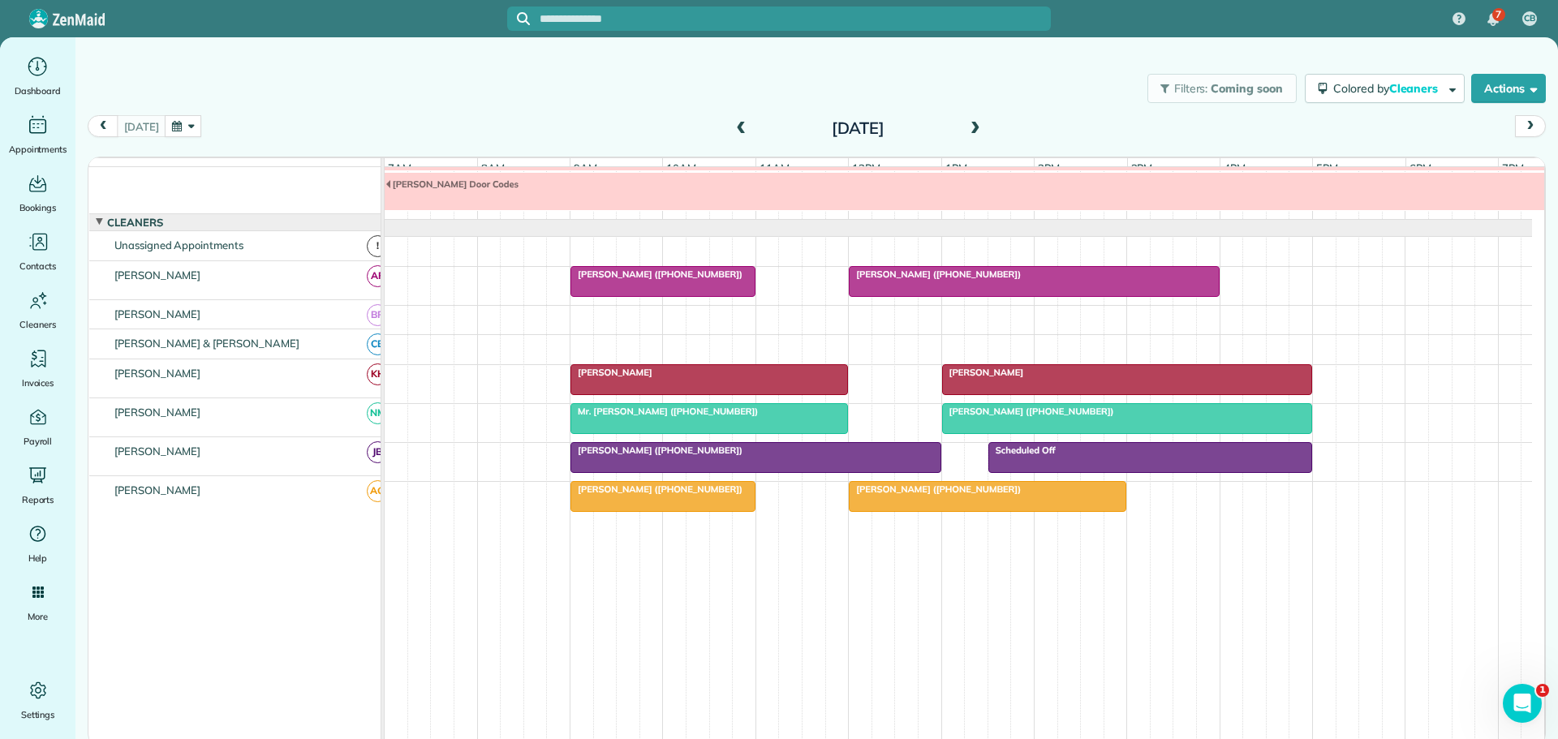
click at [971, 127] on span at bounding box center [975, 129] width 18 height 15
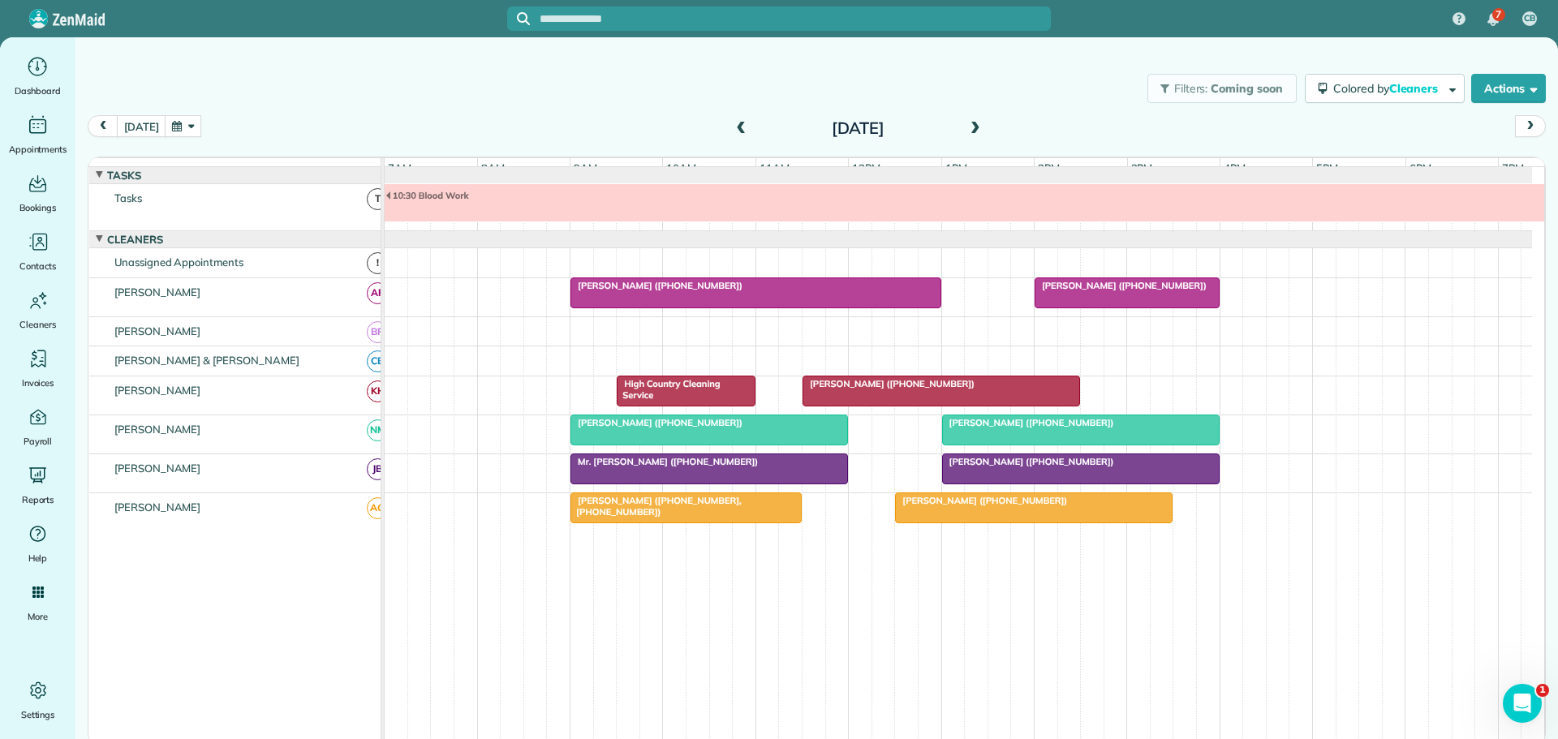
scroll to position [17, 0]
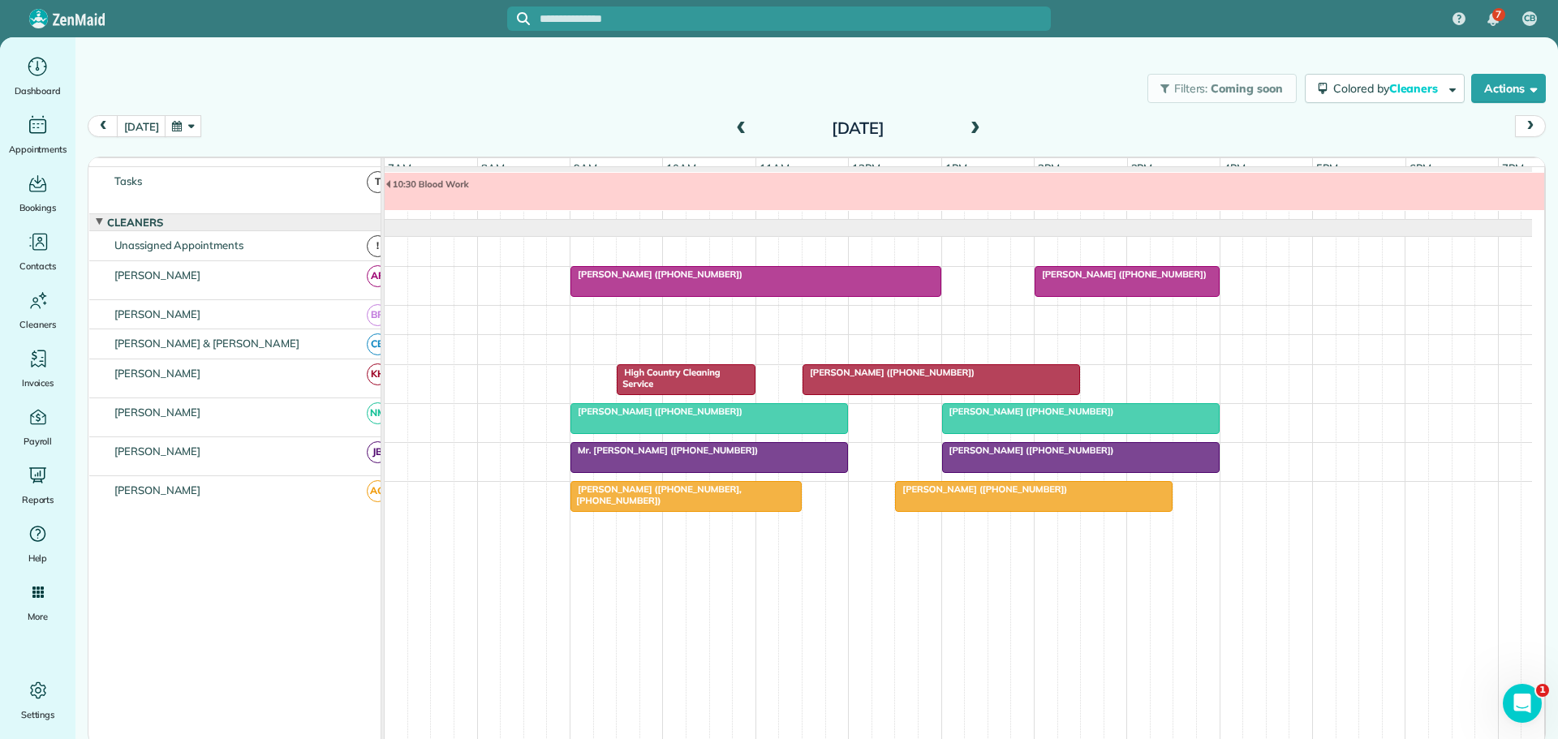
click at [1051, 417] on span "[PERSON_NAME] ([PHONE_NUMBER])" at bounding box center [1028, 411] width 174 height 11
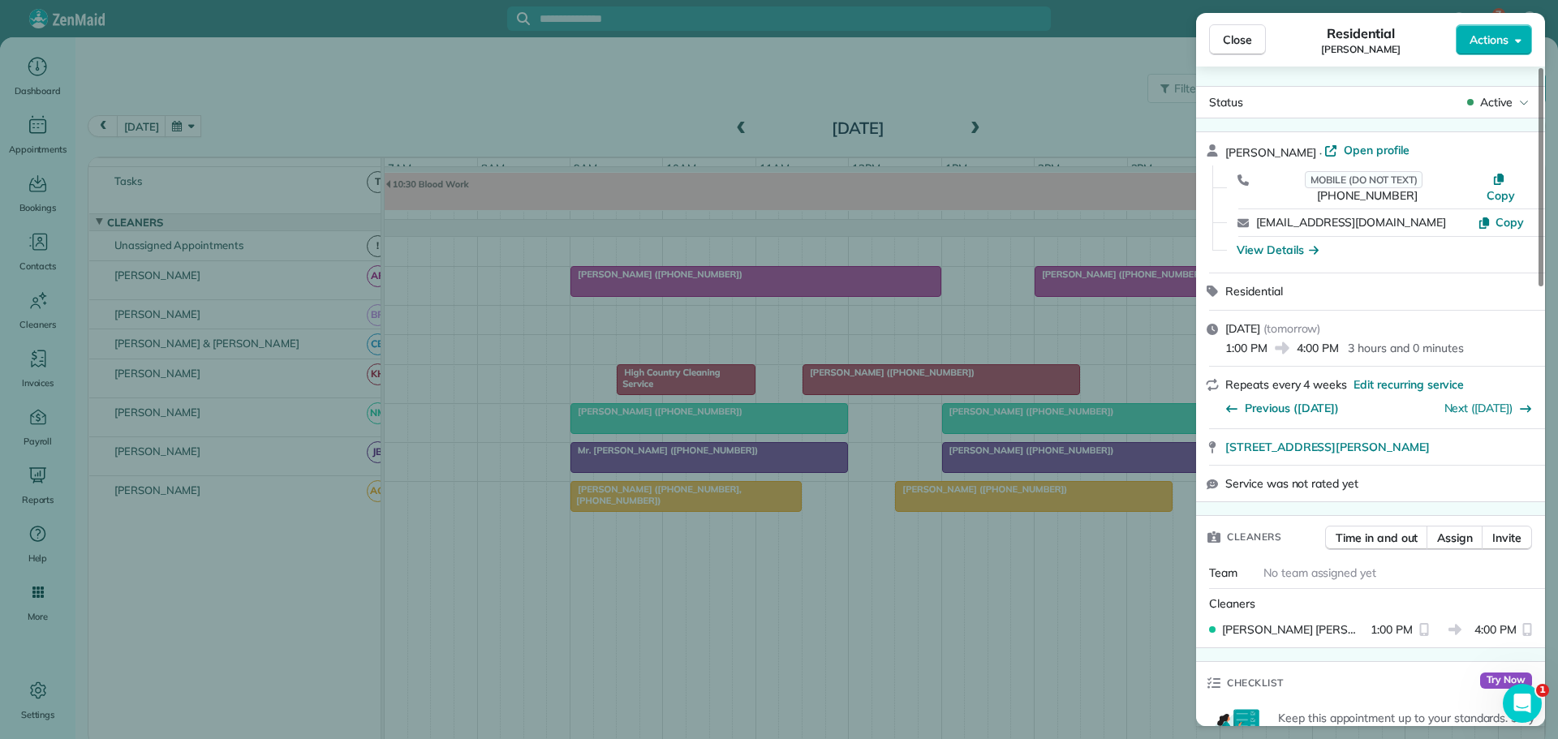
click at [1506, 34] on span "Actions" at bounding box center [1488, 40] width 39 height 16
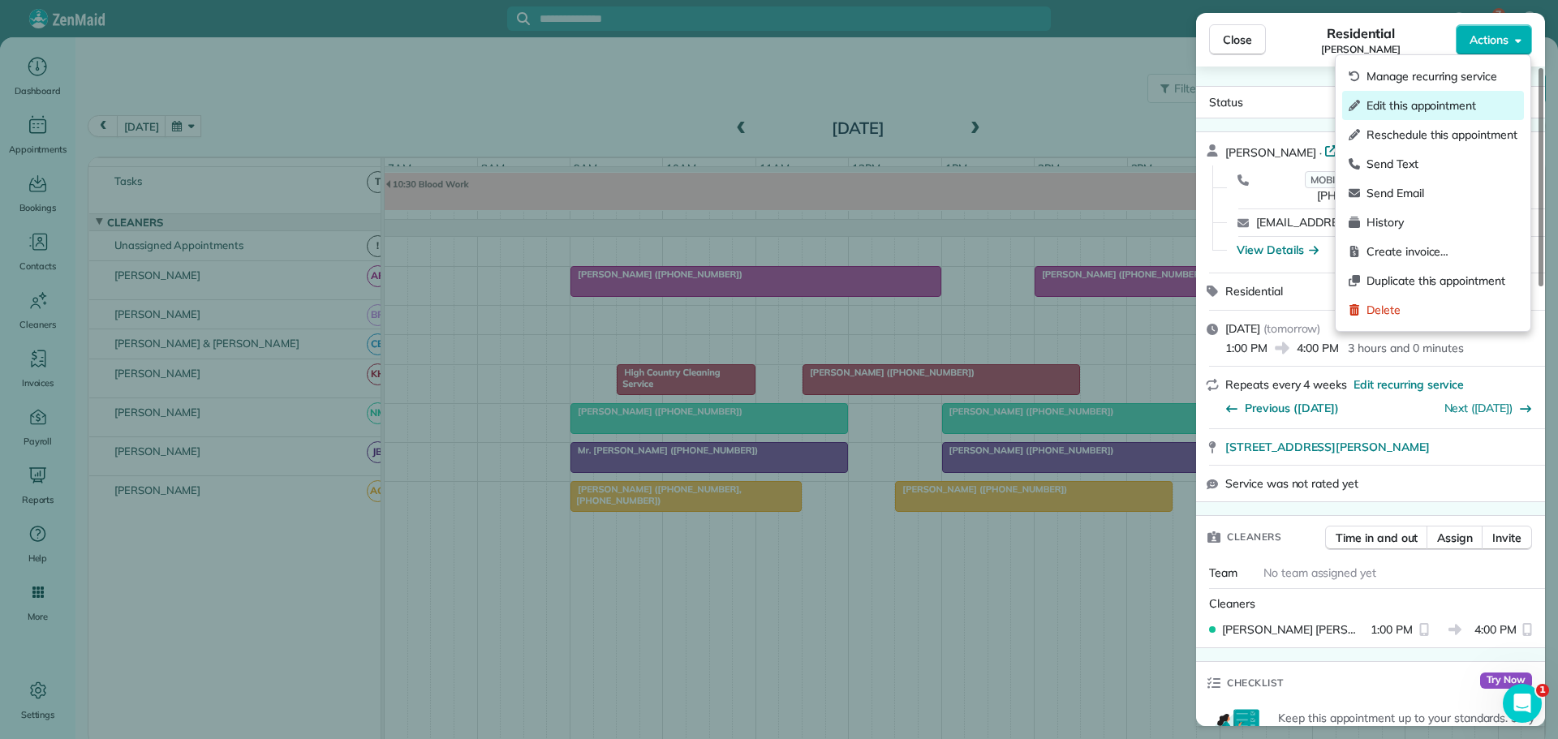
click at [1400, 103] on span "Edit this appointment" at bounding box center [1441, 105] width 151 height 16
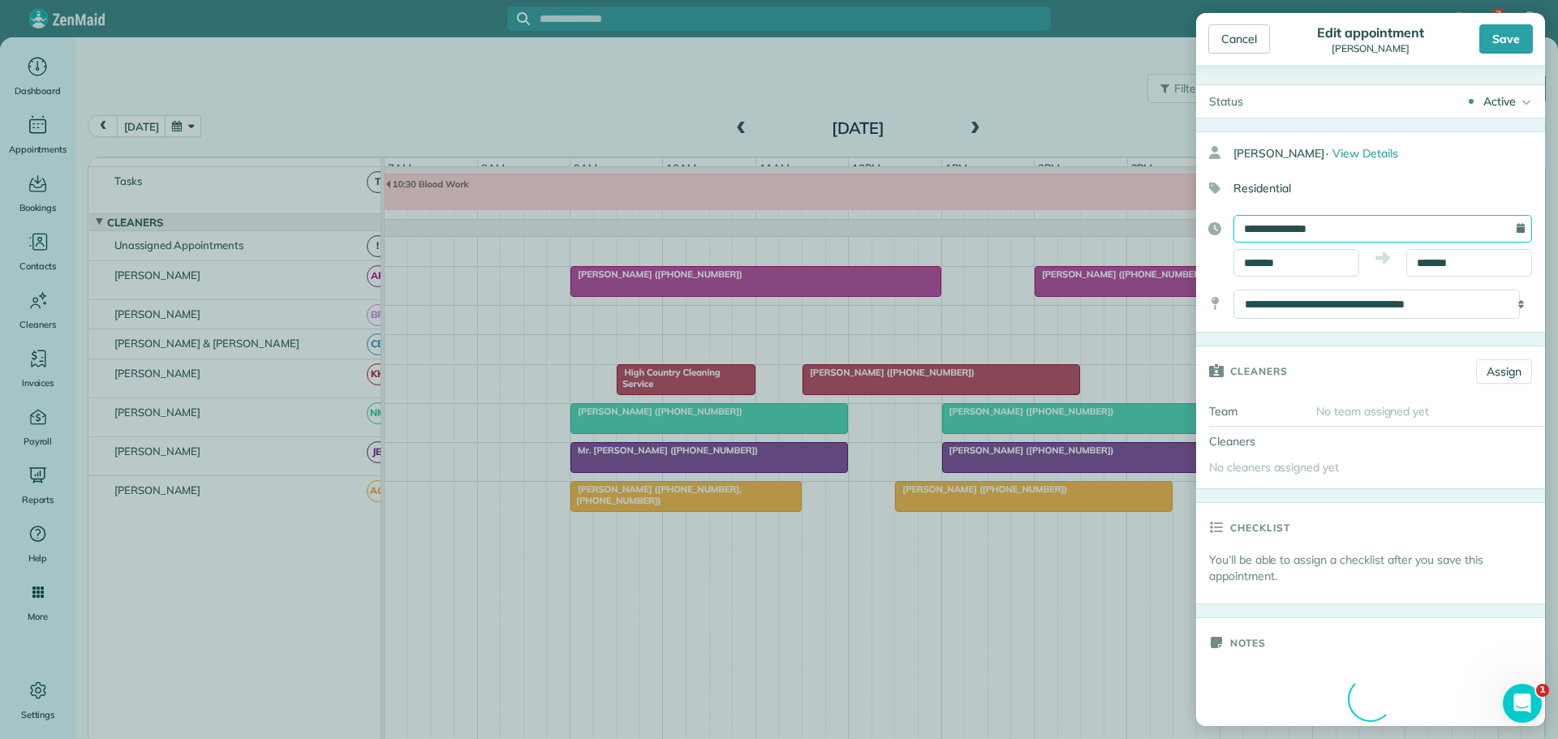
click at [1305, 222] on input "**********" at bounding box center [1382, 229] width 299 height 28
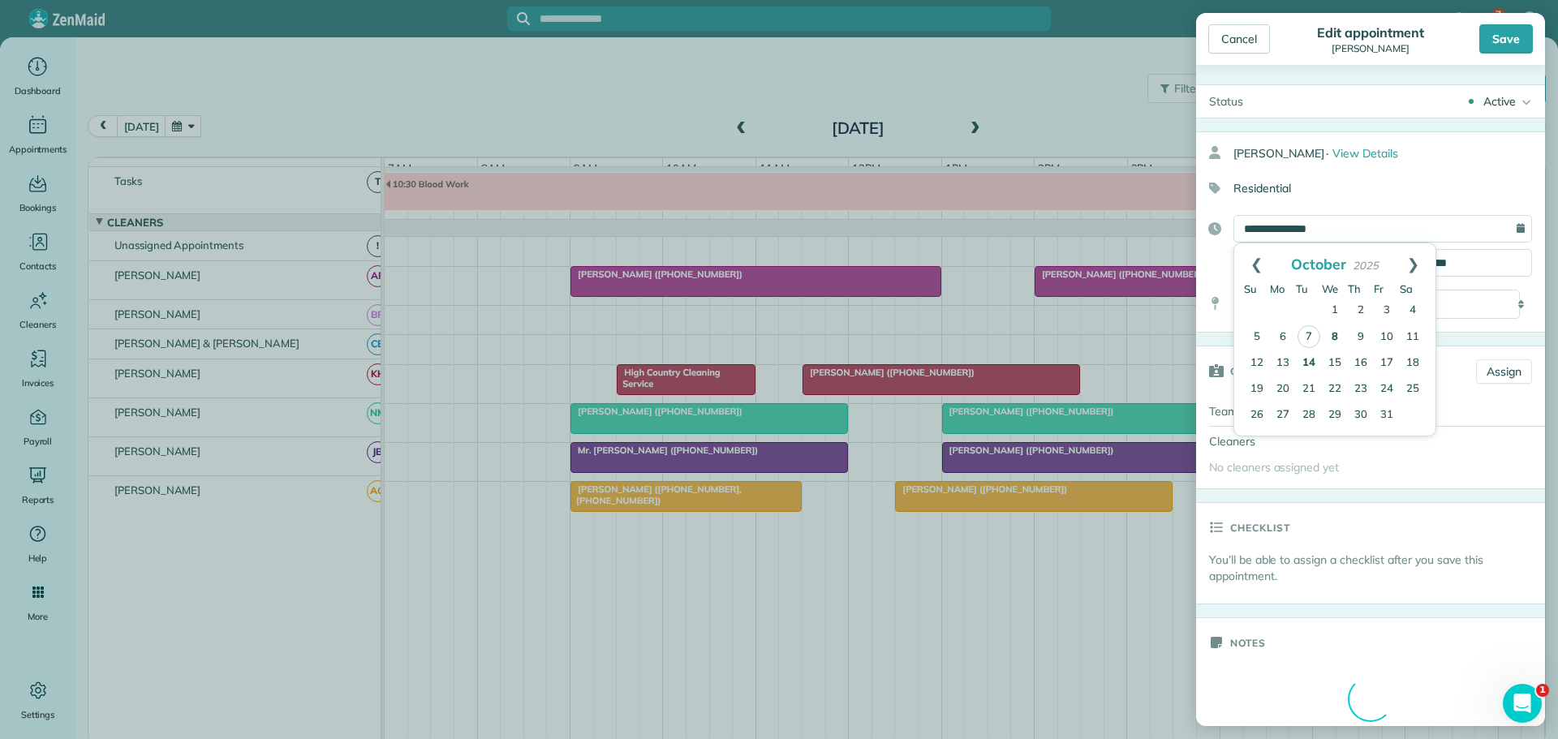
click at [1306, 359] on link "14" at bounding box center [1309, 364] width 26 height 26
type input "**********"
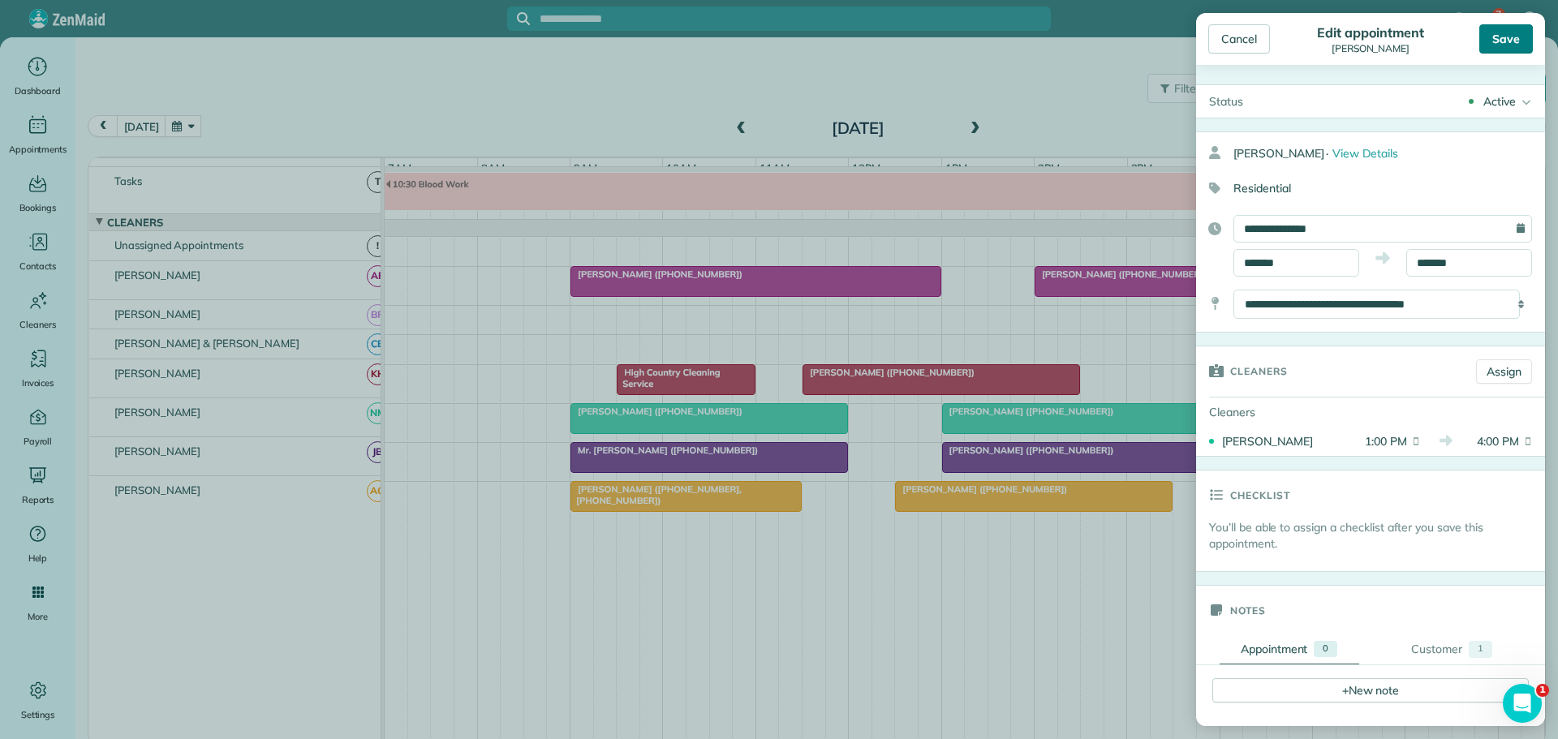
click at [1497, 32] on div "Save" at bounding box center [1506, 38] width 54 height 29
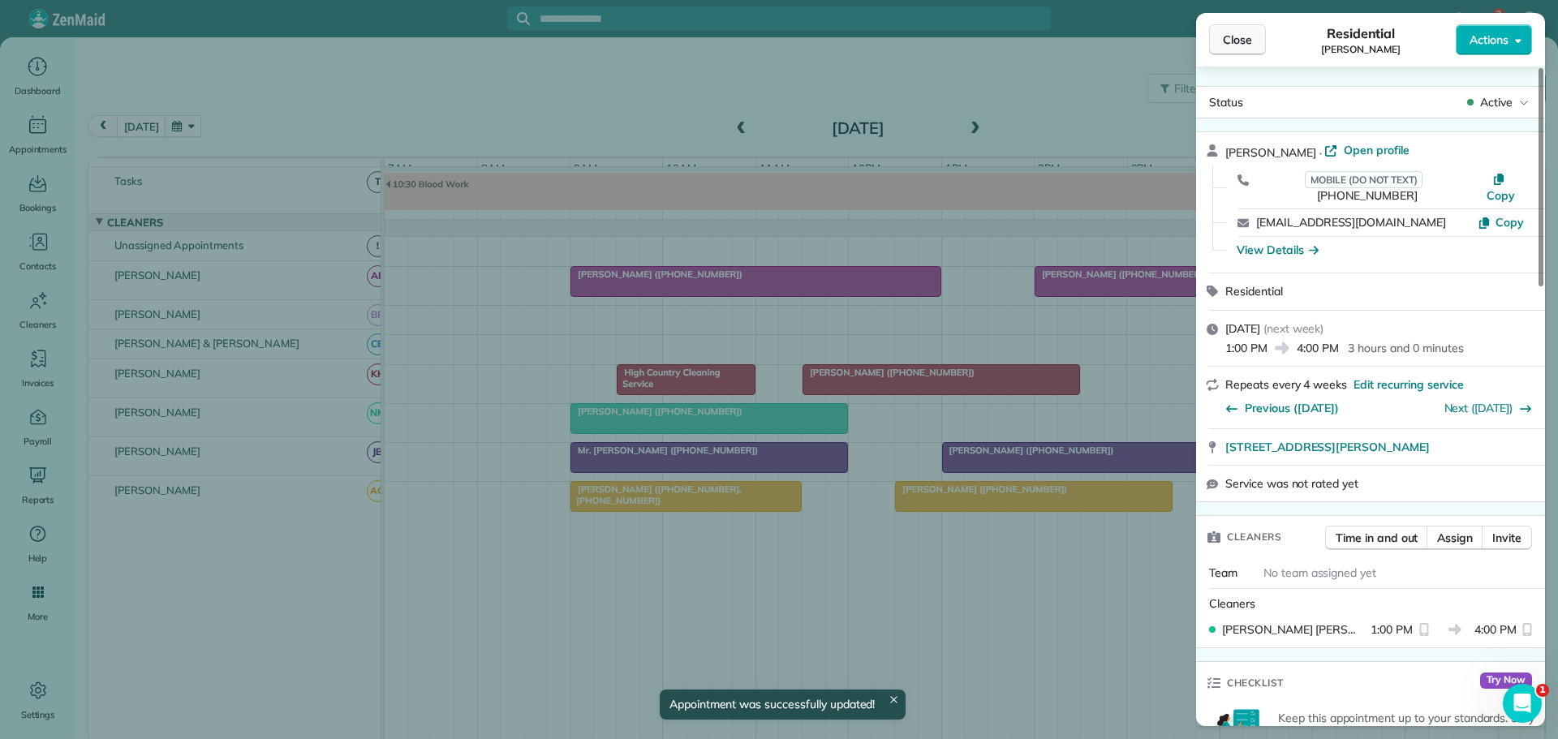
click at [1237, 32] on span "Close" at bounding box center [1237, 40] width 29 height 16
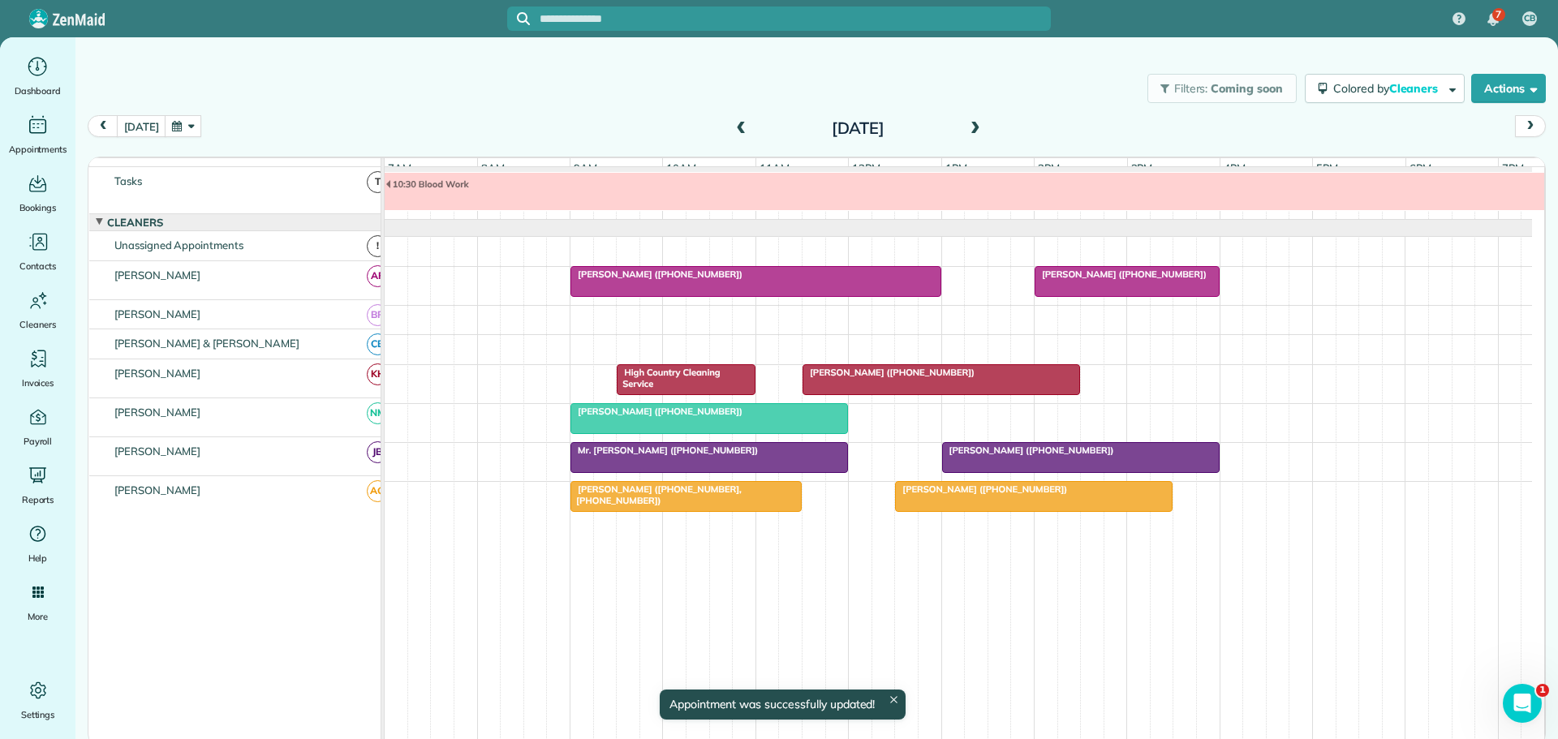
click at [191, 126] on button "button" at bounding box center [183, 126] width 37 height 22
click at [274, 237] on link "14" at bounding box center [271, 236] width 26 height 26
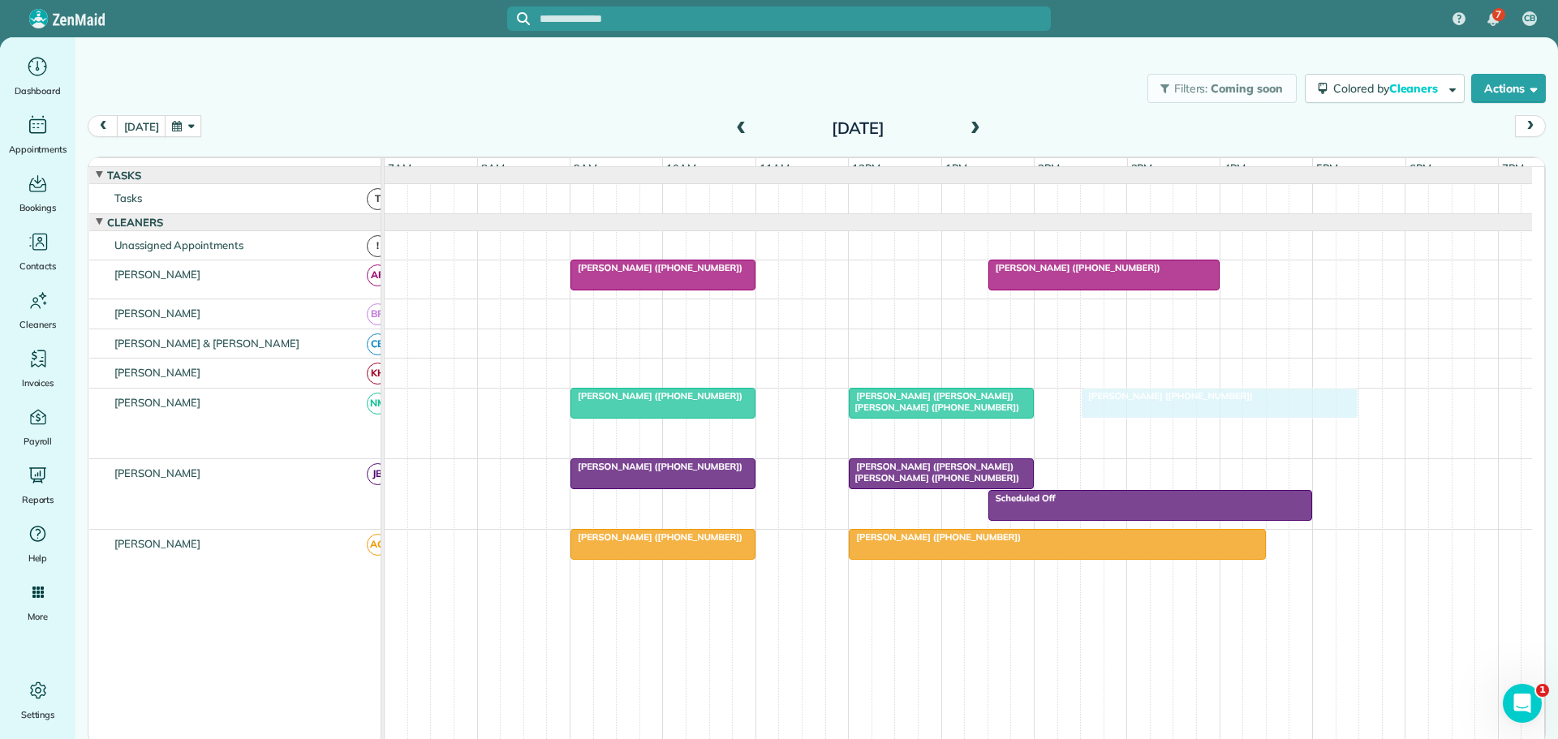
drag, startPoint x: 1006, startPoint y: 448, endPoint x: 1140, endPoint y: 417, distance: 137.4
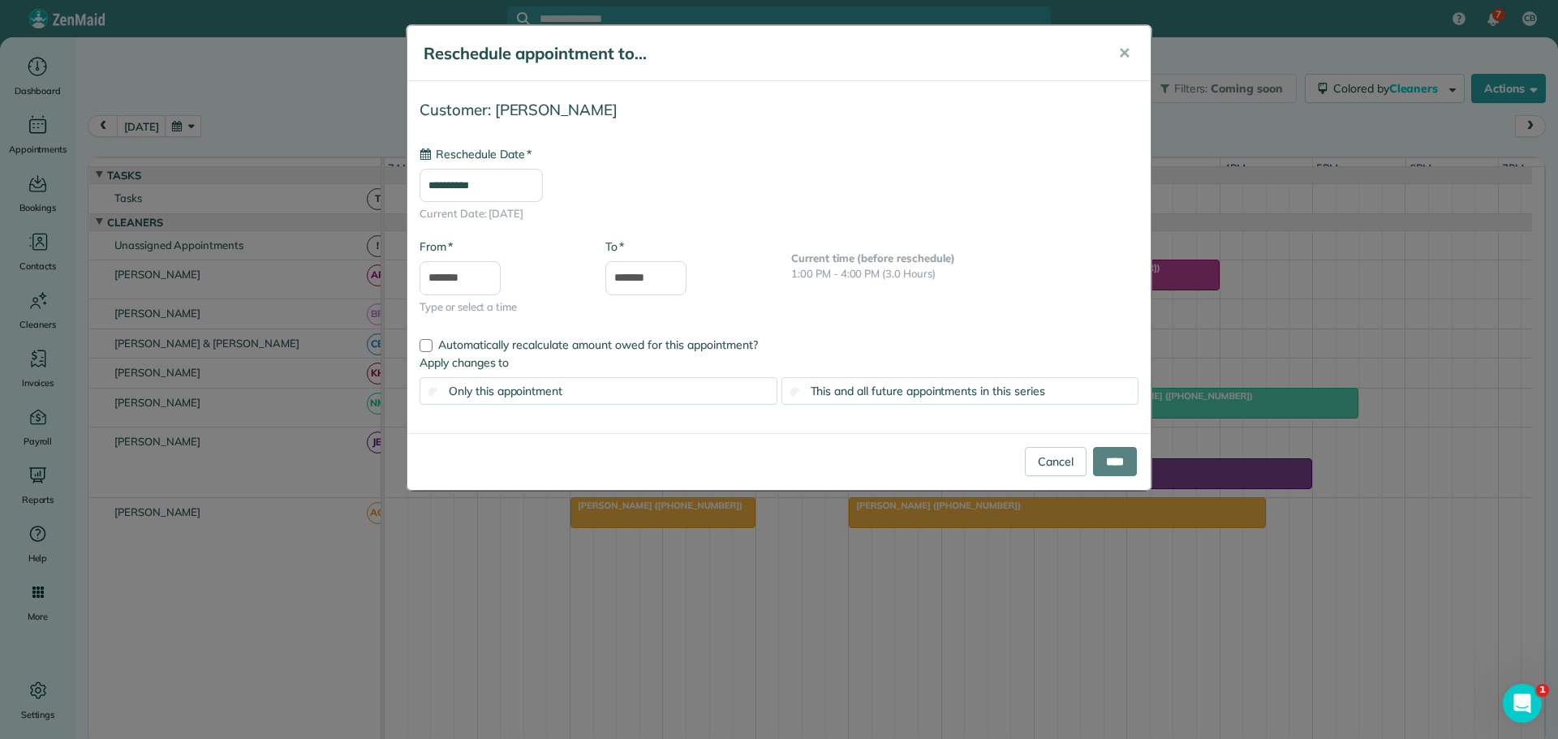
type input "**********"
click at [1119, 457] on input "****" at bounding box center [1115, 461] width 44 height 29
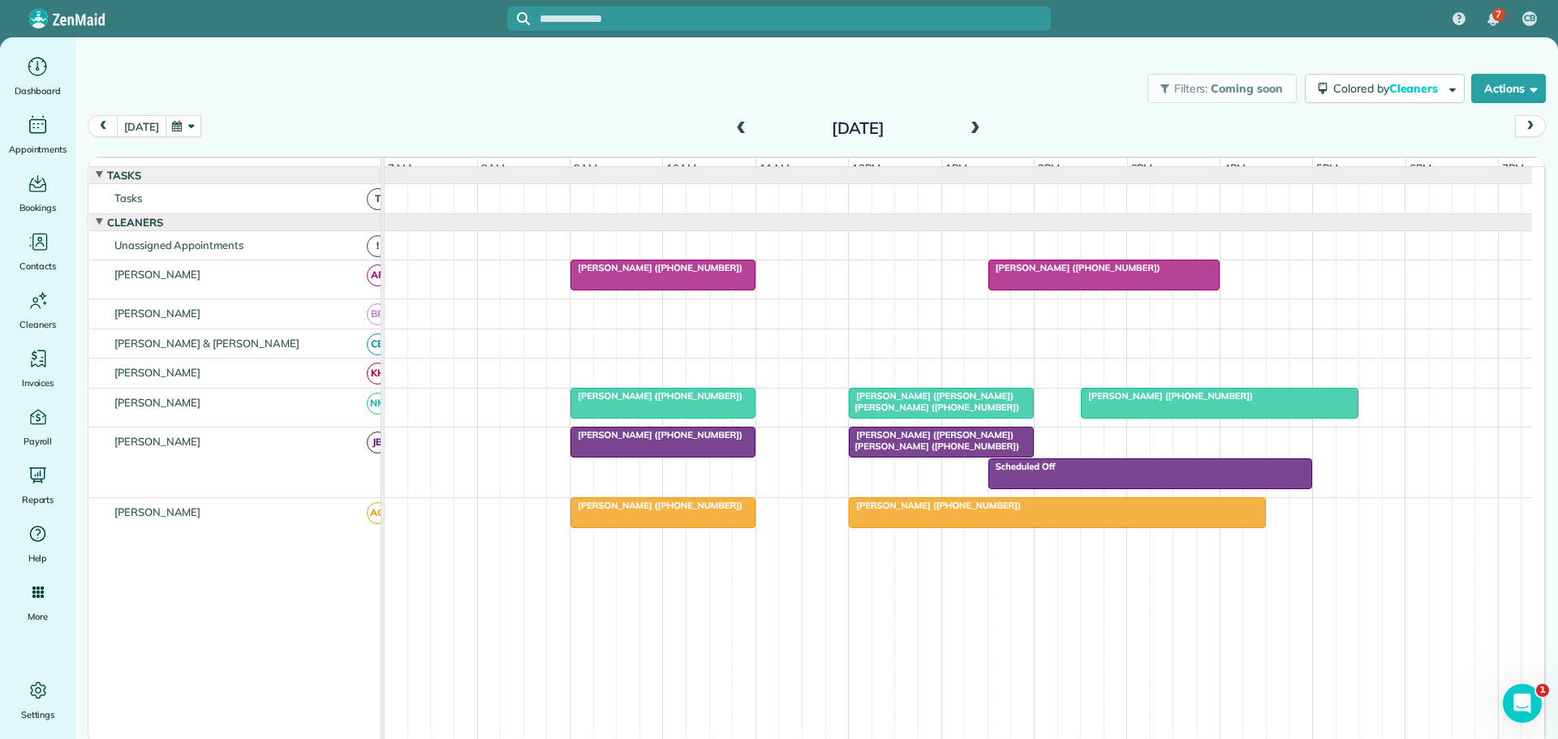
click at [140, 121] on button "[DATE]" at bounding box center [141, 126] width 49 height 22
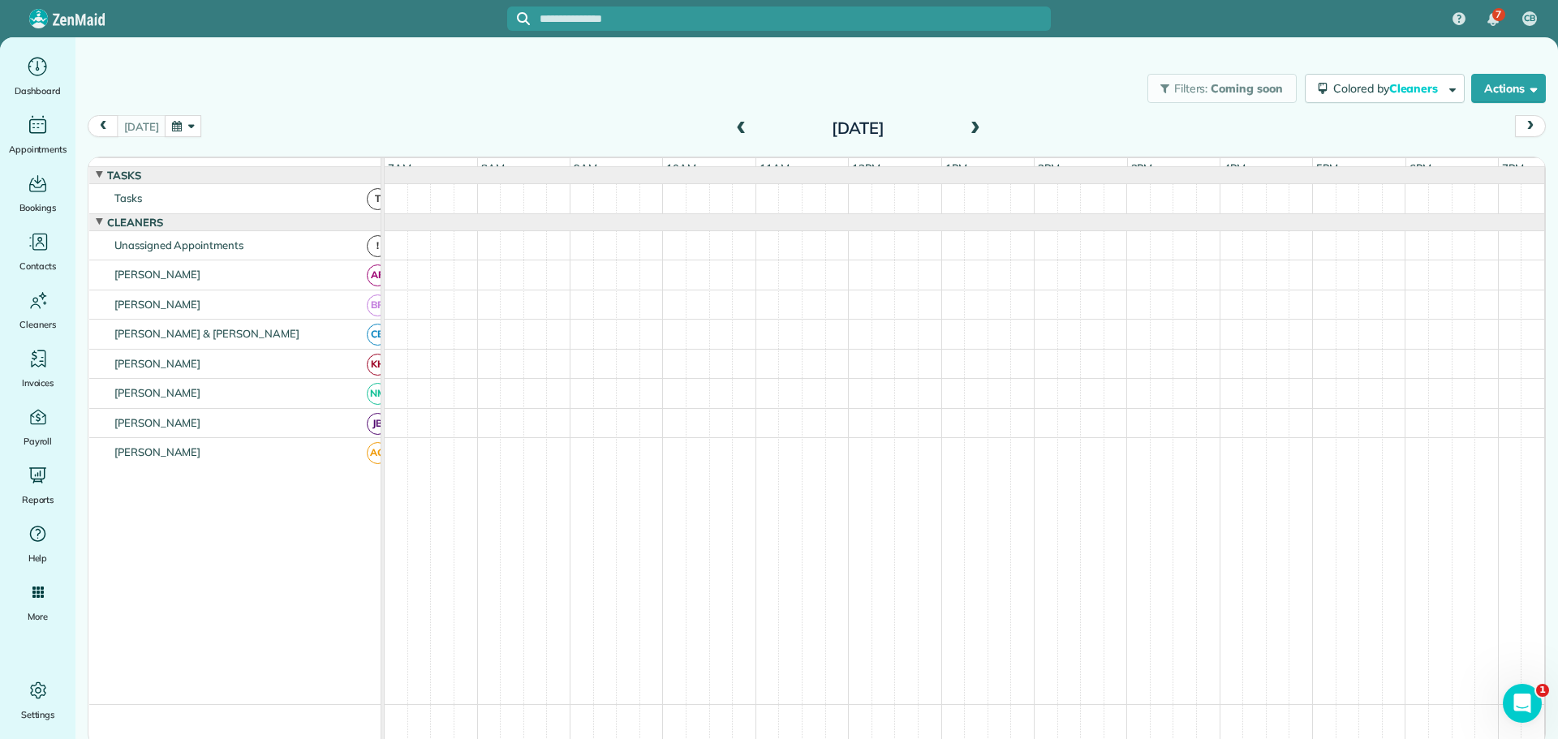
scroll to position [57, 0]
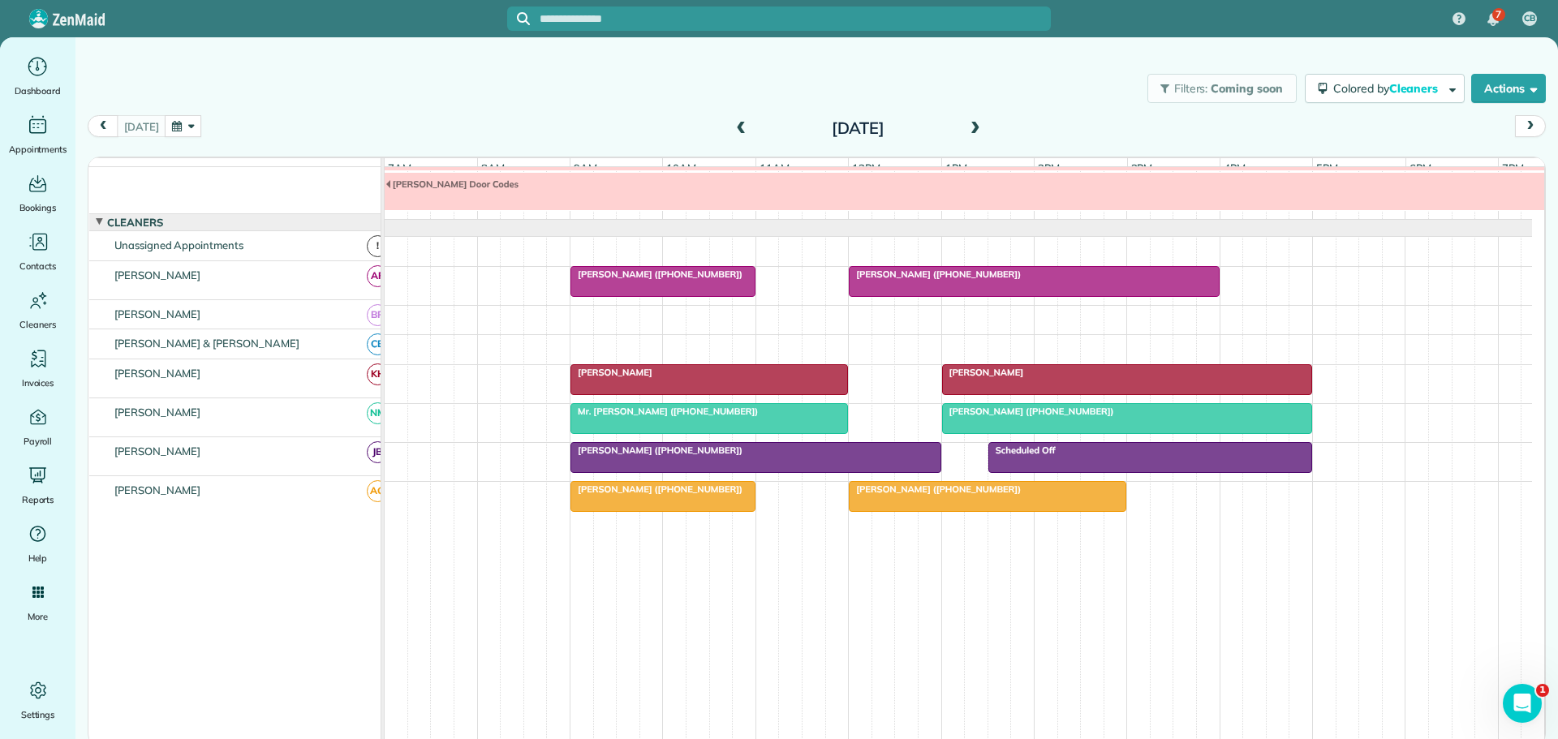
click at [609, 417] on span "Mr. [PERSON_NAME] ([PHONE_NUMBER])" at bounding box center [664, 411] width 189 height 11
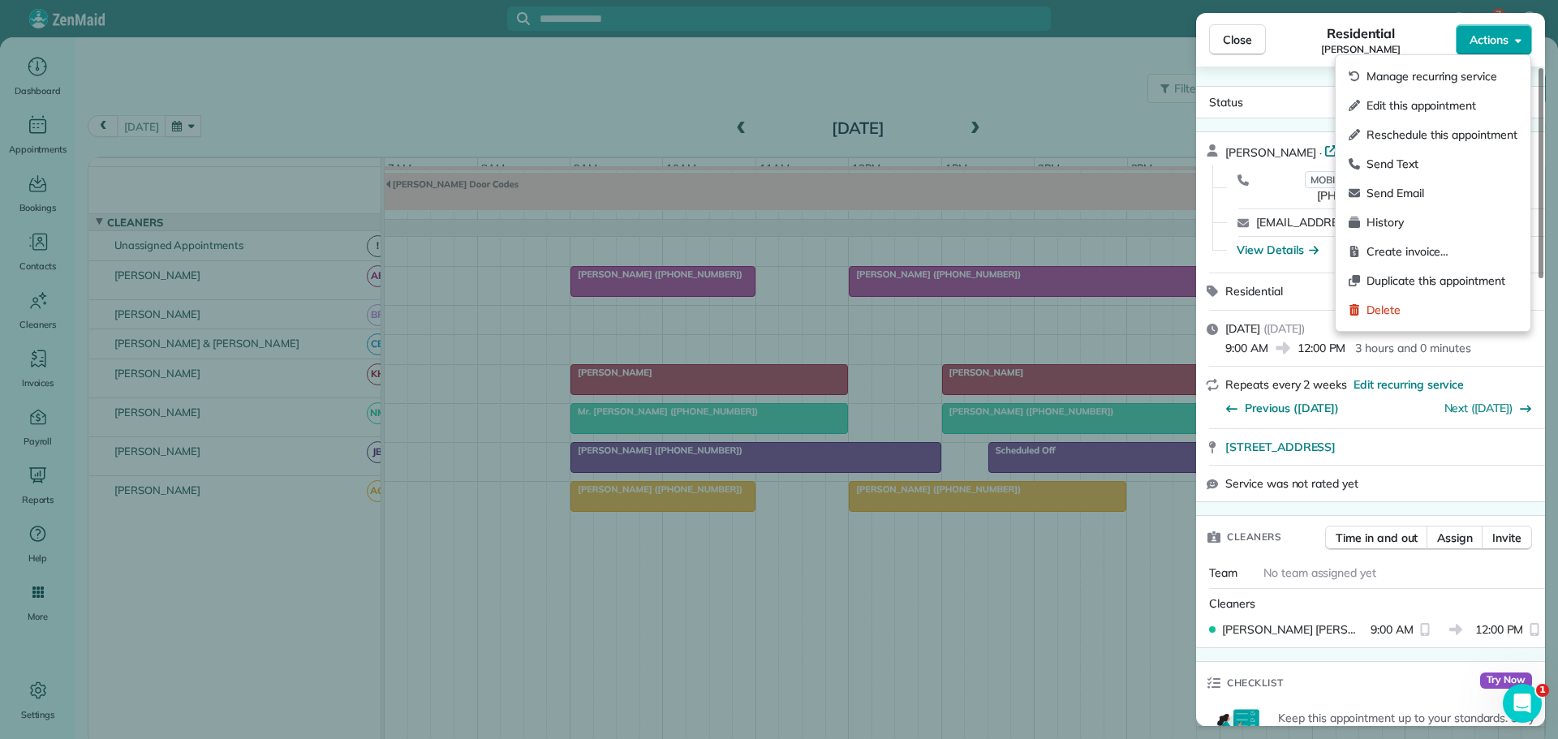
click at [1495, 35] on span "Actions" at bounding box center [1488, 40] width 39 height 16
click at [1393, 306] on span "Delete" at bounding box center [1441, 310] width 151 height 16
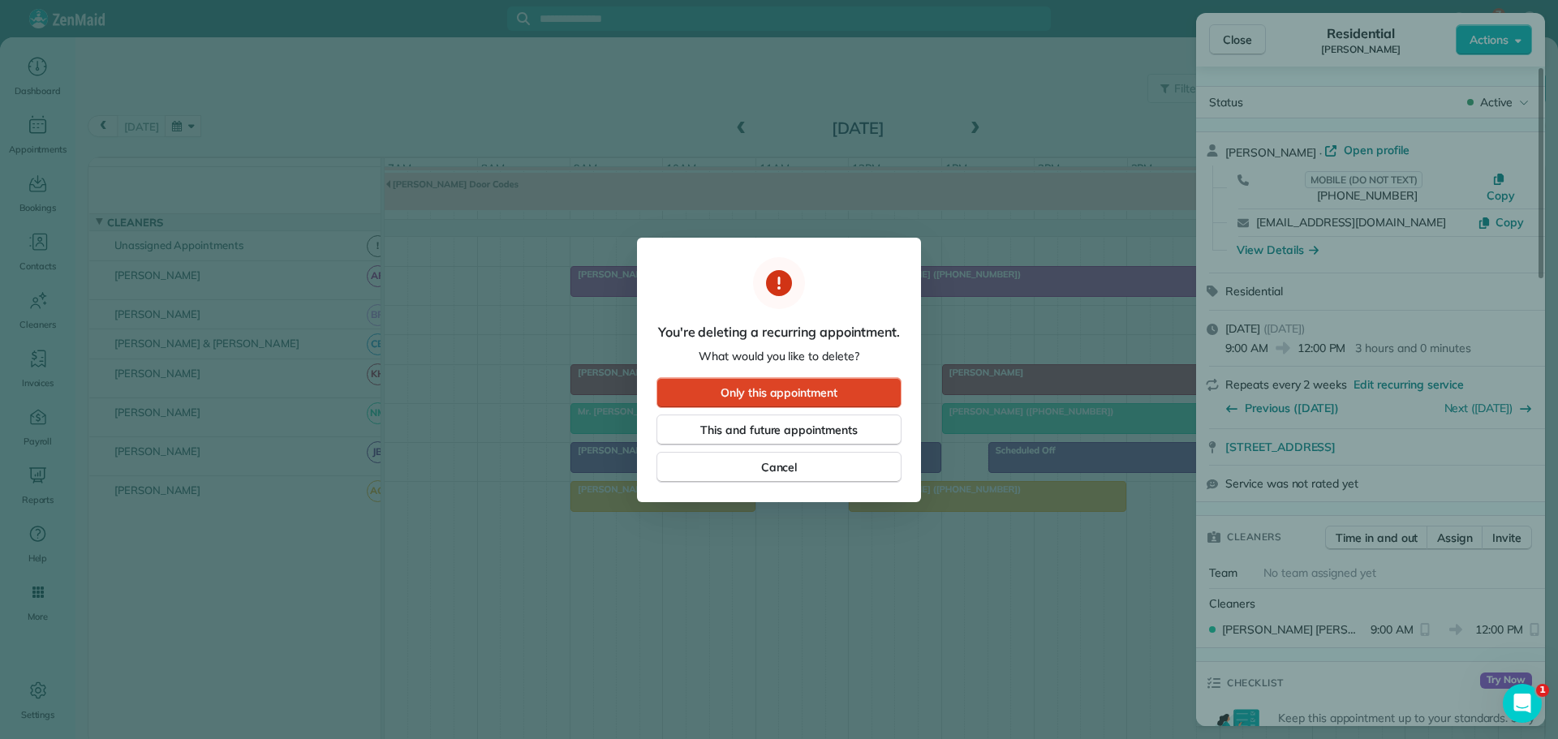
click at [798, 387] on span "Only this appointment" at bounding box center [779, 393] width 117 height 16
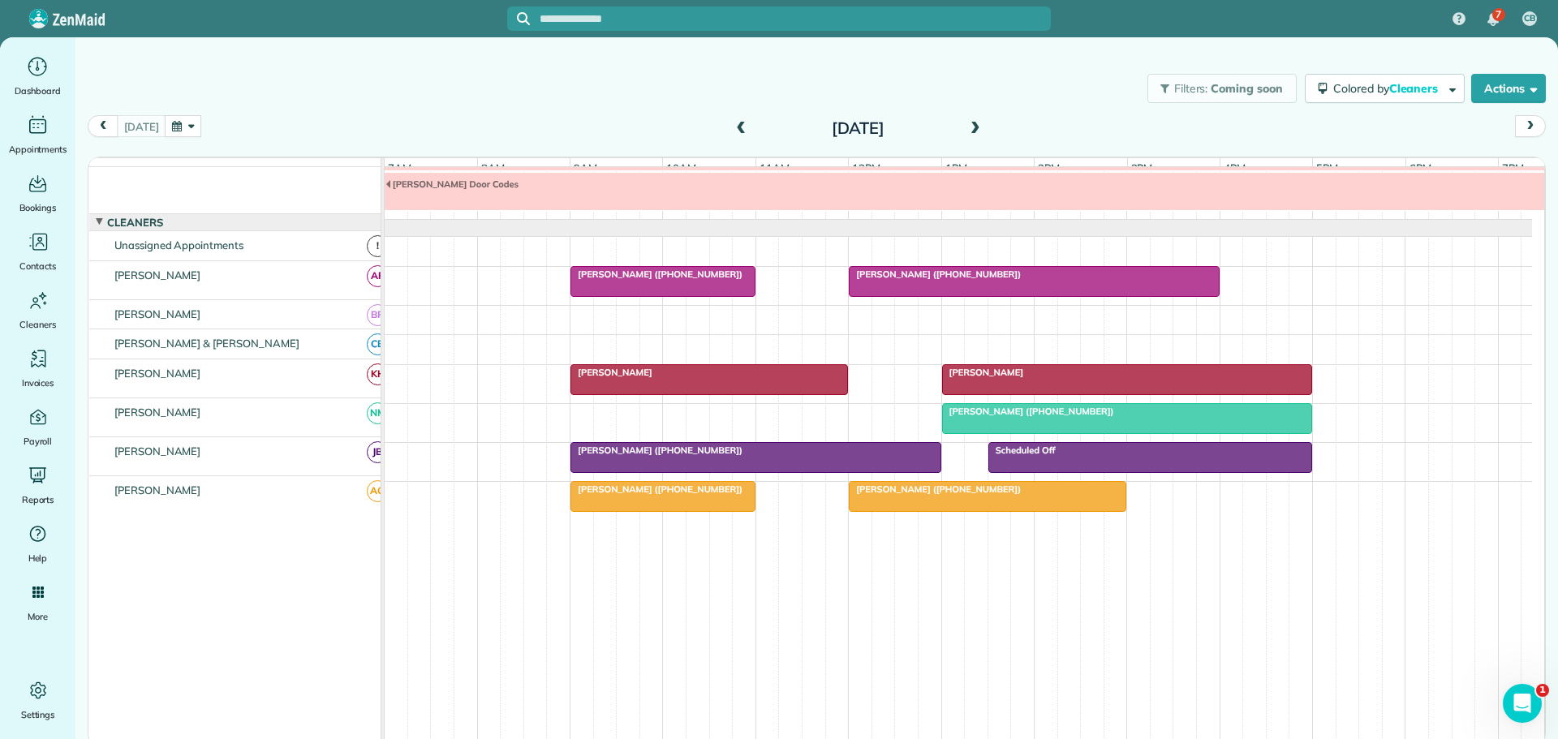
click at [996, 417] on span "[PERSON_NAME] ([PHONE_NUMBER])" at bounding box center [1028, 411] width 174 height 11
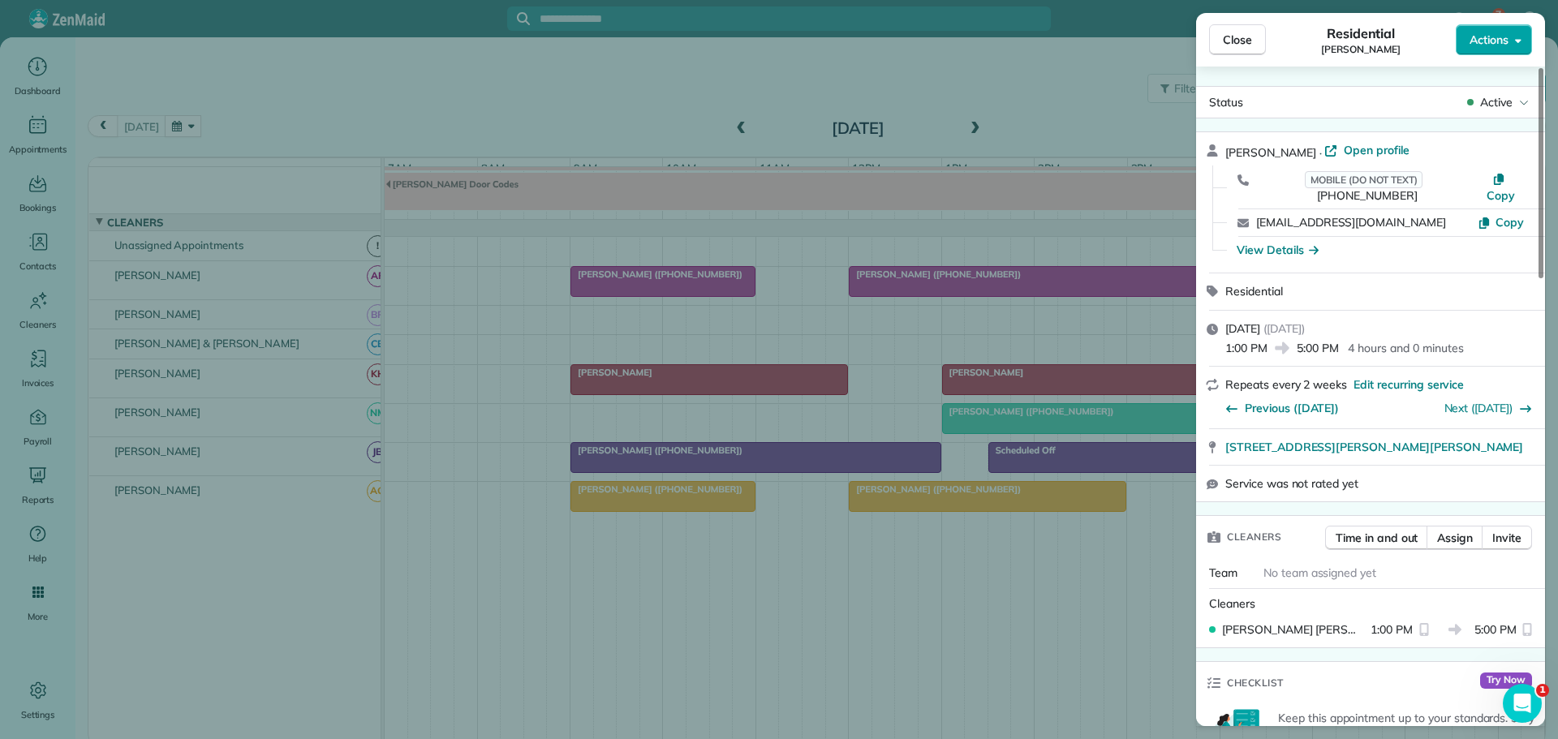
click at [1482, 35] on span "Actions" at bounding box center [1488, 40] width 39 height 16
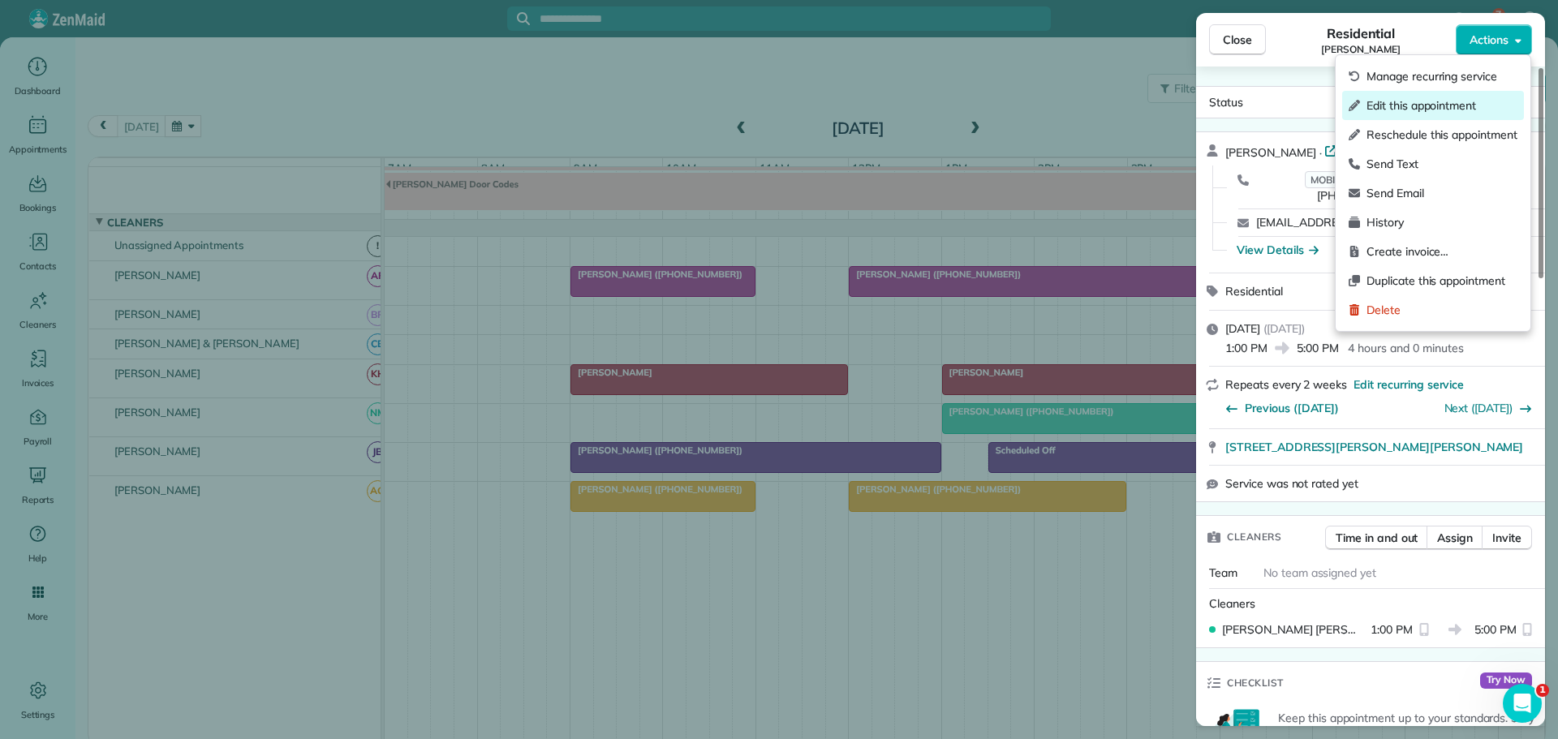
click at [1407, 101] on span "Edit this appointment" at bounding box center [1441, 105] width 151 height 16
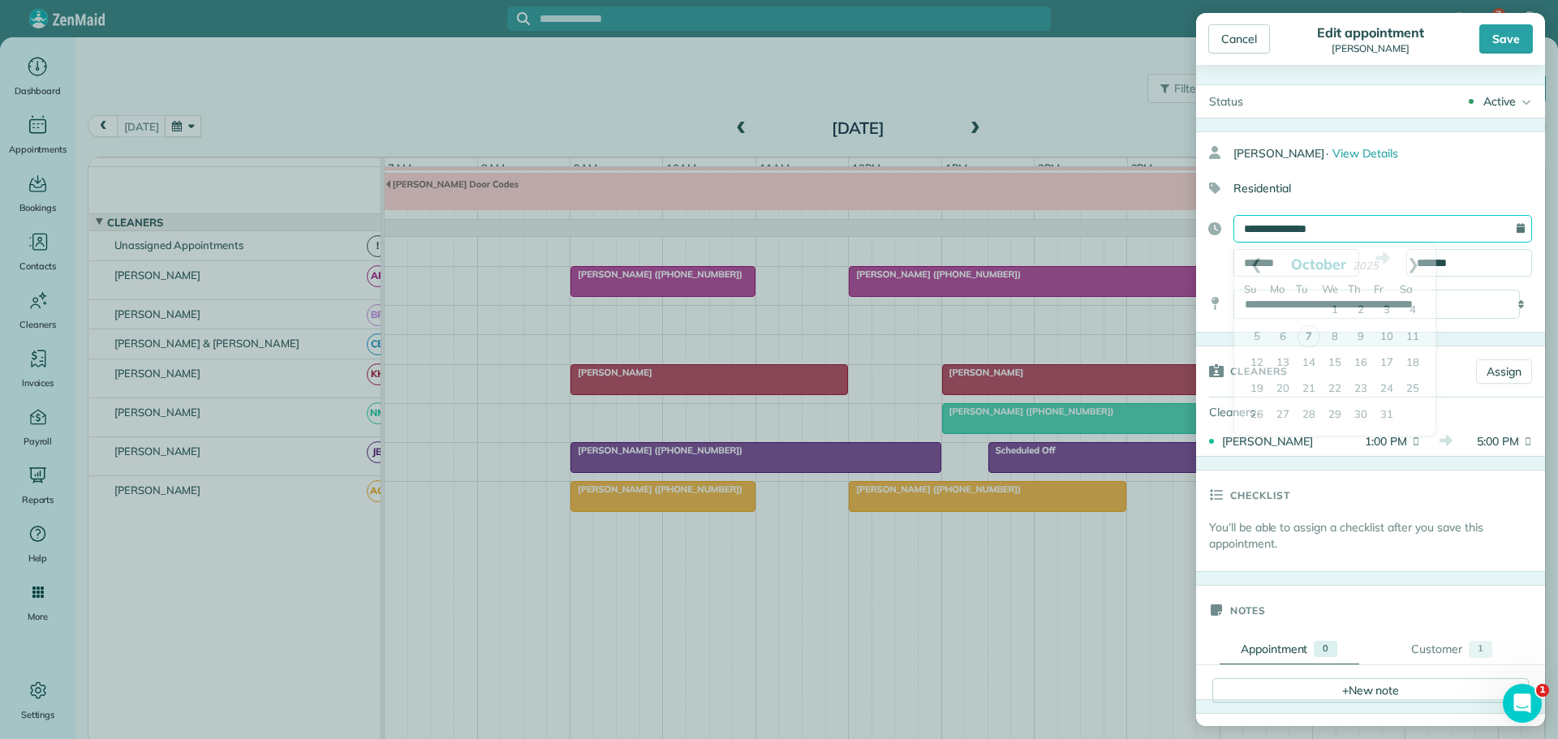
click at [1268, 228] on input "**********" at bounding box center [1382, 229] width 299 height 28
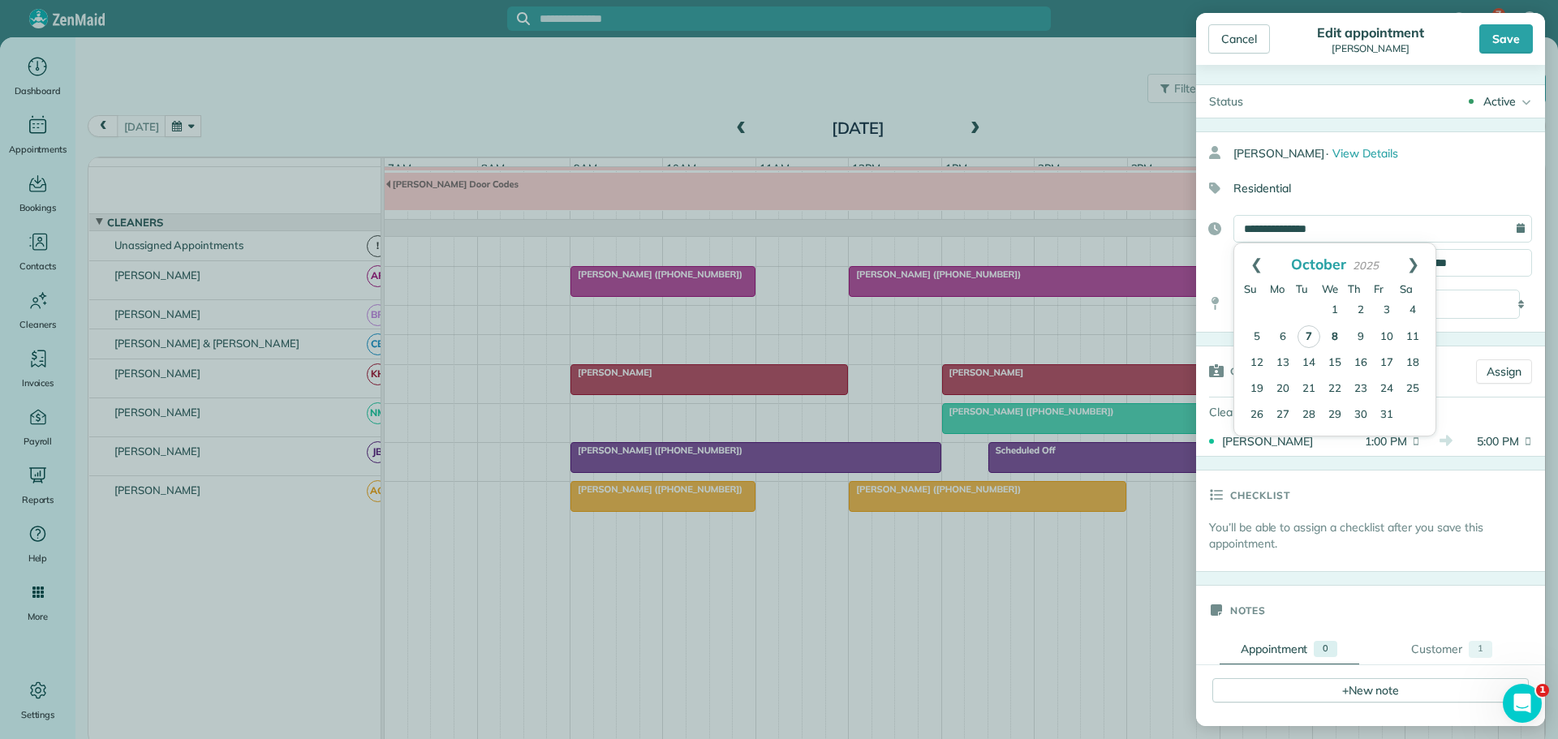
click at [1332, 334] on link "8" at bounding box center [1335, 338] width 26 height 26
type input "**********"
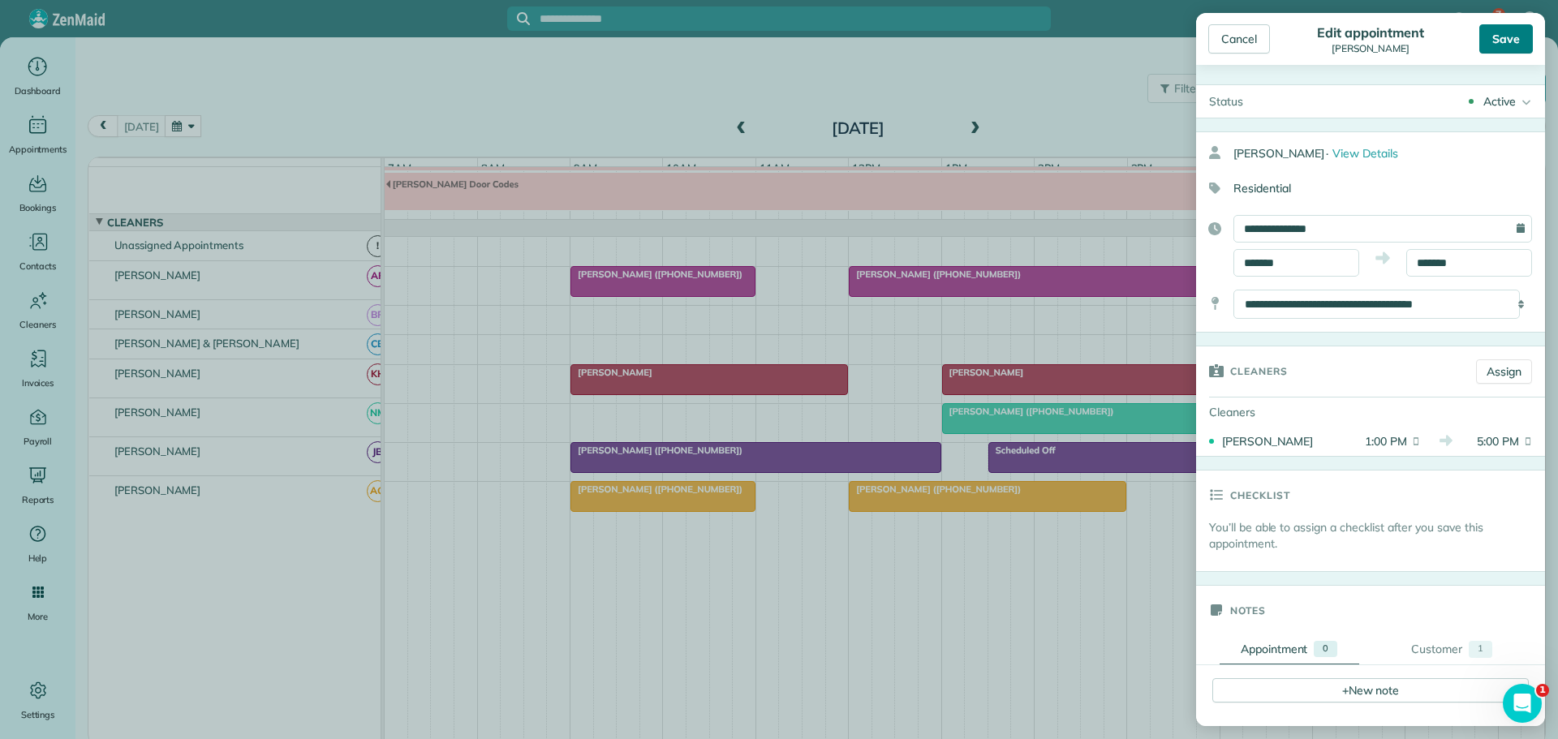
click at [1508, 44] on div "Save" at bounding box center [1506, 38] width 54 height 29
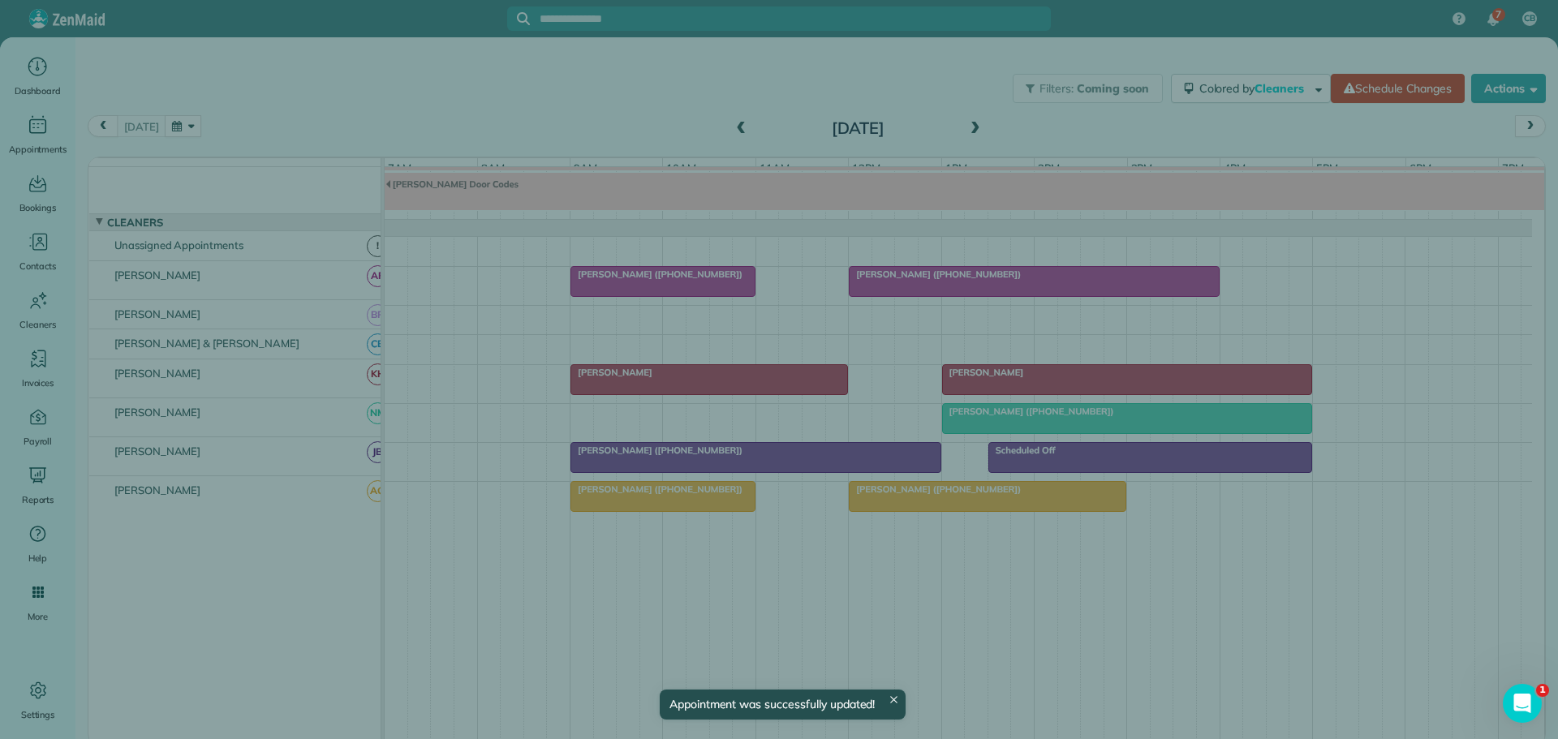
scroll to position [54, 0]
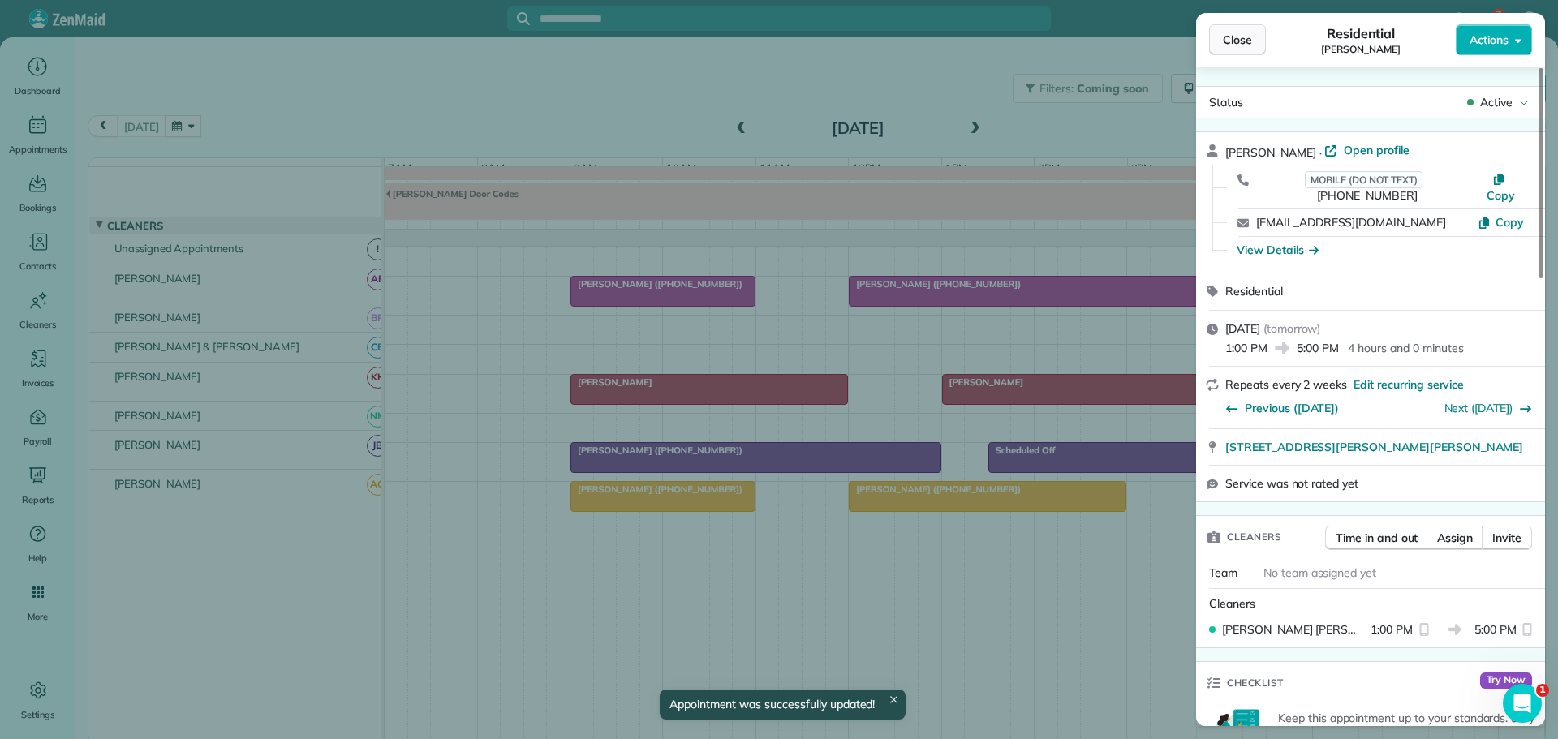
click at [1237, 39] on span "Close" at bounding box center [1237, 40] width 29 height 16
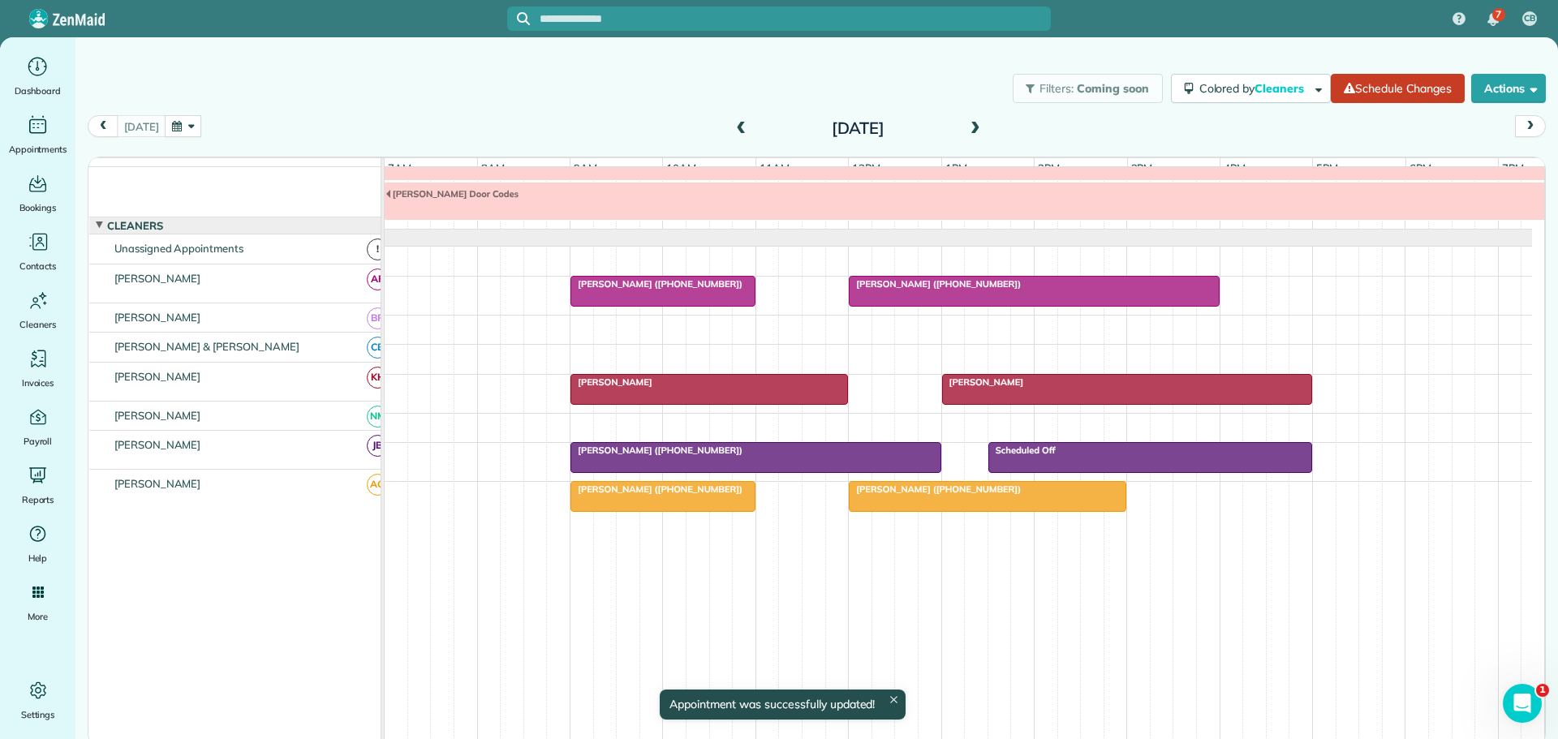
click at [974, 125] on span at bounding box center [975, 129] width 18 height 15
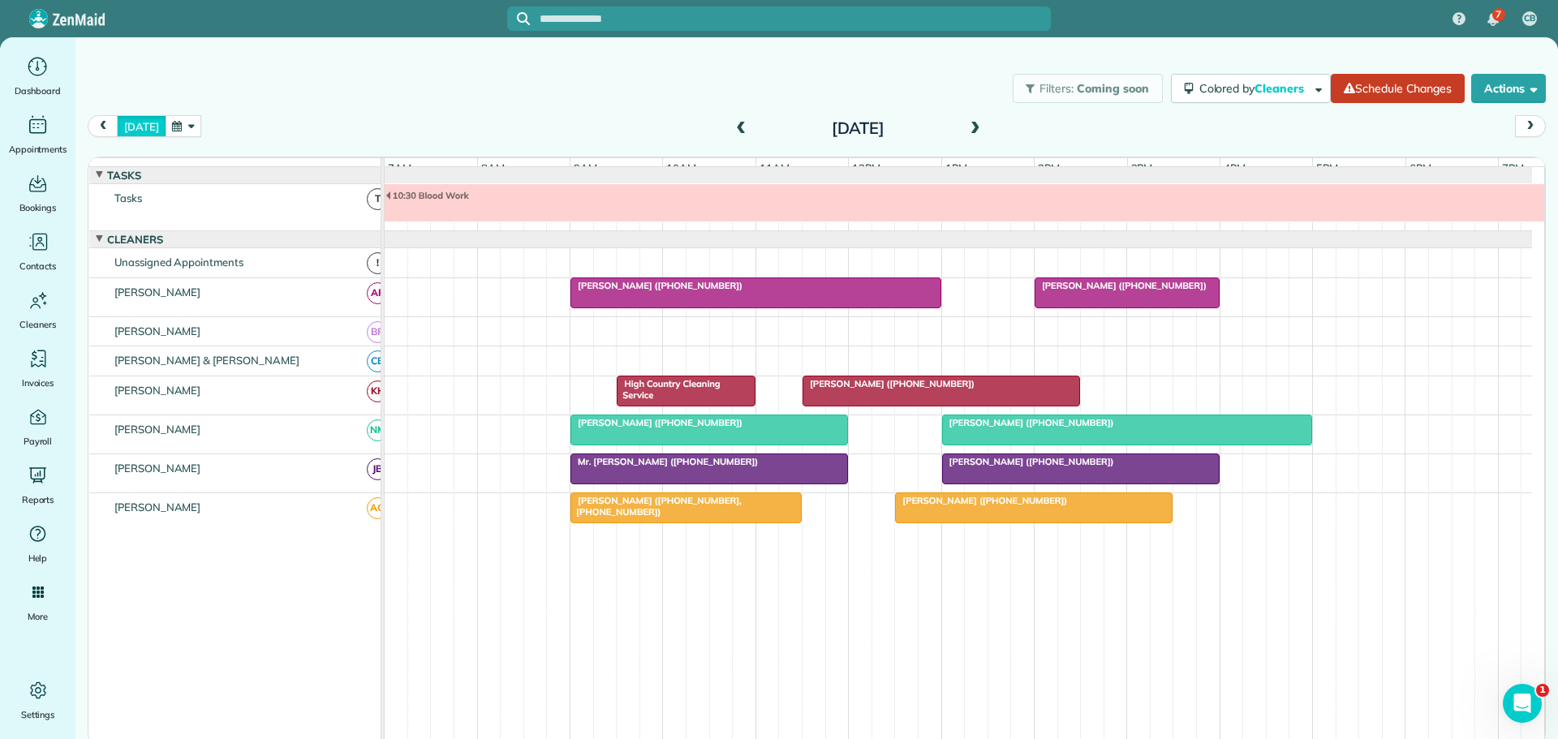
click at [140, 123] on button "[DATE]" at bounding box center [141, 126] width 49 height 22
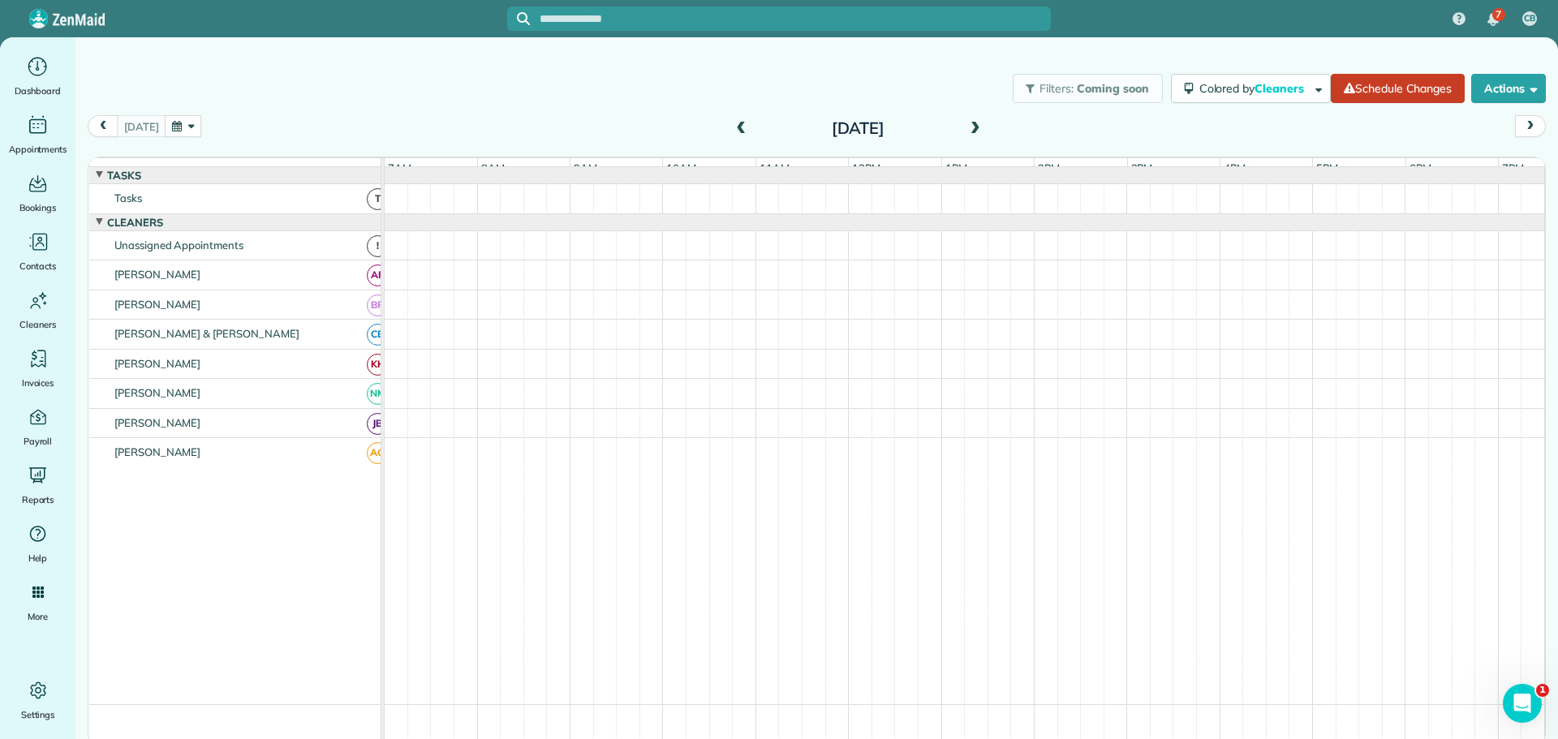
scroll to position [54, 0]
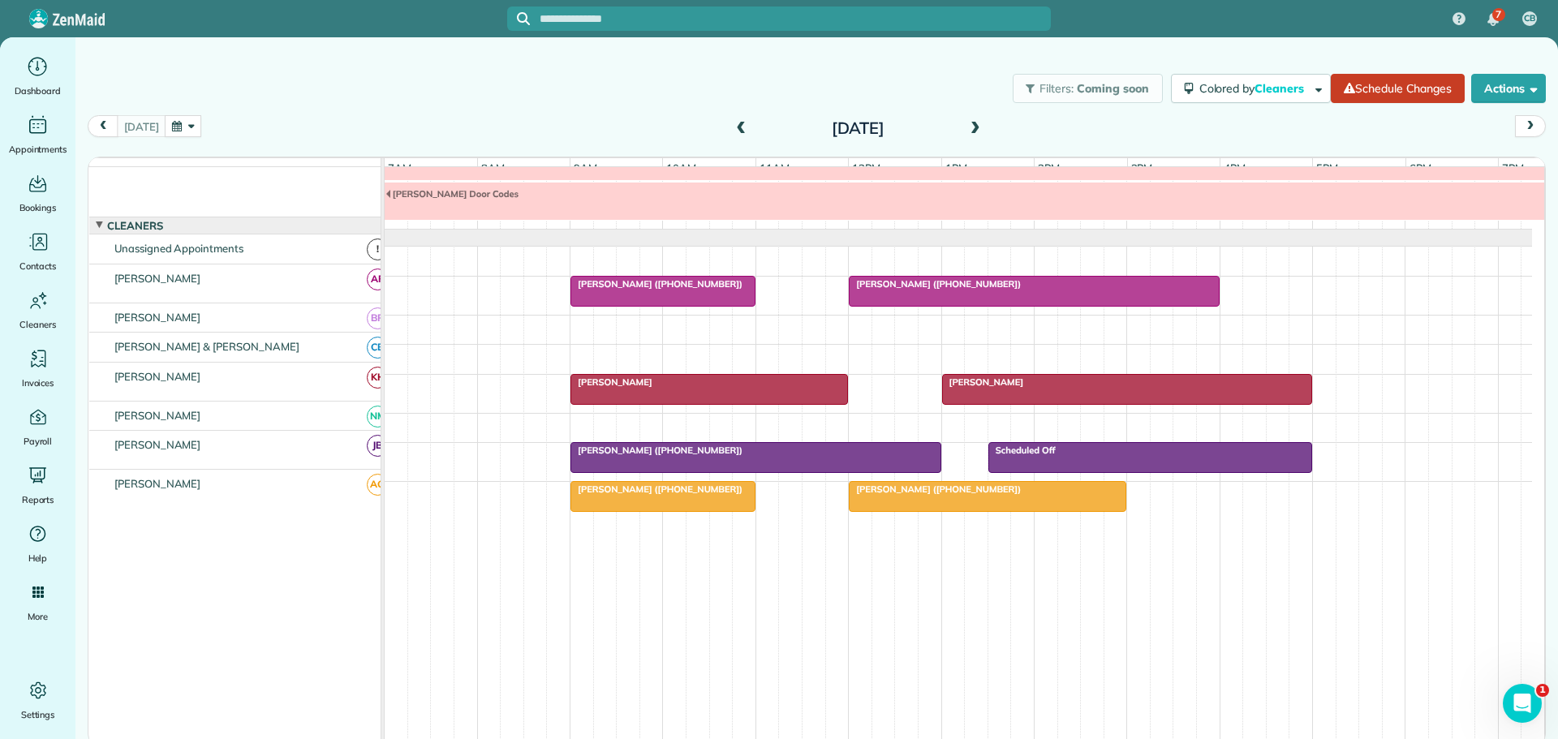
click at [630, 293] on div at bounding box center [662, 291] width 183 height 29
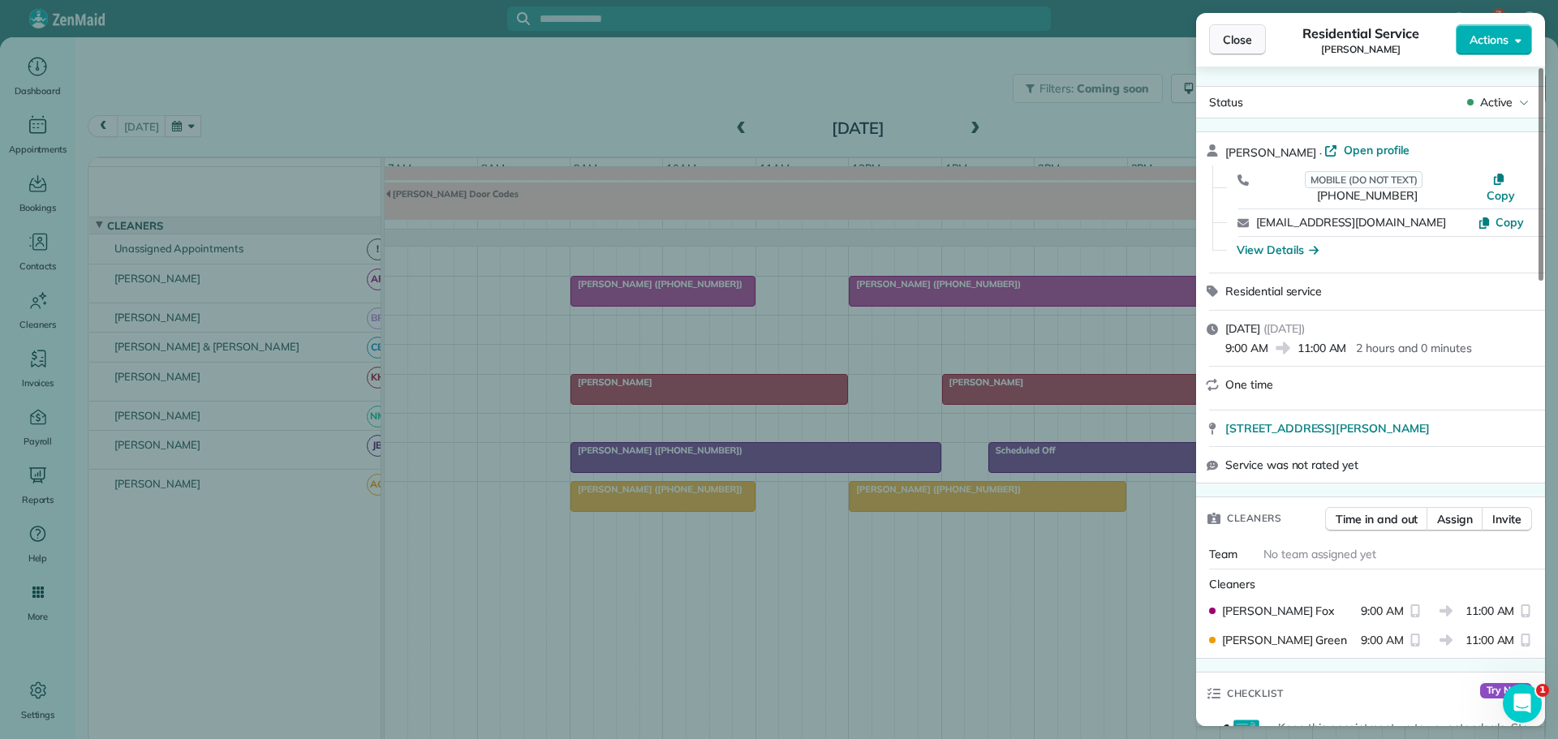
click at [1237, 39] on span "Close" at bounding box center [1237, 40] width 29 height 16
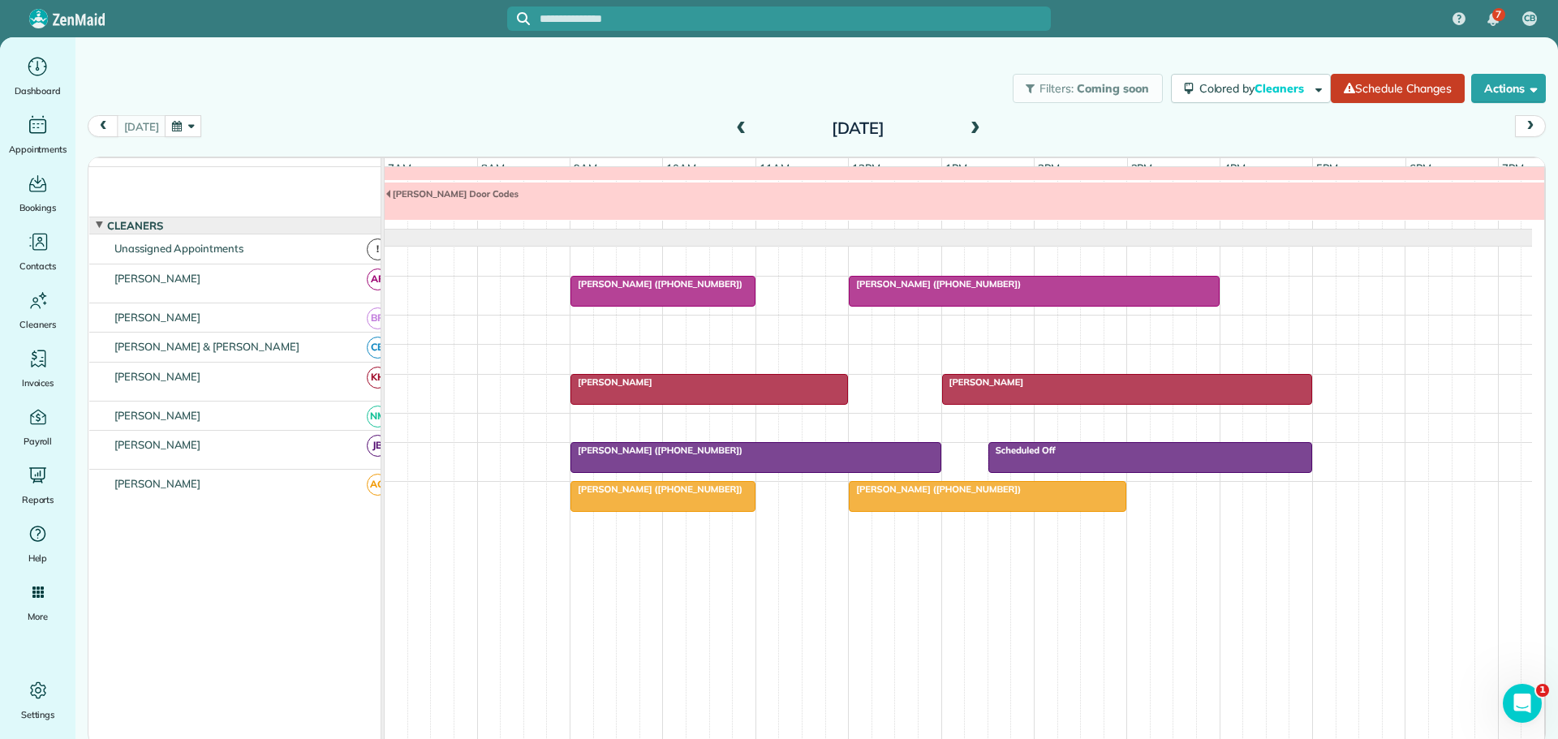
click at [986, 384] on span "[PERSON_NAME]" at bounding box center [983, 381] width 84 height 11
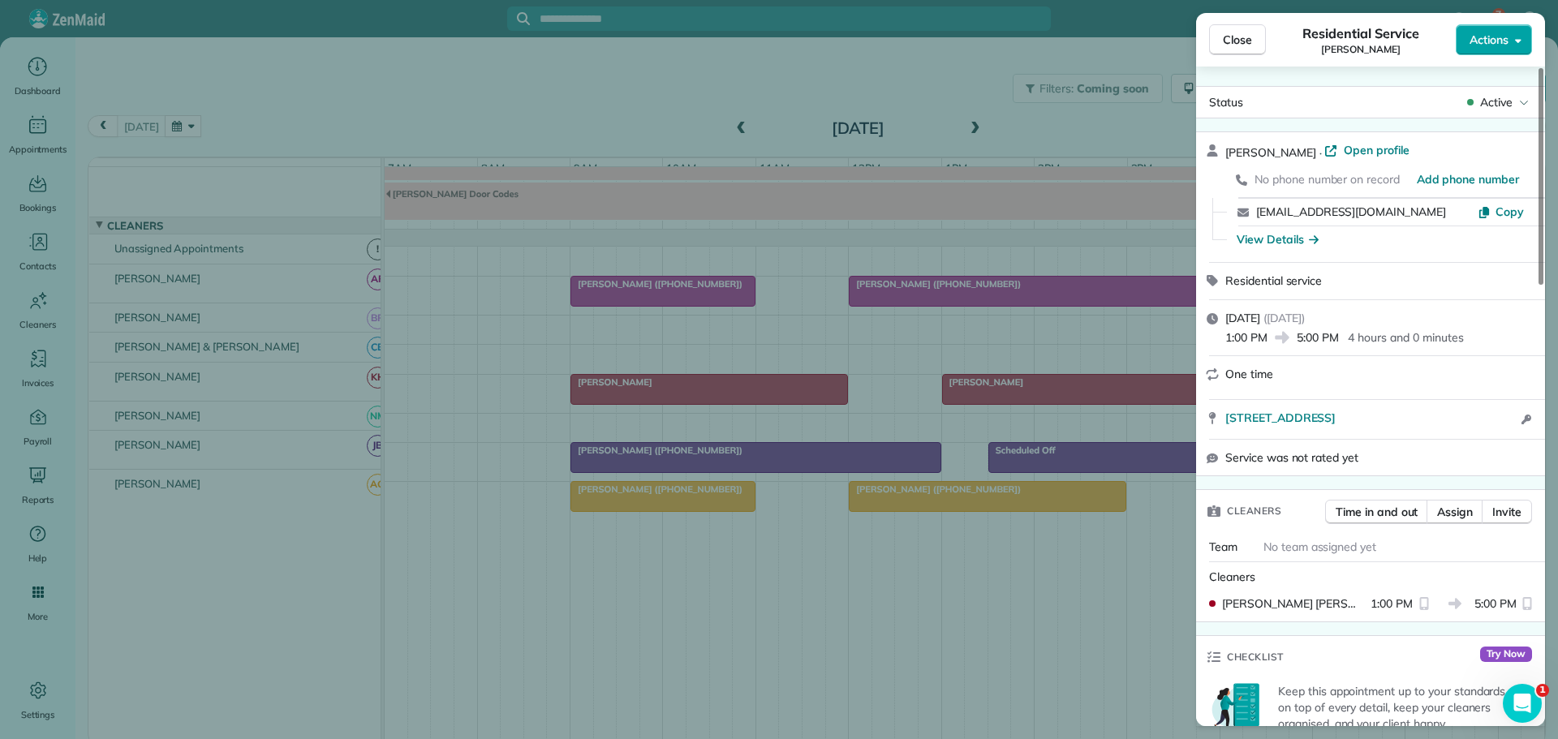
click at [1466, 34] on button "Actions" at bounding box center [1494, 39] width 76 height 31
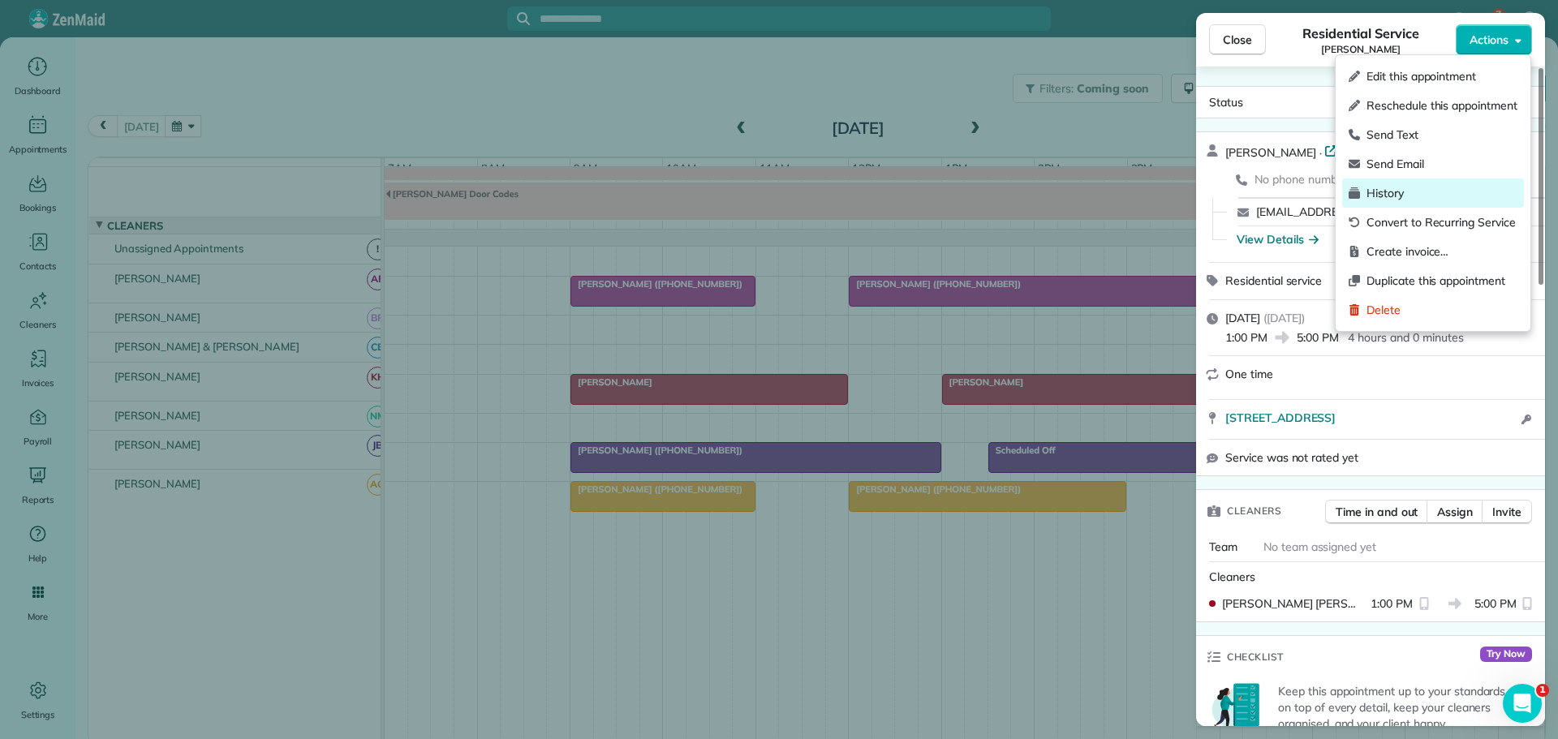
click at [1400, 193] on span "History" at bounding box center [1441, 193] width 151 height 16
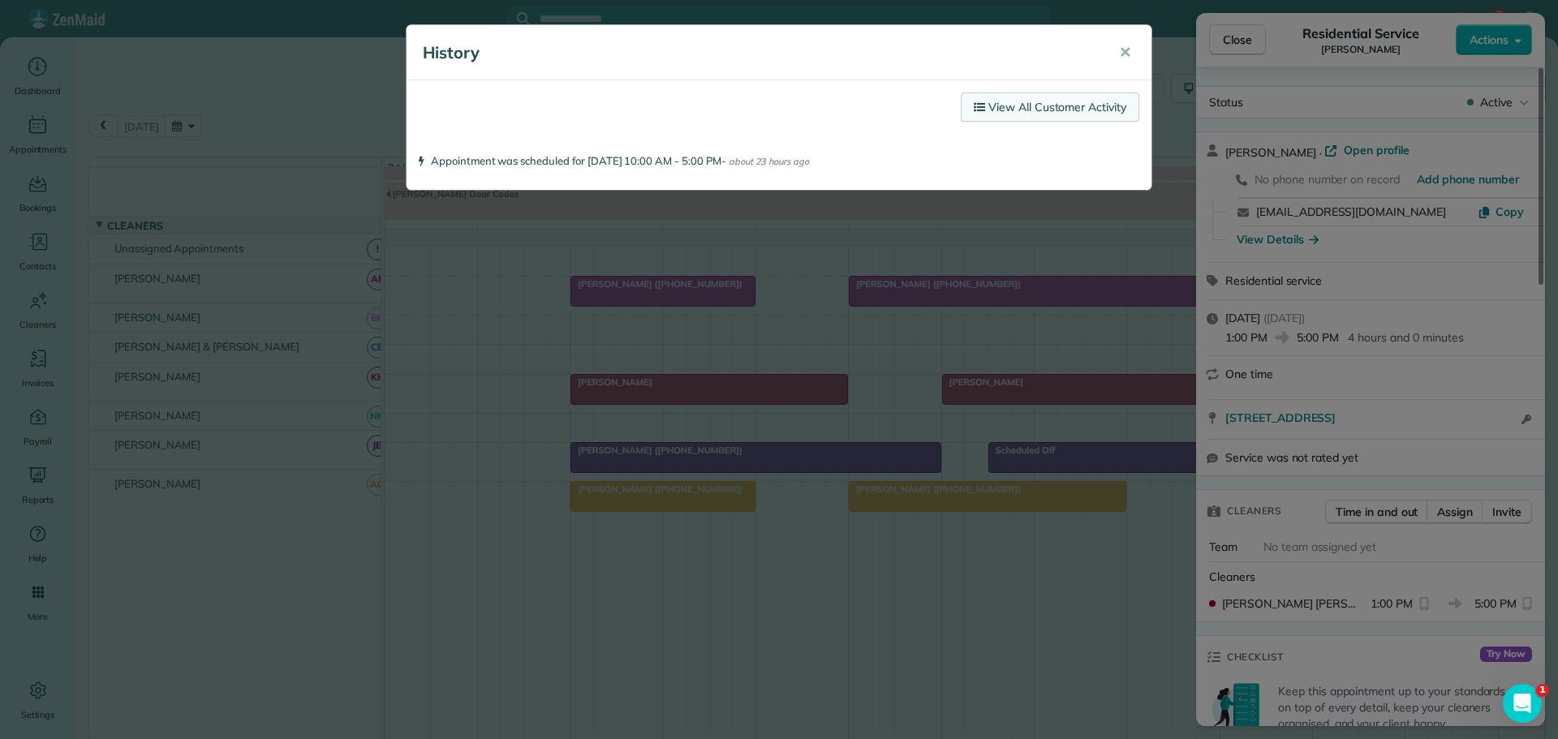
click at [1041, 110] on link "View All Customer Activity" at bounding box center [1050, 107] width 179 height 29
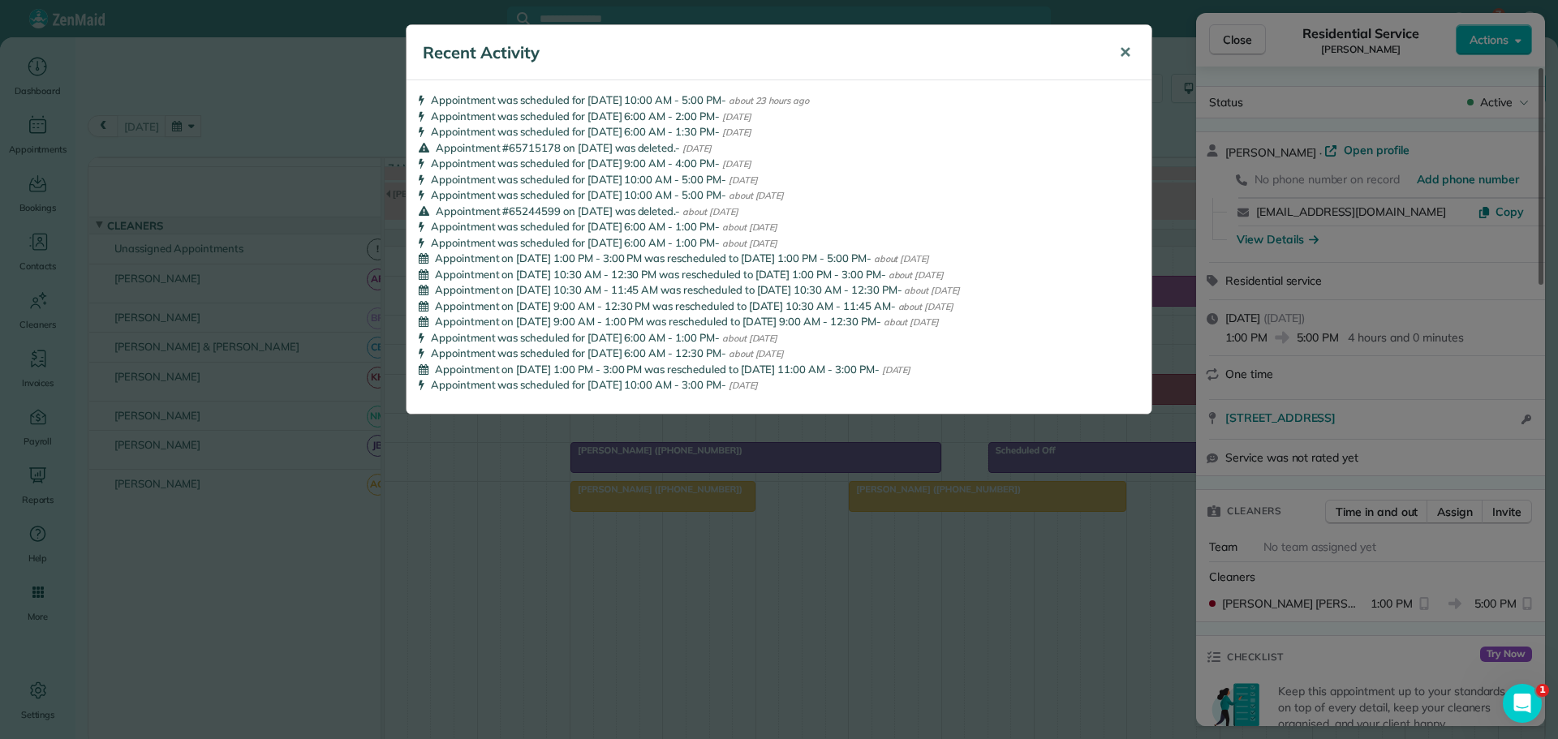
click at [1126, 51] on span "✕" at bounding box center [1125, 52] width 12 height 19
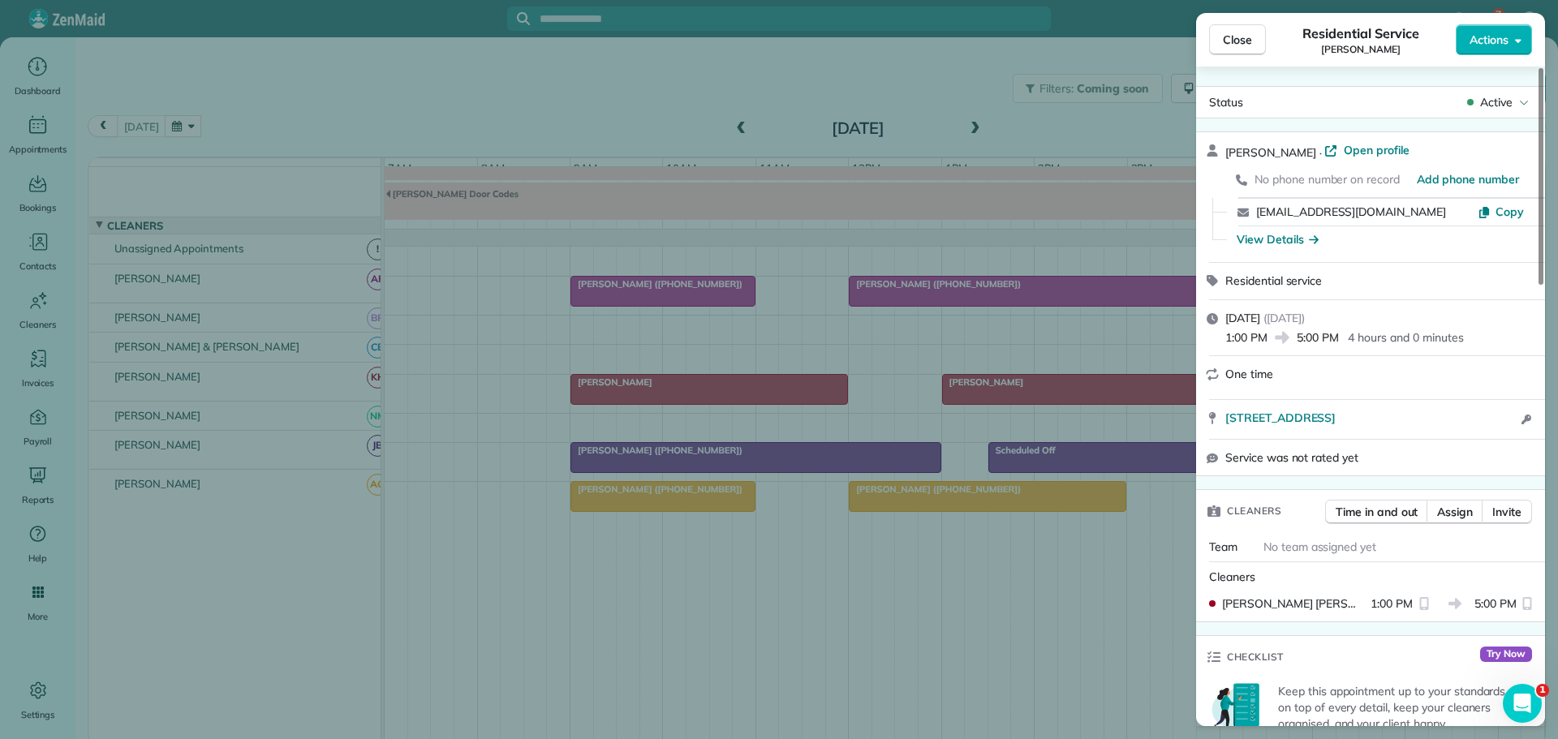
click at [1241, 33] on span "Close" at bounding box center [1237, 40] width 29 height 16
